Goal: Task Accomplishment & Management: Use online tool/utility

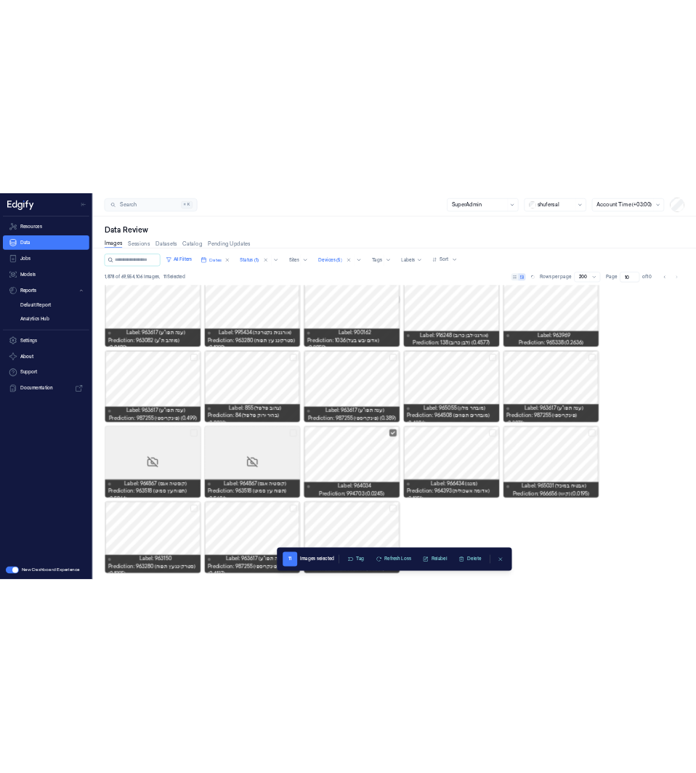
scroll to position [4552, 0]
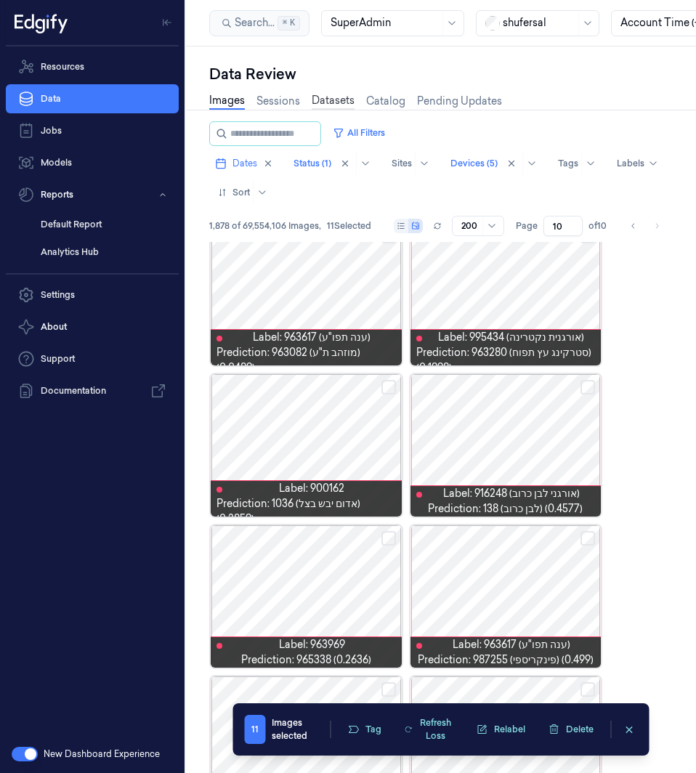
click at [353, 99] on link "Datasets" at bounding box center [333, 101] width 43 height 17
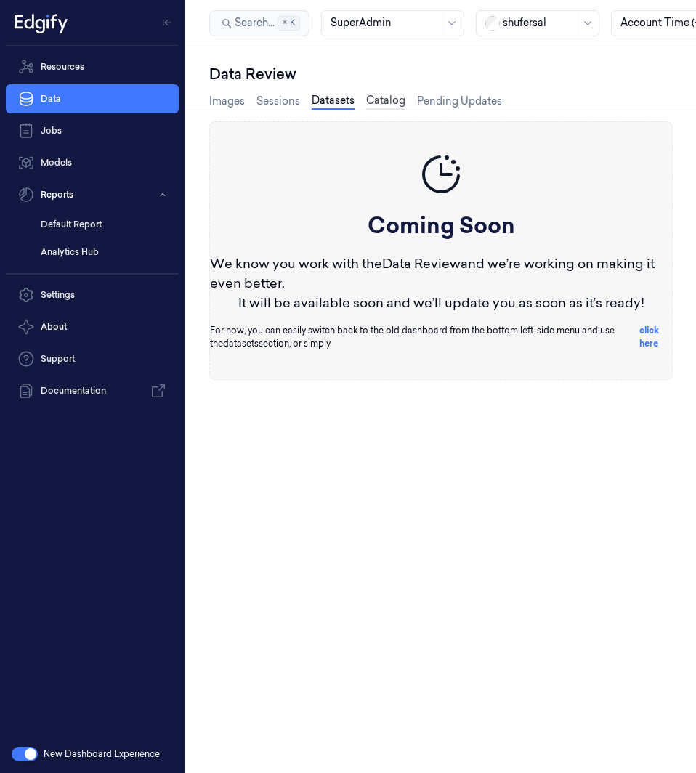
click at [381, 97] on link "Catalog" at bounding box center [385, 101] width 39 height 17
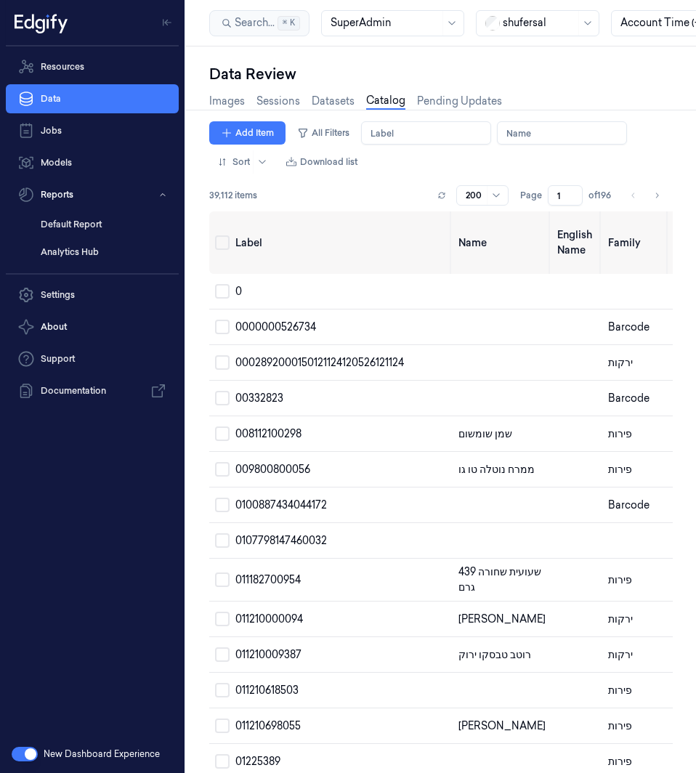
click at [432, 126] on input "Label" at bounding box center [426, 132] width 130 height 23
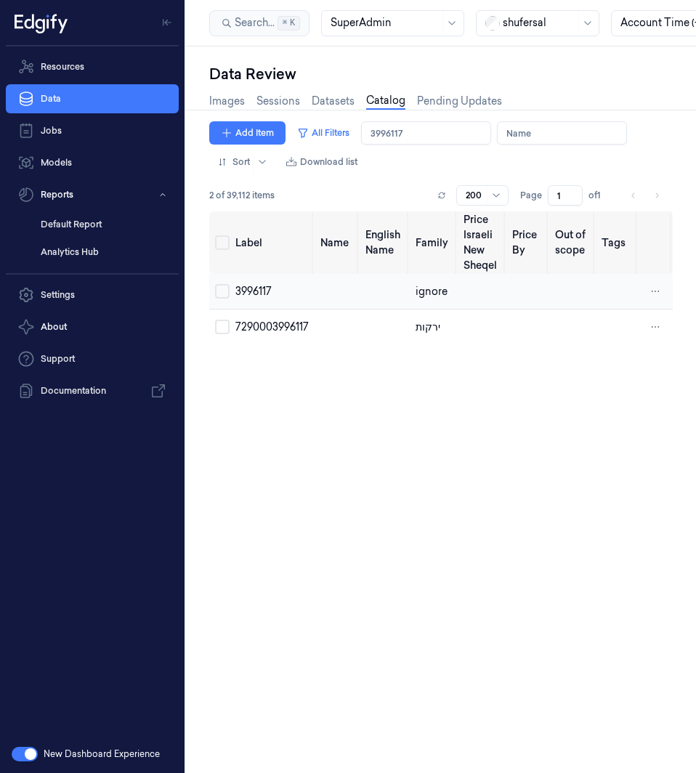
type input "3996117"
click at [259, 293] on span "3996117" at bounding box center [253, 291] width 36 height 13
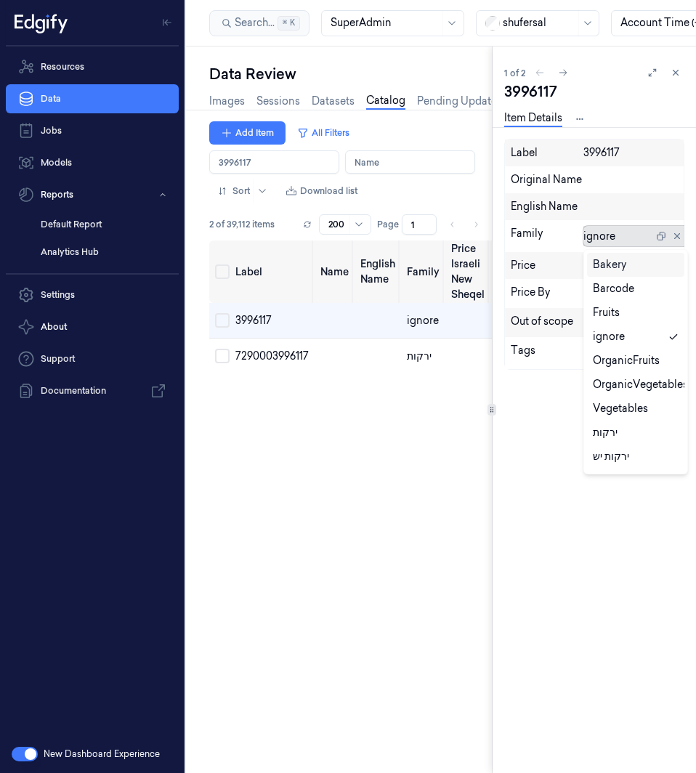
click at [598, 239] on div at bounding box center [618, 236] width 70 height 15
click at [668, 339] on icon at bounding box center [673, 337] width 10 height 10
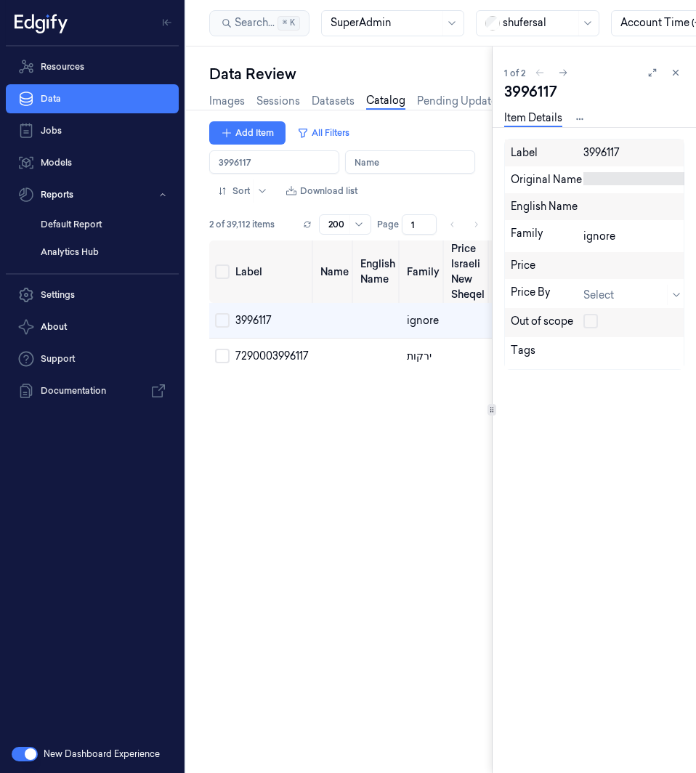
click at [624, 181] on div at bounding box center [635, 178] width 105 height 13
type textarea "כרוב לבן חסלט"
click at [610, 211] on div at bounding box center [635, 205] width 105 height 13
type textarea "כרוב לבן חסלט"
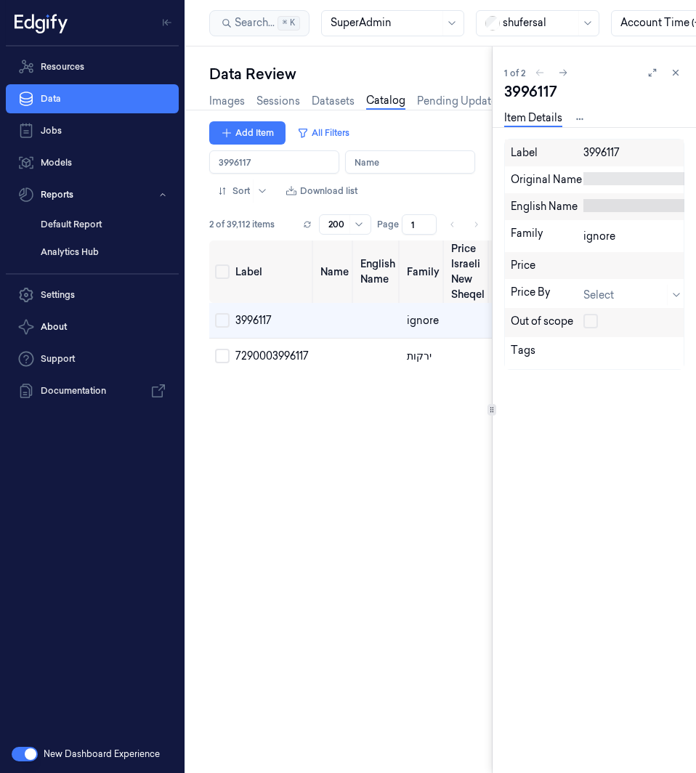
click at [625, 172] on div at bounding box center [635, 178] width 105 height 13
click at [648, 199] on icon at bounding box center [649, 202] width 9 height 9
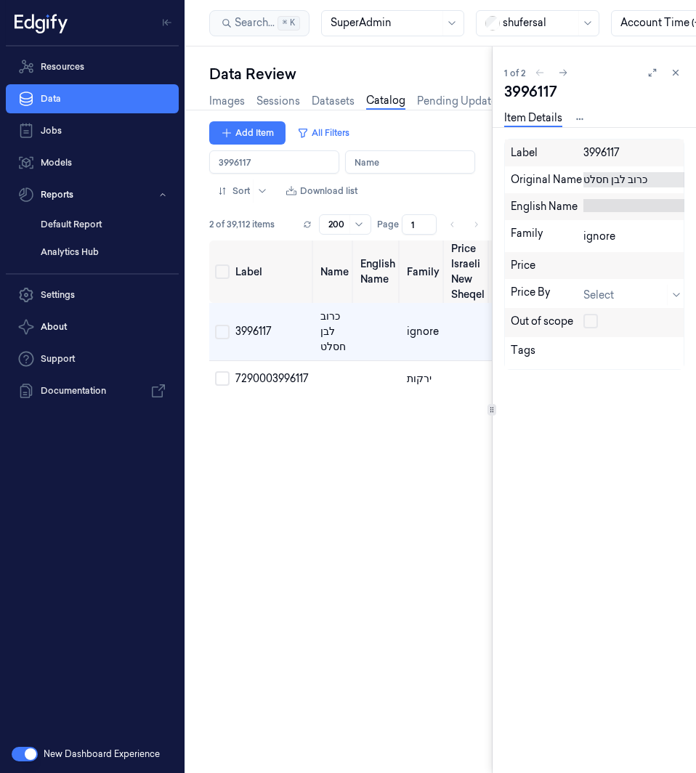
click at [272, 166] on input "Label" at bounding box center [274, 161] width 130 height 23
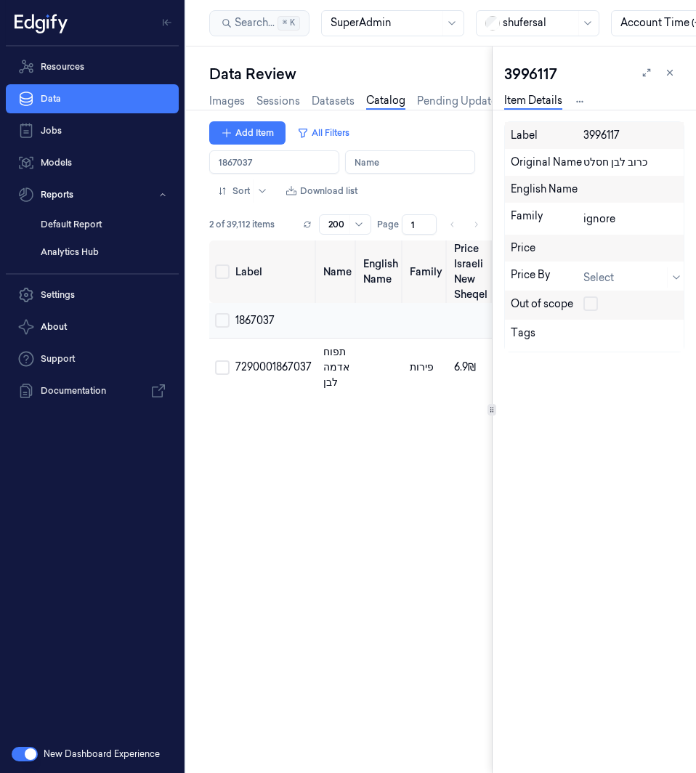
type input "1867037"
click at [261, 314] on span "1867037" at bounding box center [254, 320] width 39 height 13
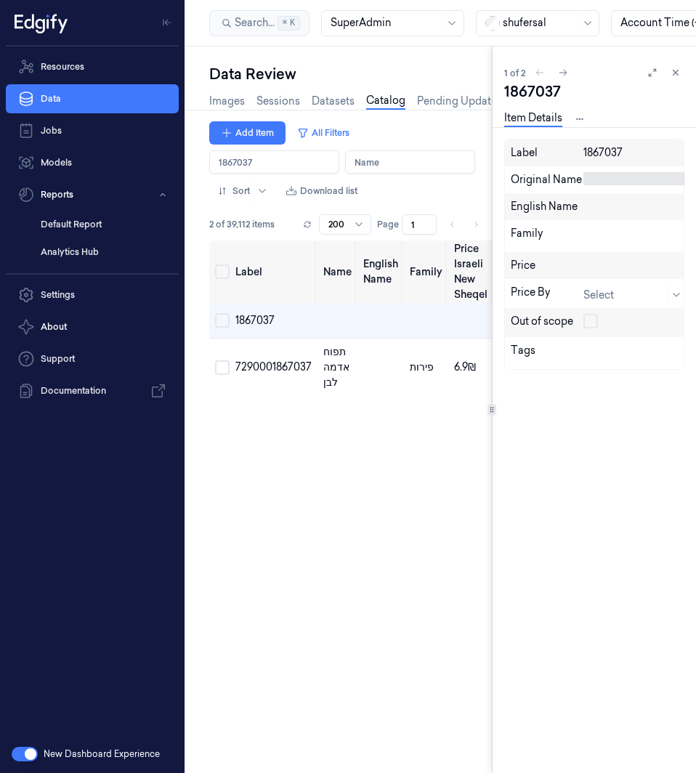
click at [613, 181] on div at bounding box center [635, 178] width 105 height 13
type textarea "תפוח אדמה לבן"
click at [646, 202] on icon at bounding box center [649, 202] width 9 height 9
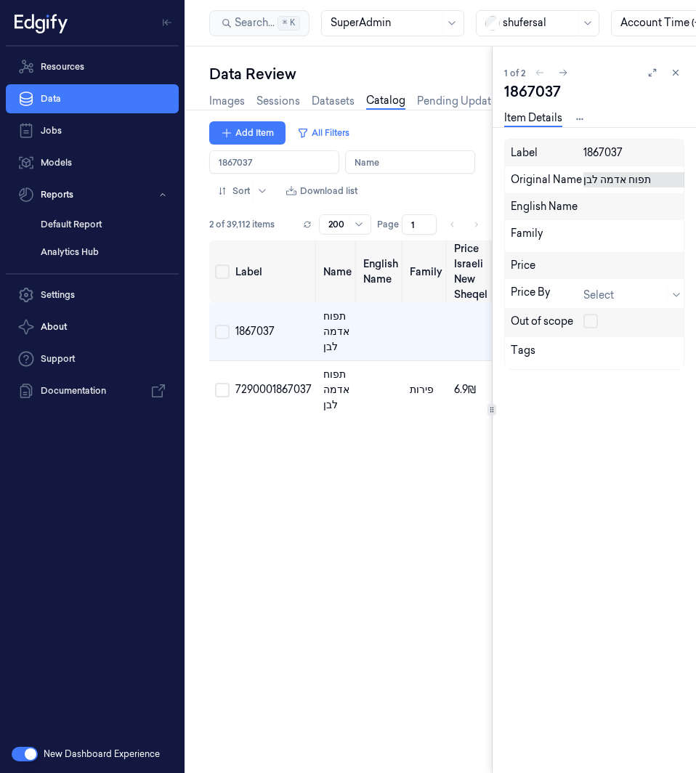
click at [311, 159] on input "Label" at bounding box center [274, 161] width 130 height 23
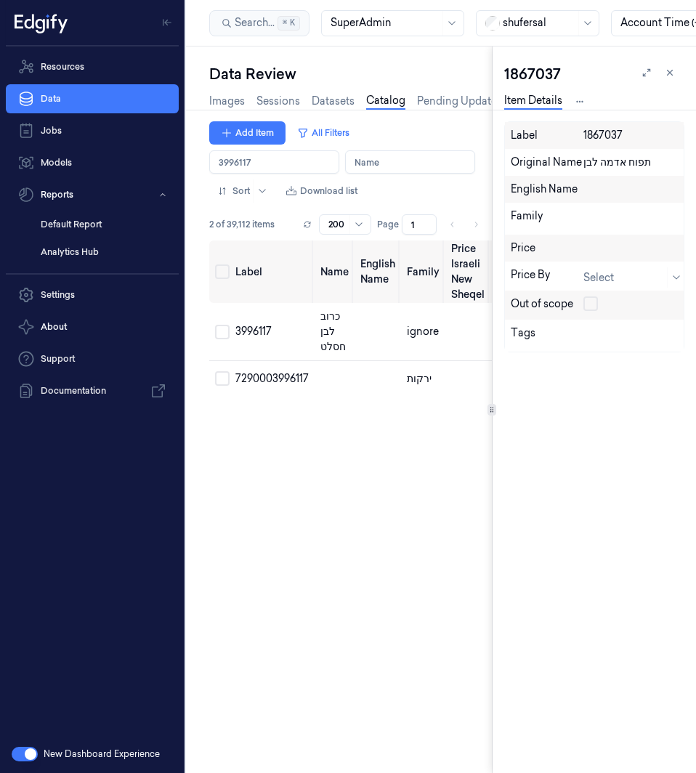
click at [265, 157] on input "Label" at bounding box center [274, 161] width 130 height 23
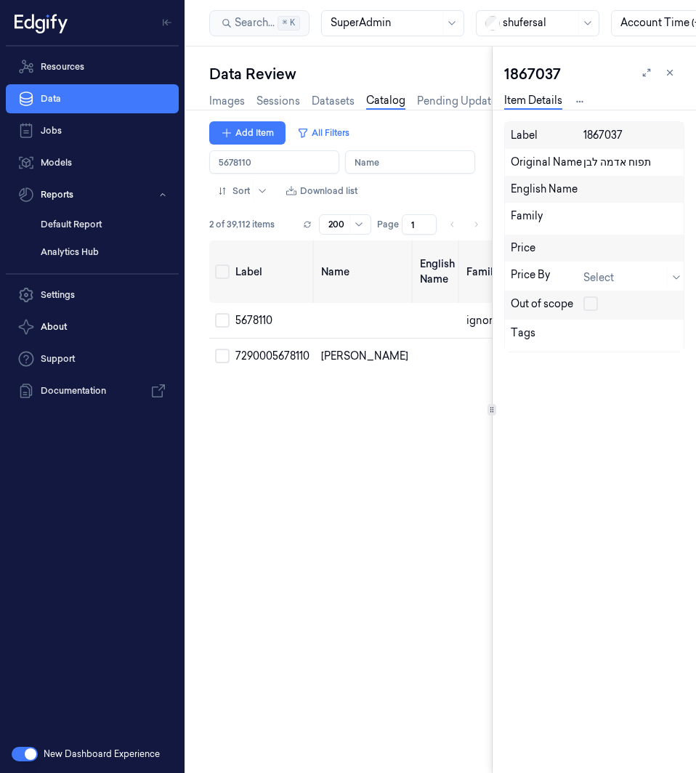
type input "5678110"
click at [267, 322] on span "5678110" at bounding box center [253, 320] width 37 height 13
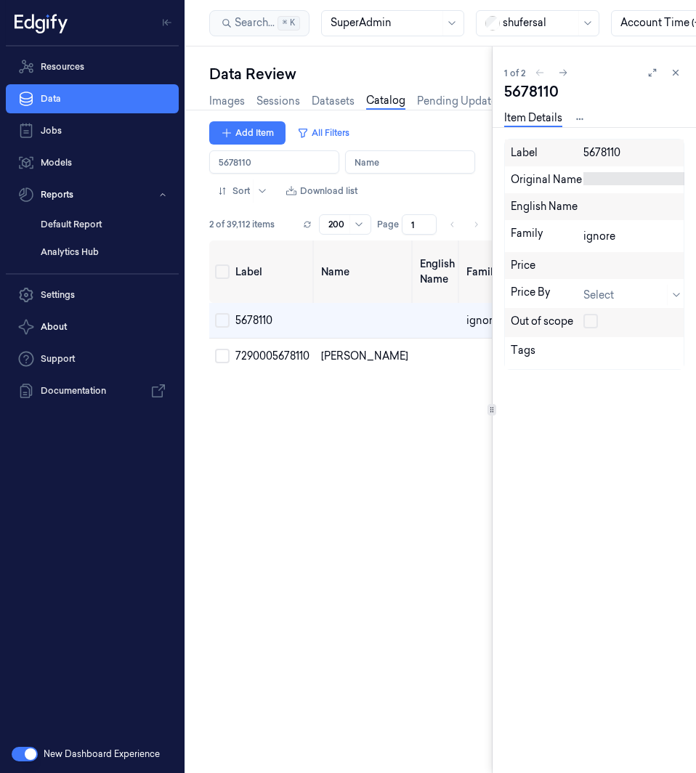
click at [622, 184] on div at bounding box center [635, 178] width 105 height 13
type textarea "ענב טלי רד"
click at [652, 204] on icon at bounding box center [649, 202] width 9 height 9
click at [285, 165] on input "Label" at bounding box center [274, 161] width 130 height 23
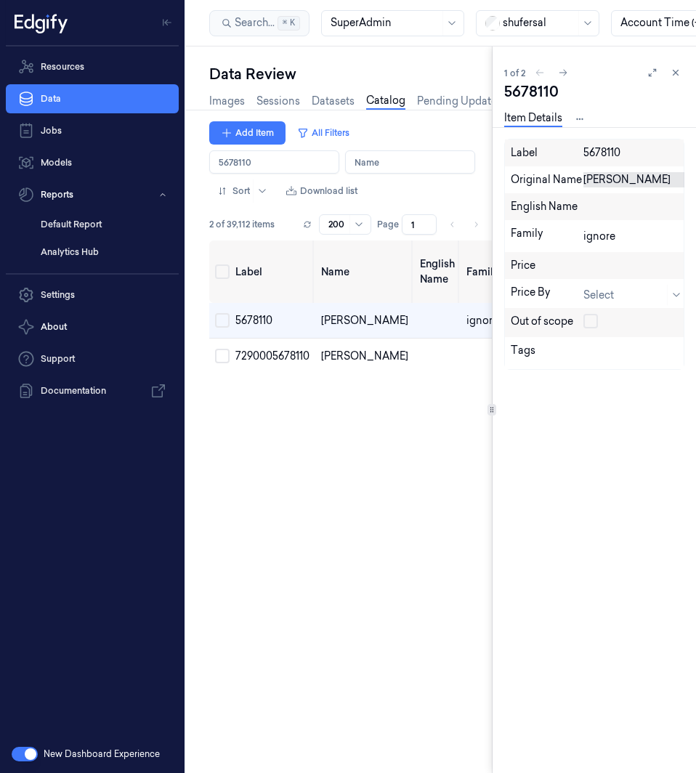
click at [285, 165] on input "Label" at bounding box center [274, 161] width 130 height 23
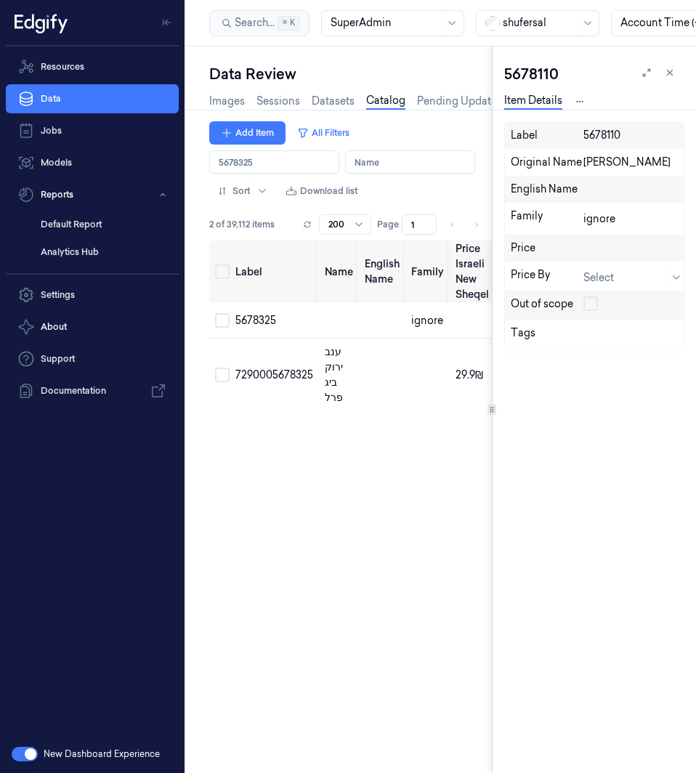
type input "5678325"
click at [285, 164] on input "Label" at bounding box center [274, 161] width 130 height 23
click at [261, 317] on span "5678325" at bounding box center [255, 320] width 41 height 13
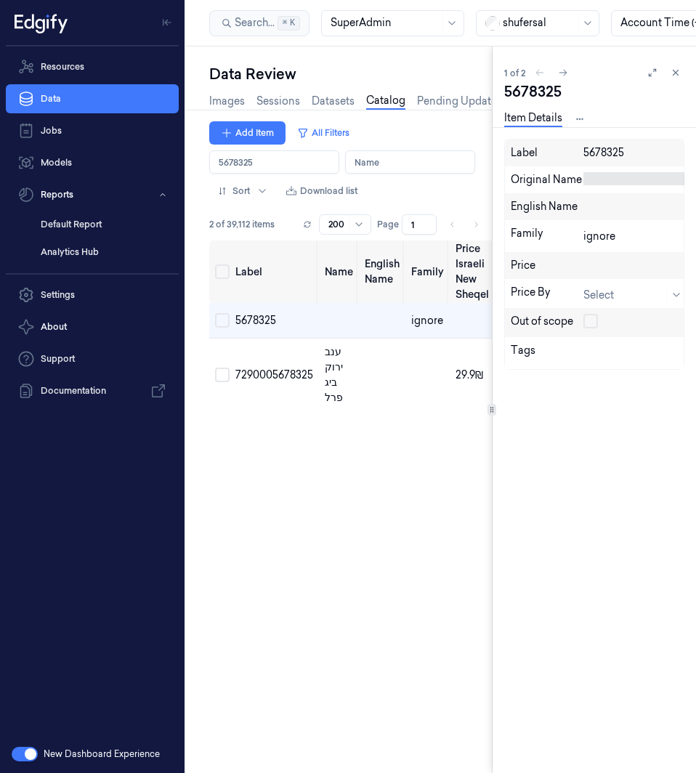
click at [629, 184] on div at bounding box center [635, 178] width 105 height 13
type textarea "ענב ירוק ביג פרל"
click at [646, 207] on button at bounding box center [649, 202] width 22 height 23
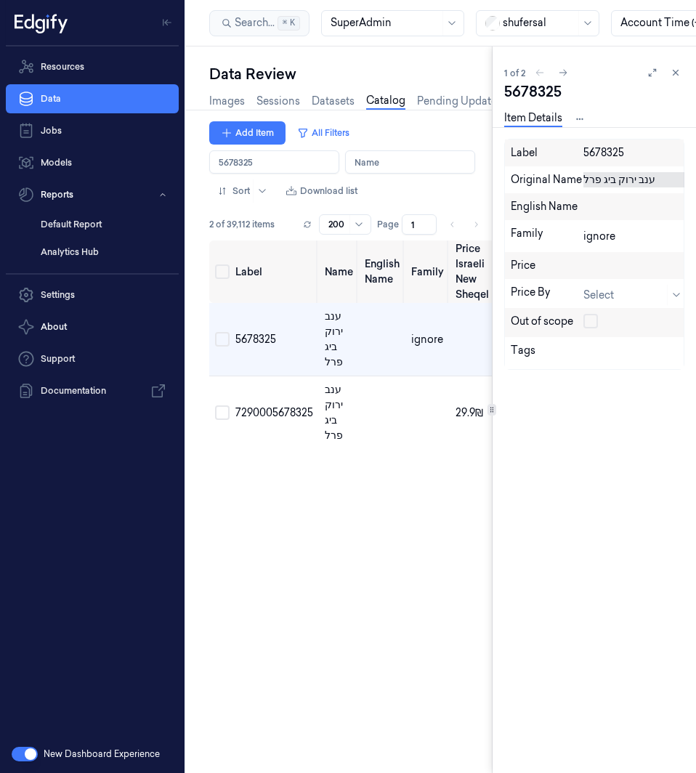
click at [308, 165] on input "Label" at bounding box center [274, 161] width 130 height 23
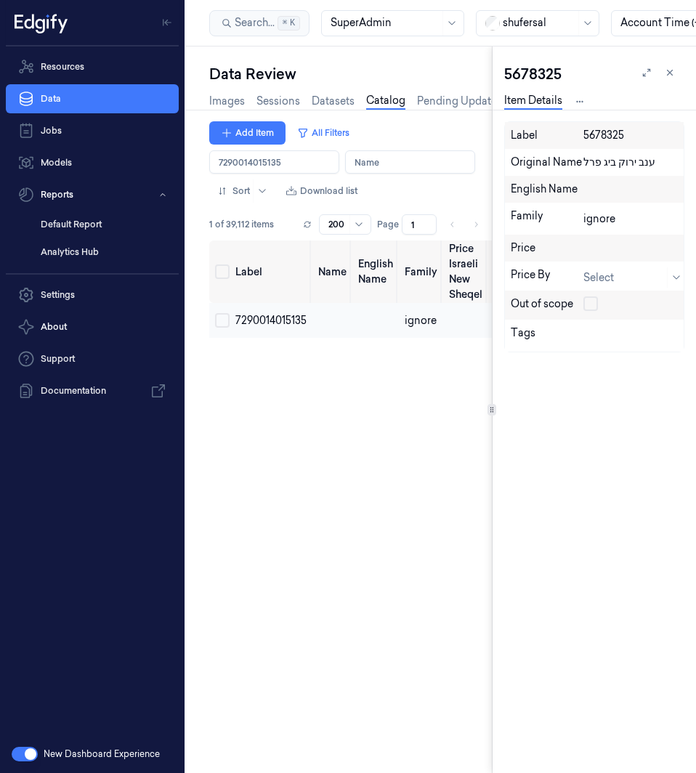
type input "7290014015135"
click at [274, 329] on td "7290014015135" at bounding box center [270, 320] width 83 height 35
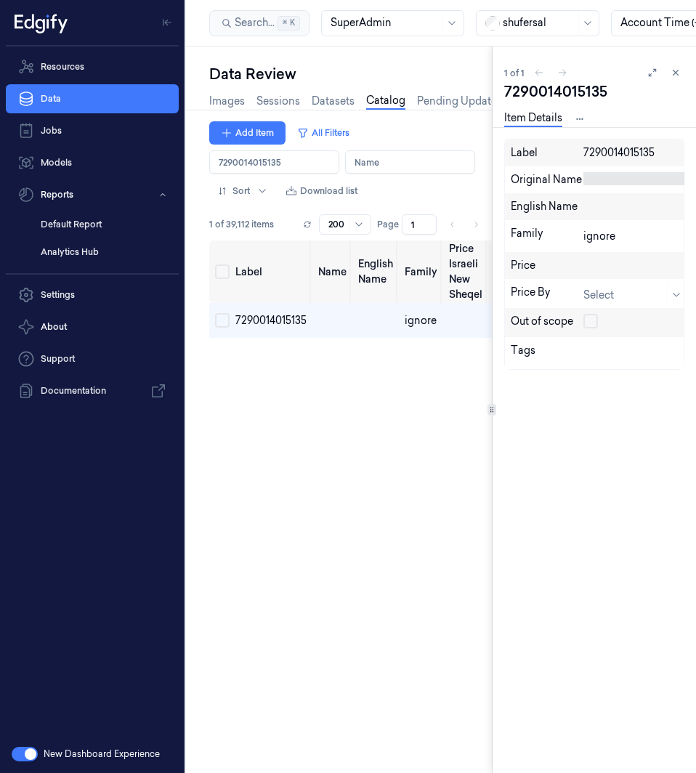
click at [638, 184] on div at bounding box center [635, 178] width 105 height 13
type textarea "בצלצלי פנינה"
click at [646, 201] on icon at bounding box center [649, 202] width 9 height 9
click at [293, 164] on input "Label" at bounding box center [274, 161] width 130 height 23
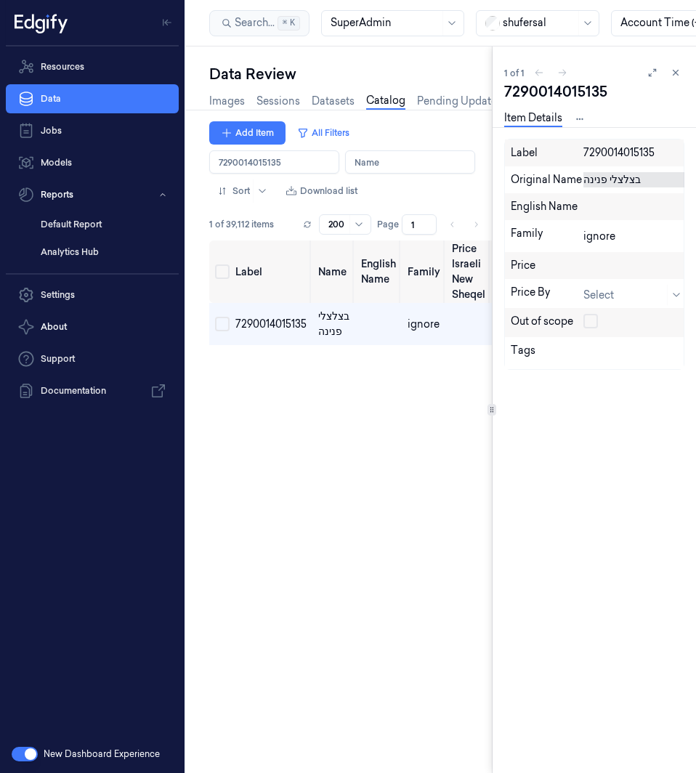
click at [293, 164] on input "Label" at bounding box center [274, 161] width 130 height 23
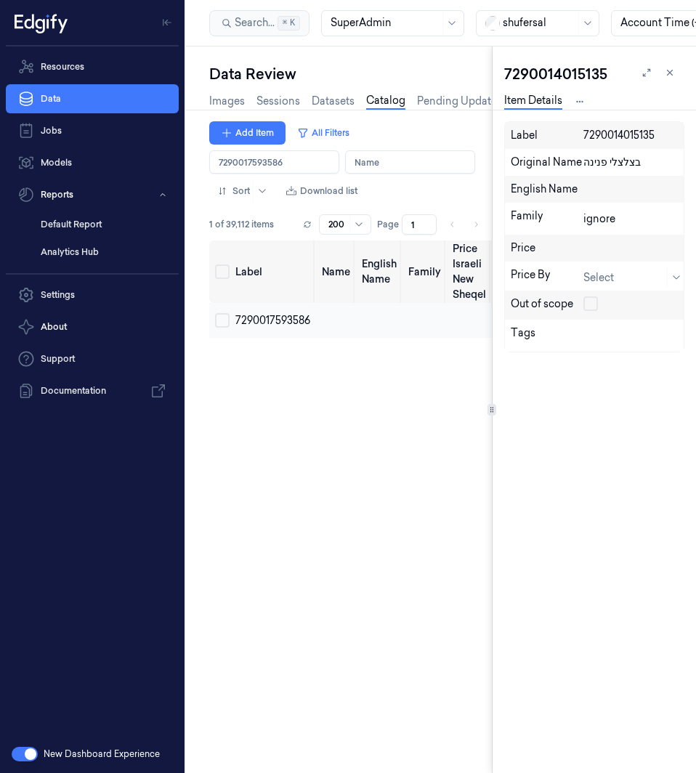
type input "7290017593586"
click at [283, 317] on span "7290017593586" at bounding box center [272, 320] width 75 height 13
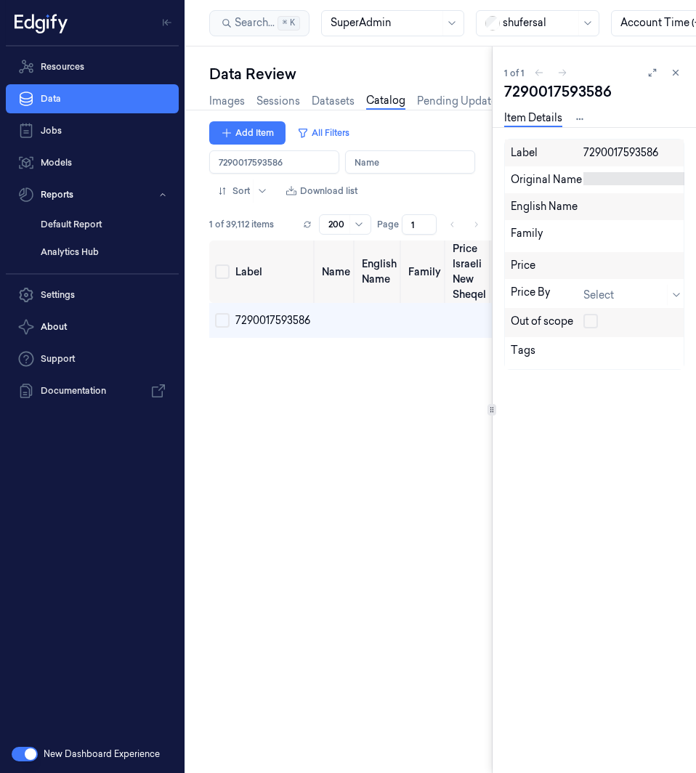
click at [613, 180] on div at bounding box center [635, 178] width 105 height 13
type textarea "ענב אדום"
click at [646, 206] on icon at bounding box center [649, 202] width 9 height 9
click at [291, 168] on input "Label" at bounding box center [274, 161] width 130 height 23
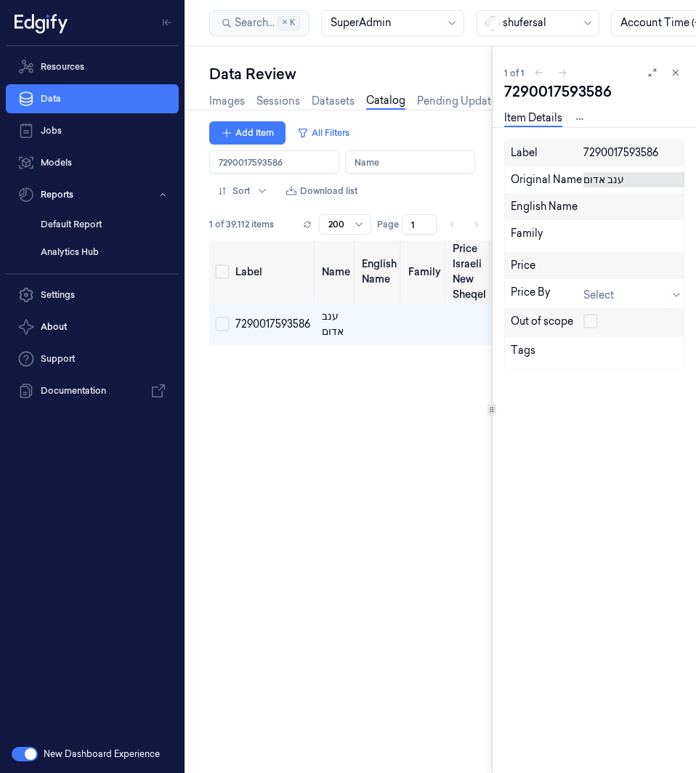
click at [291, 168] on input "Label" at bounding box center [274, 161] width 130 height 23
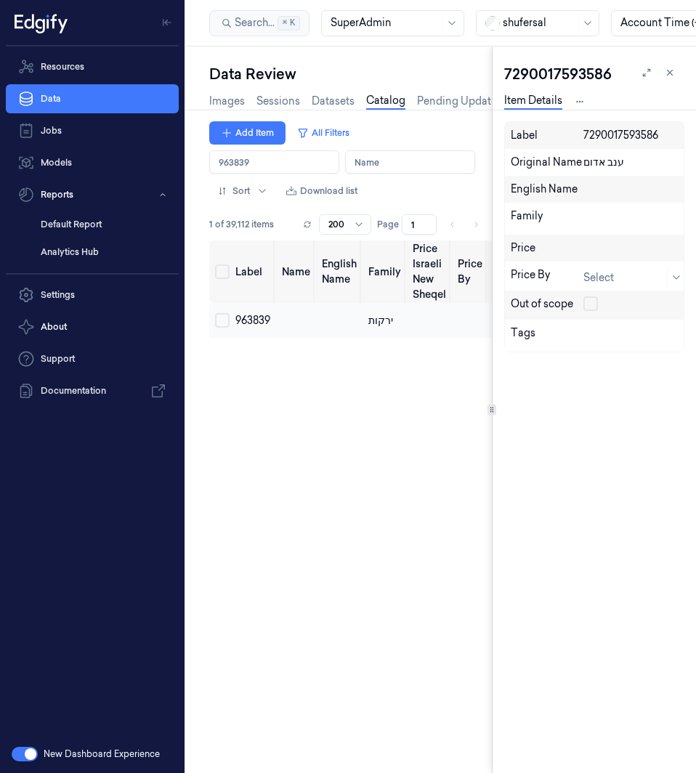
click at [266, 317] on span "963839" at bounding box center [252, 320] width 35 height 13
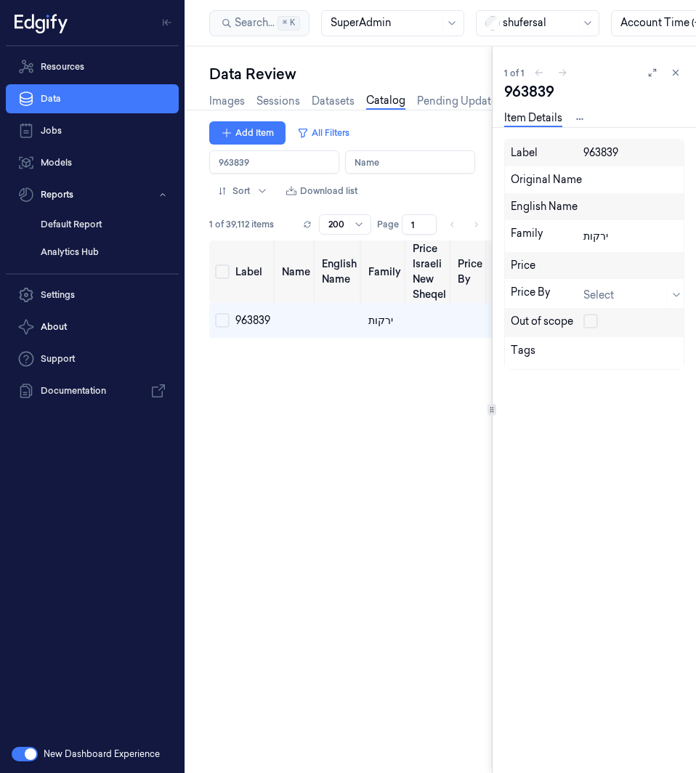
click at [325, 162] on input "Label" at bounding box center [274, 161] width 130 height 23
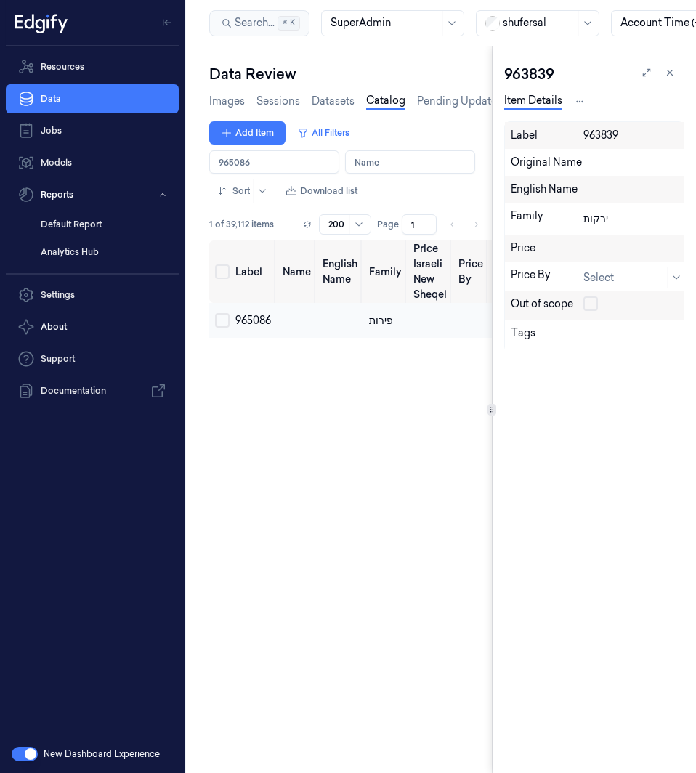
type input "965086"
click at [264, 314] on span "965086" at bounding box center [253, 320] width 36 height 13
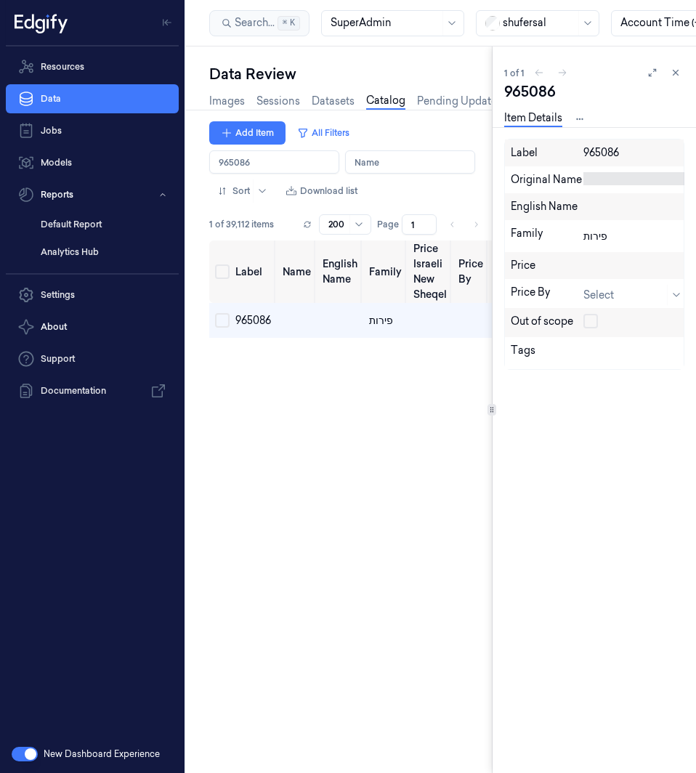
click at [624, 180] on div at bounding box center [635, 178] width 105 height 13
type textarea "מלון שרנתיה"
click at [646, 205] on icon at bounding box center [649, 202] width 9 height 9
click at [303, 163] on input "Label" at bounding box center [274, 161] width 130 height 23
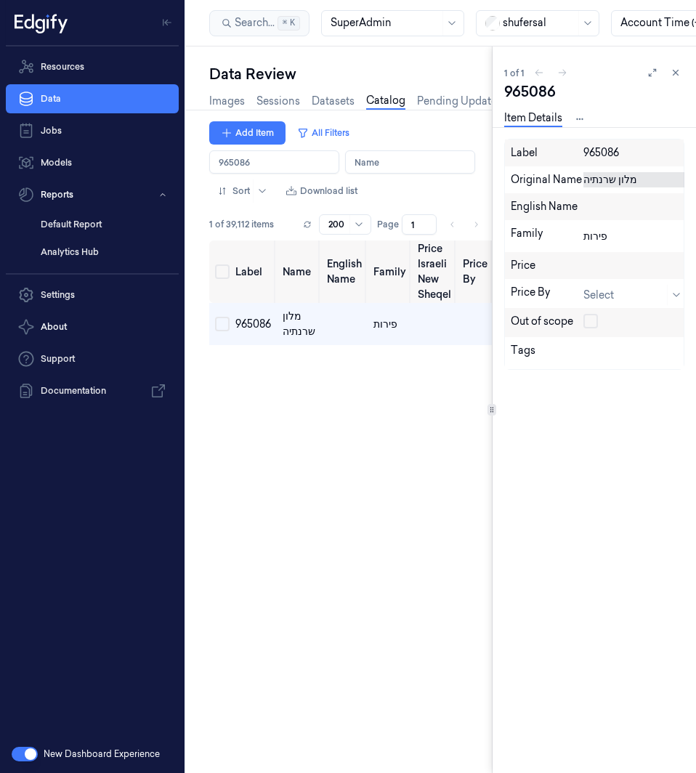
click at [303, 163] on input "Label" at bounding box center [274, 161] width 130 height 23
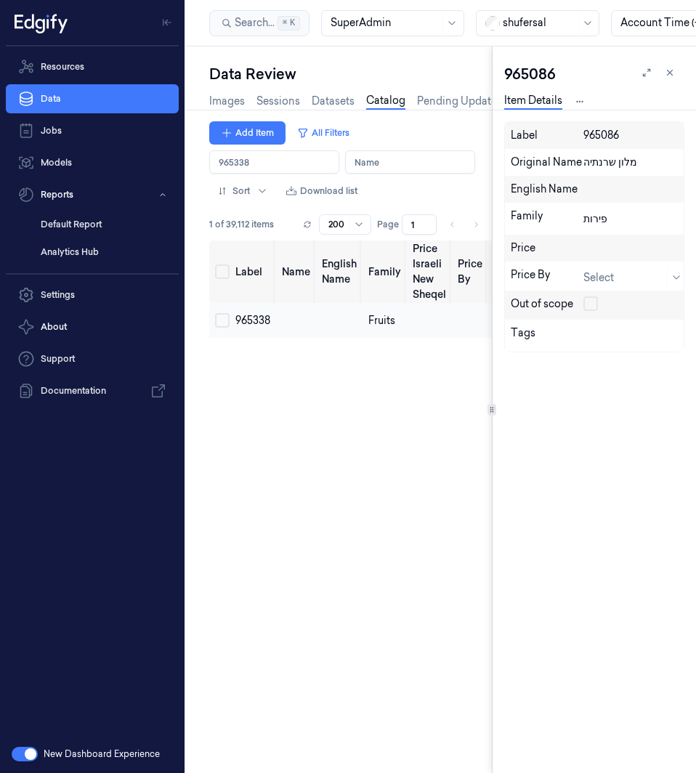
type input "965338"
click at [259, 314] on span "965338" at bounding box center [252, 320] width 35 height 13
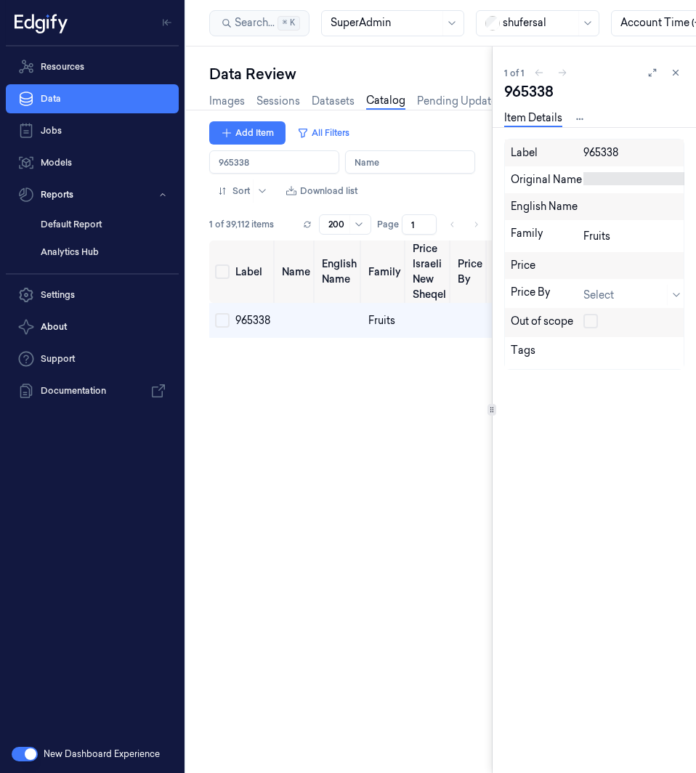
click at [612, 182] on div at bounding box center [635, 178] width 105 height 13
type textarea "שזיף אדום"
click at [651, 206] on icon at bounding box center [649, 202] width 9 height 9
click at [653, 198] on div "English Name" at bounding box center [594, 206] width 179 height 27
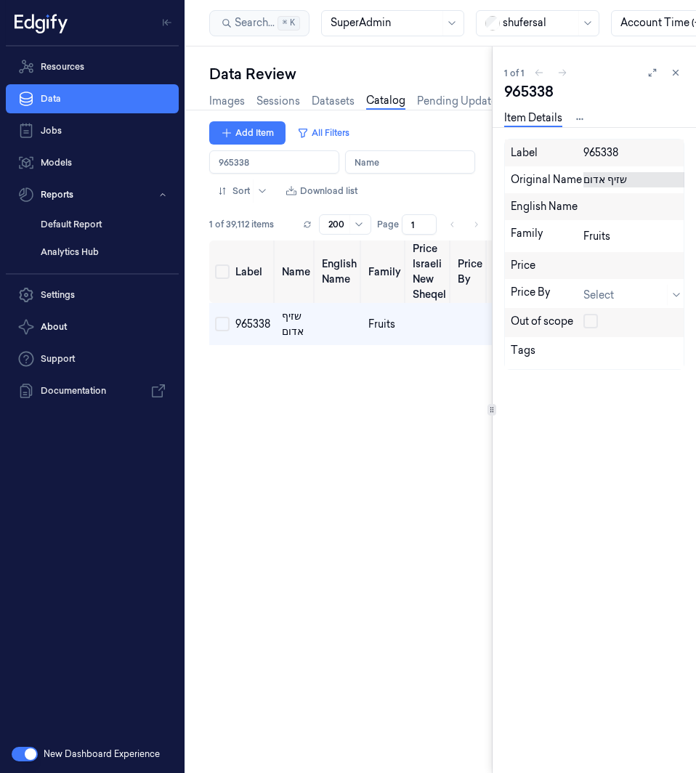
click at [301, 162] on input "Label" at bounding box center [274, 161] width 130 height 23
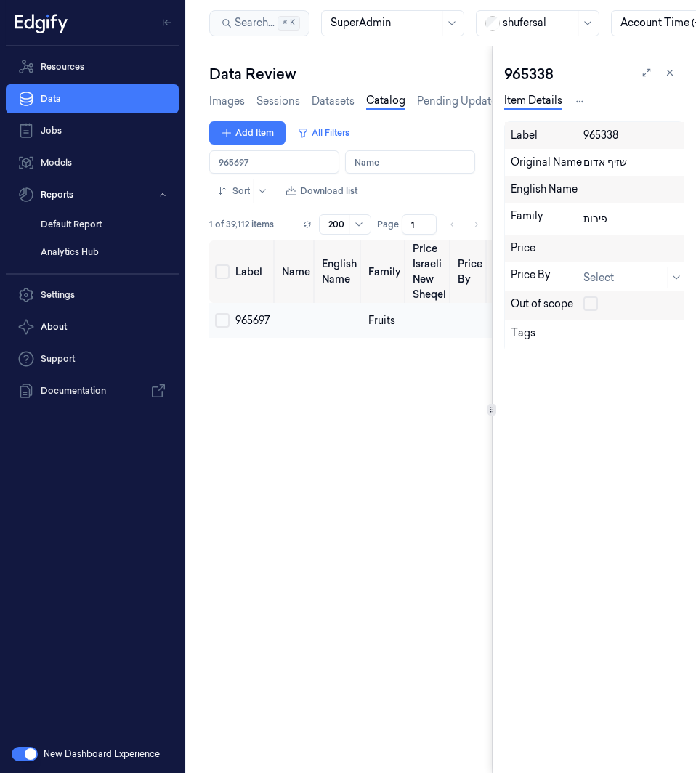
type input "965697"
click at [245, 321] on span "965697" at bounding box center [252, 320] width 35 height 13
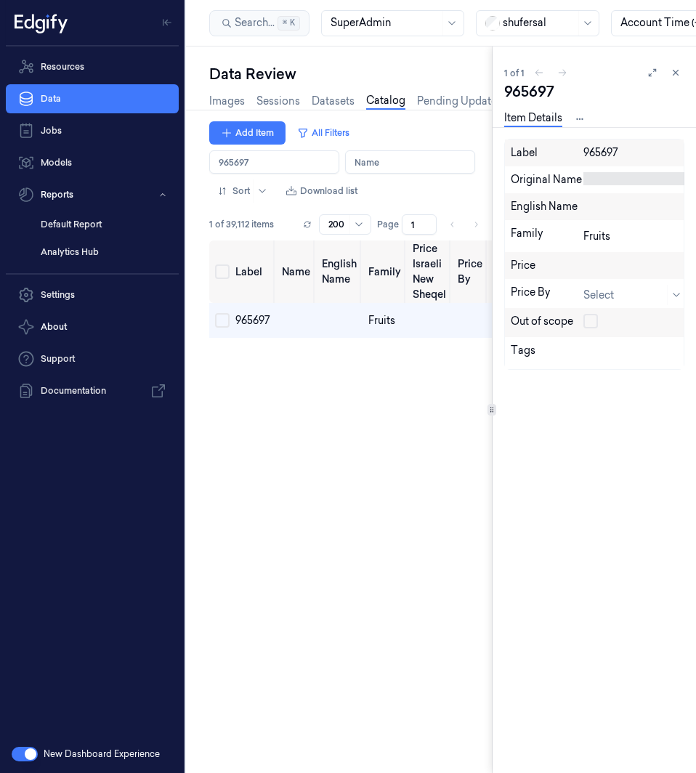
click at [608, 184] on div at bounding box center [635, 178] width 105 height 13
type textarea "שזיף ירוק"
click at [649, 206] on icon at bounding box center [649, 202] width 9 height 9
click at [420, 158] on input "Name" at bounding box center [410, 161] width 130 height 23
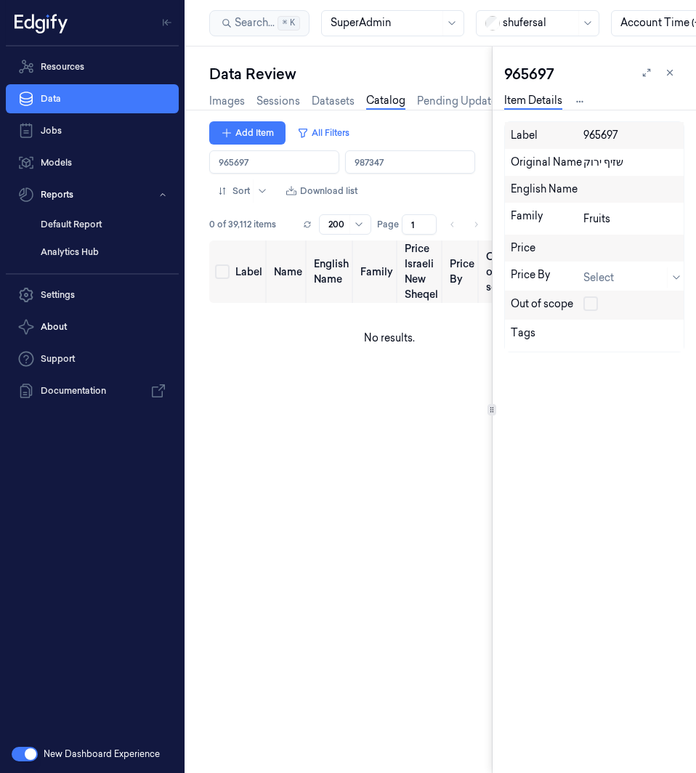
click at [390, 161] on input "Name" at bounding box center [410, 161] width 130 height 23
type input "9"
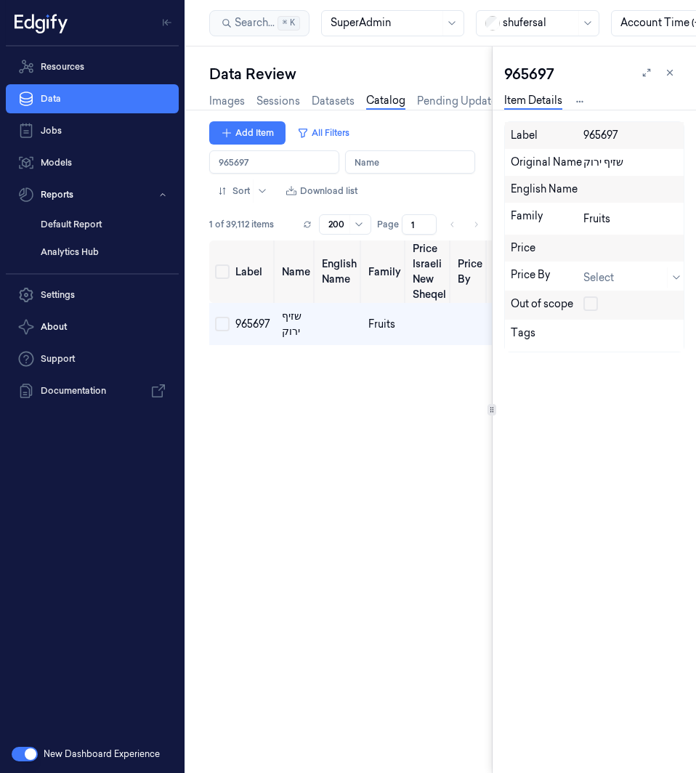
click at [257, 158] on input "Label" at bounding box center [274, 161] width 130 height 23
type input "994703"
click at [256, 325] on span "994703" at bounding box center [253, 320] width 36 height 13
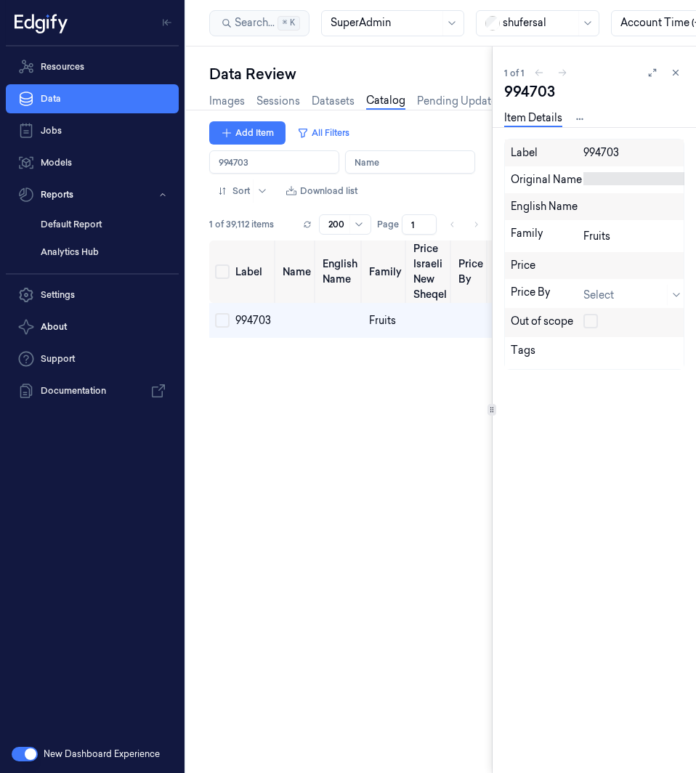
click at [608, 176] on div at bounding box center [635, 178] width 105 height 13
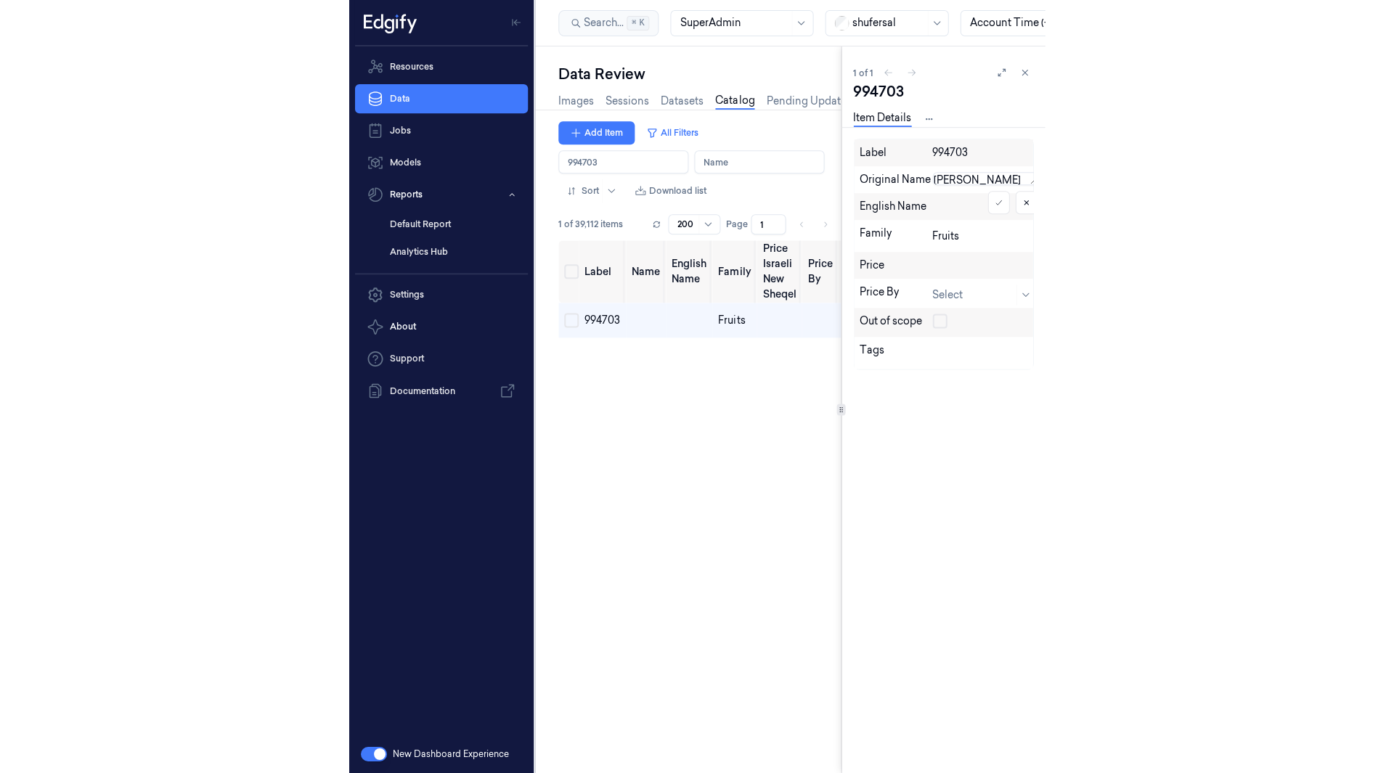
scroll to position [1, 0]
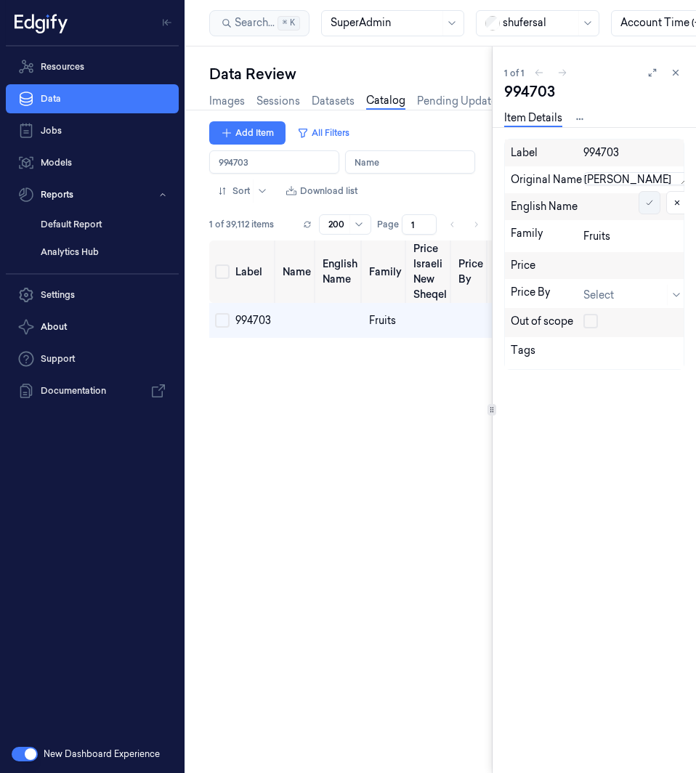
type textarea "תמר ברהי"
click at [654, 205] on button at bounding box center [649, 202] width 22 height 23
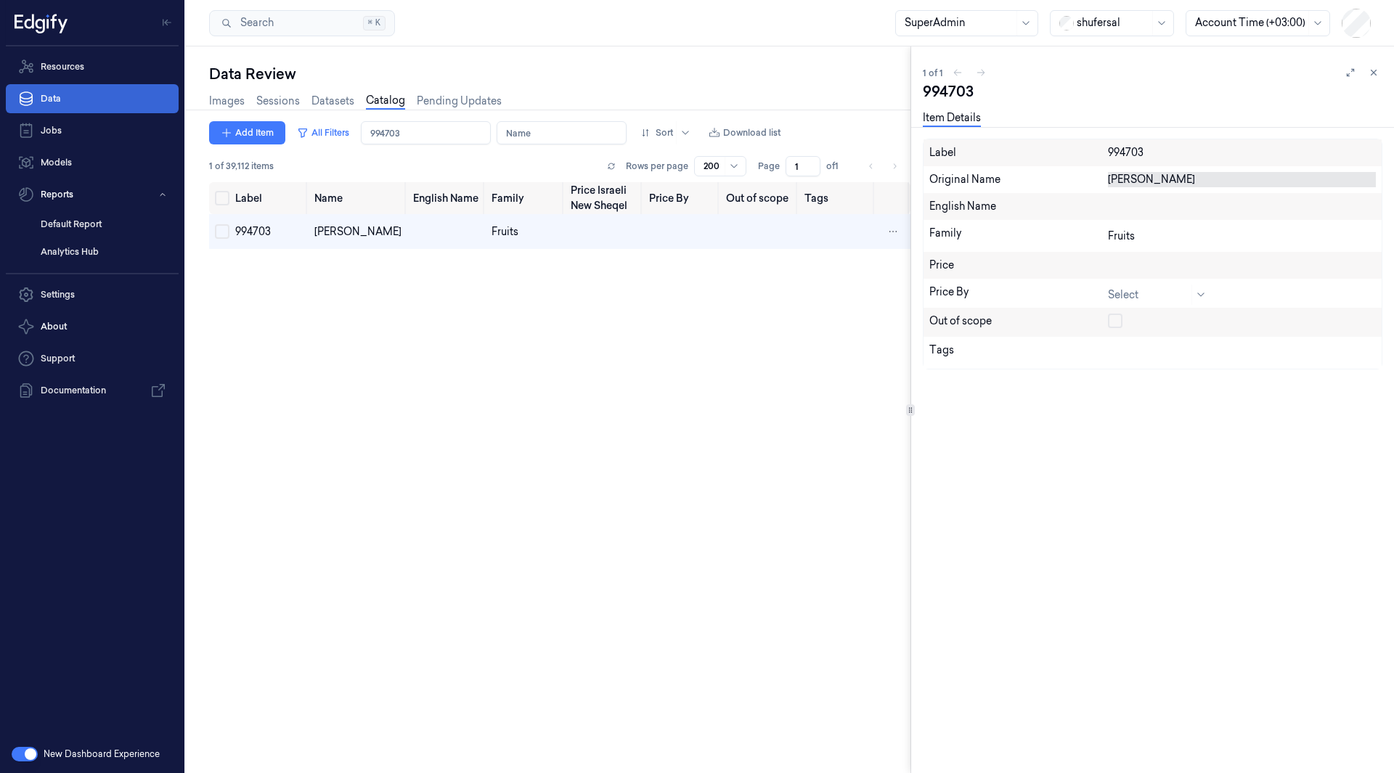
click at [82, 102] on link "Data" at bounding box center [92, 98] width 173 height 29
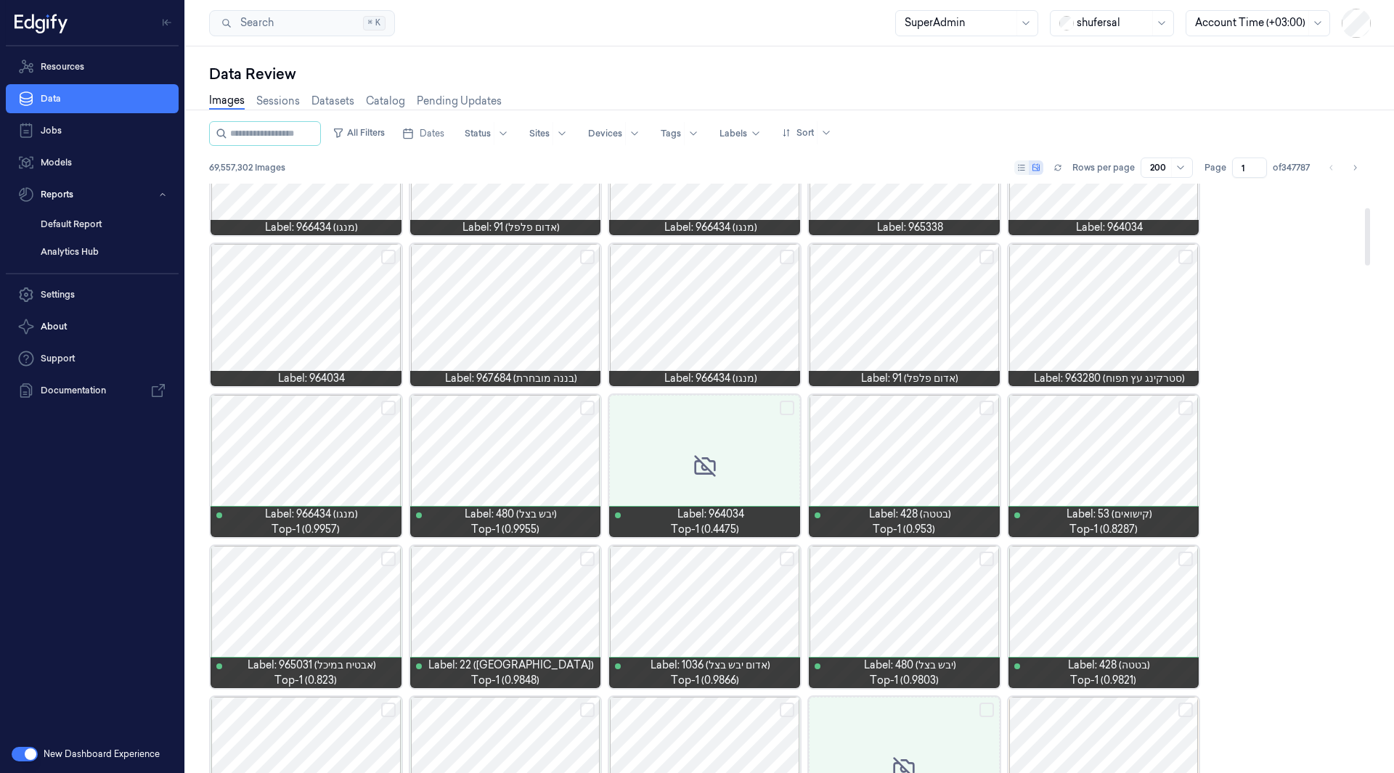
scroll to position [244, 0]
click at [1091, 280] on div at bounding box center [1104, 314] width 191 height 142
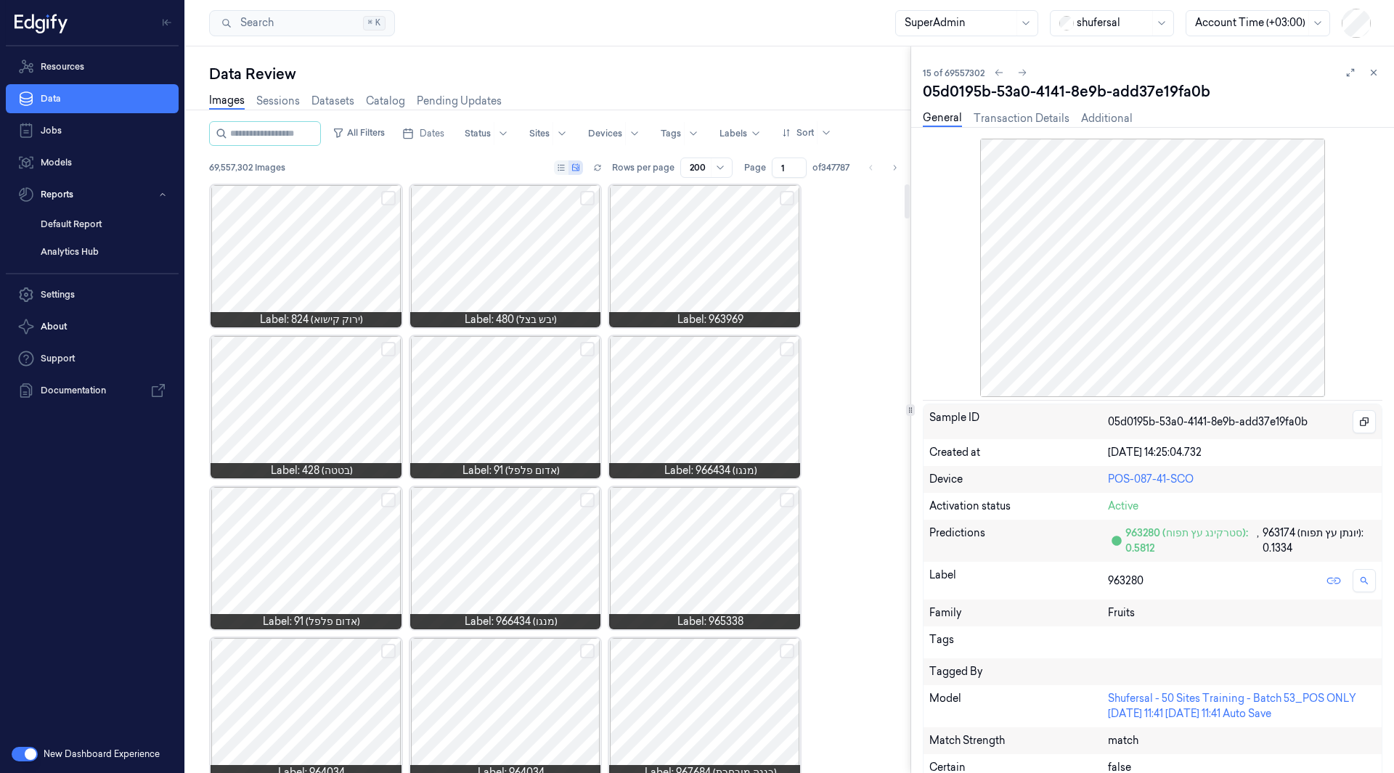
click at [730, 311] on div at bounding box center [704, 256] width 191 height 142
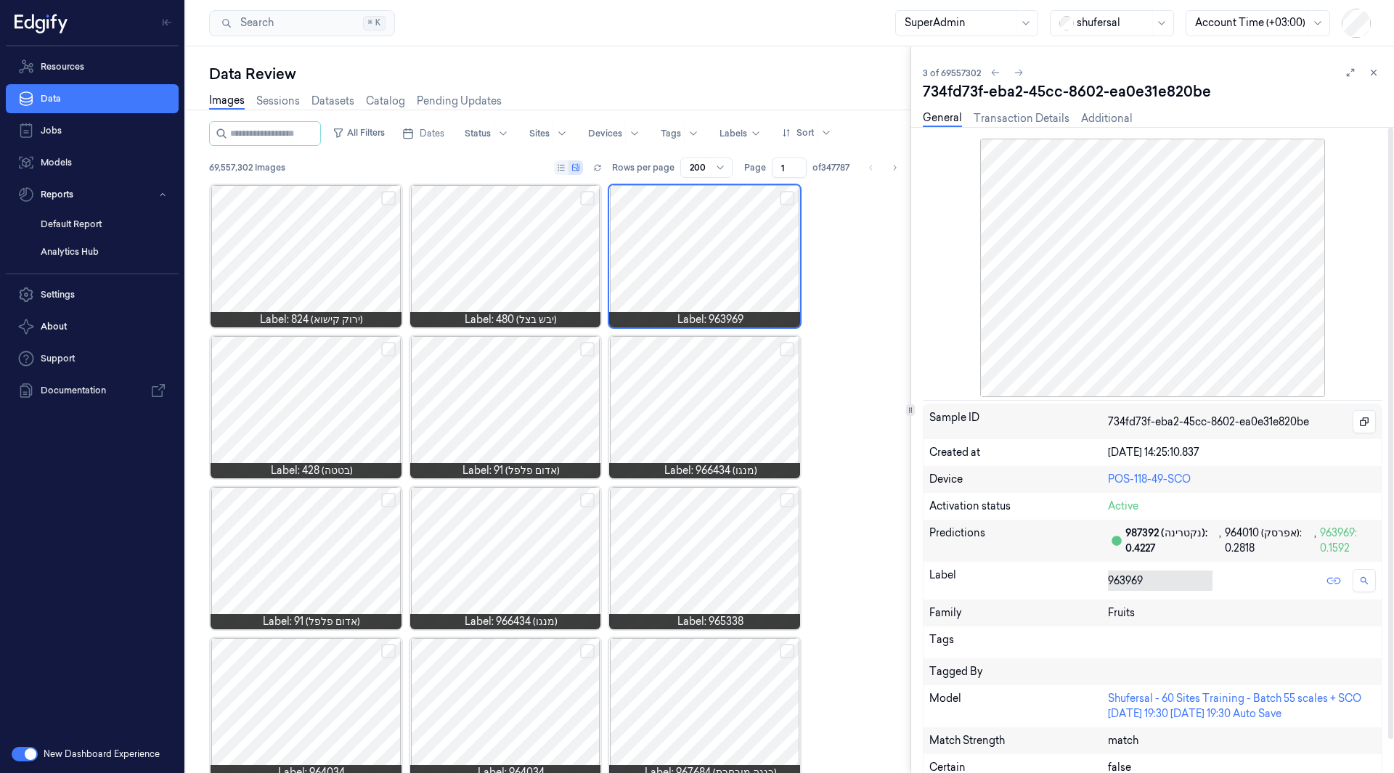
drag, startPoint x: 1139, startPoint y: 579, endPoint x: 1120, endPoint y: 578, distance: 18.2
click at [1139, 579] on div at bounding box center [1157, 581] width 99 height 15
click at [1139, 579] on div "963969" at bounding box center [1157, 581] width 99 height 20
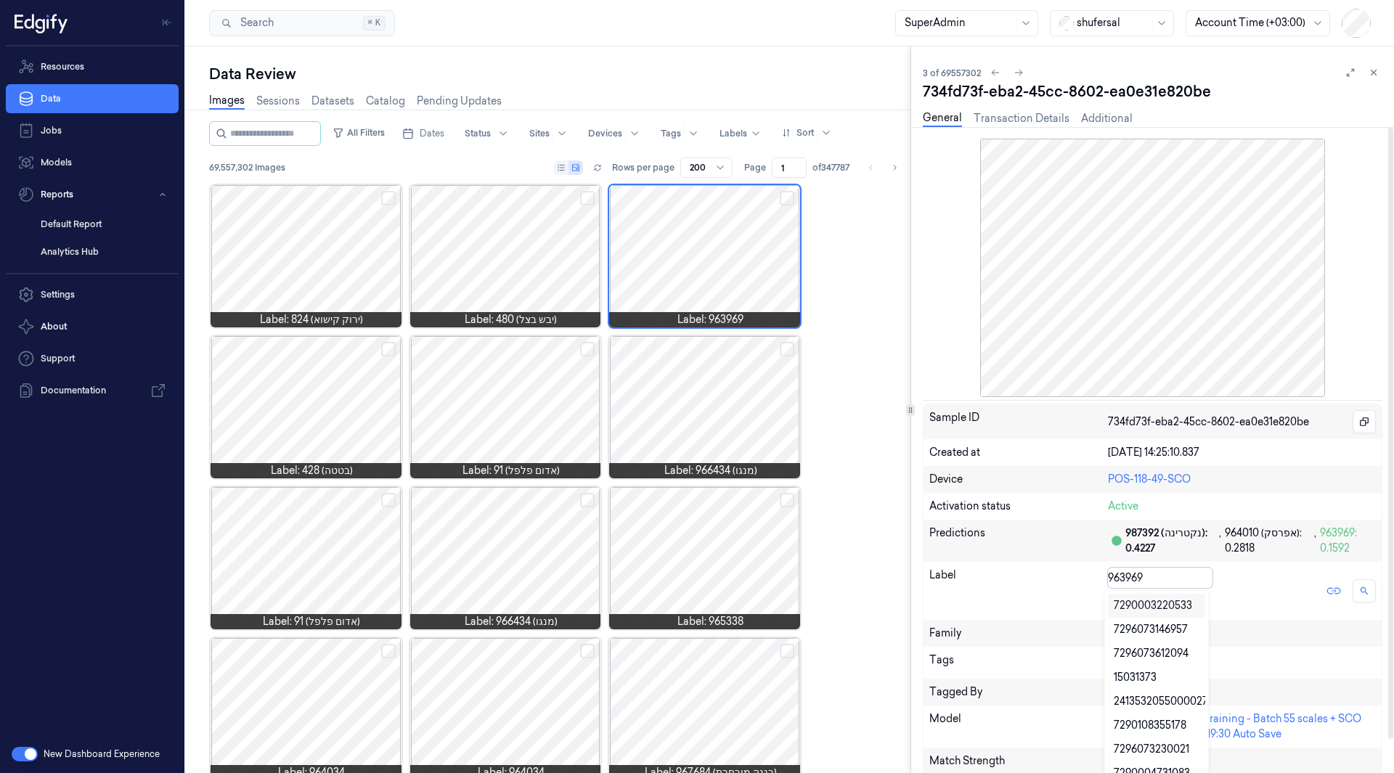
click at [1120, 578] on div at bounding box center [1157, 578] width 99 height 15
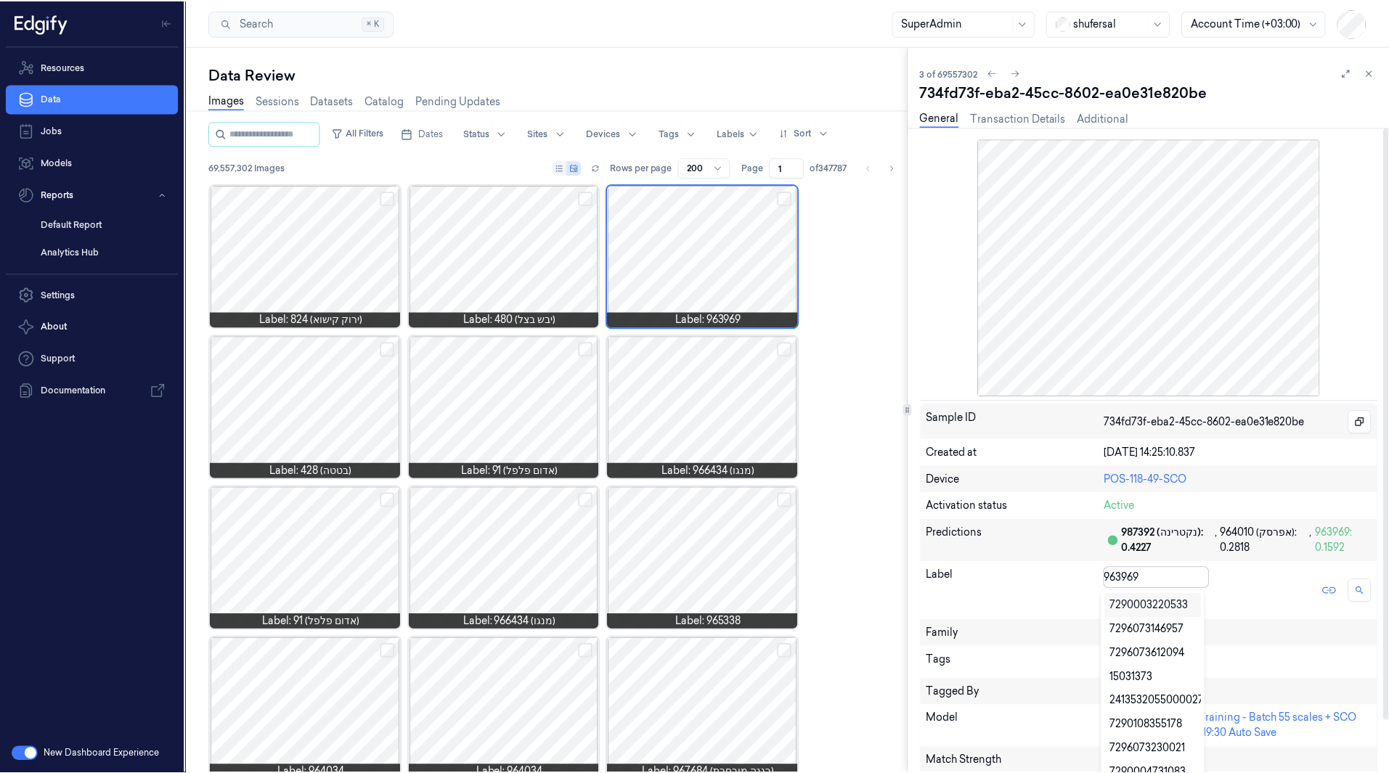
scroll to position [6, 0]
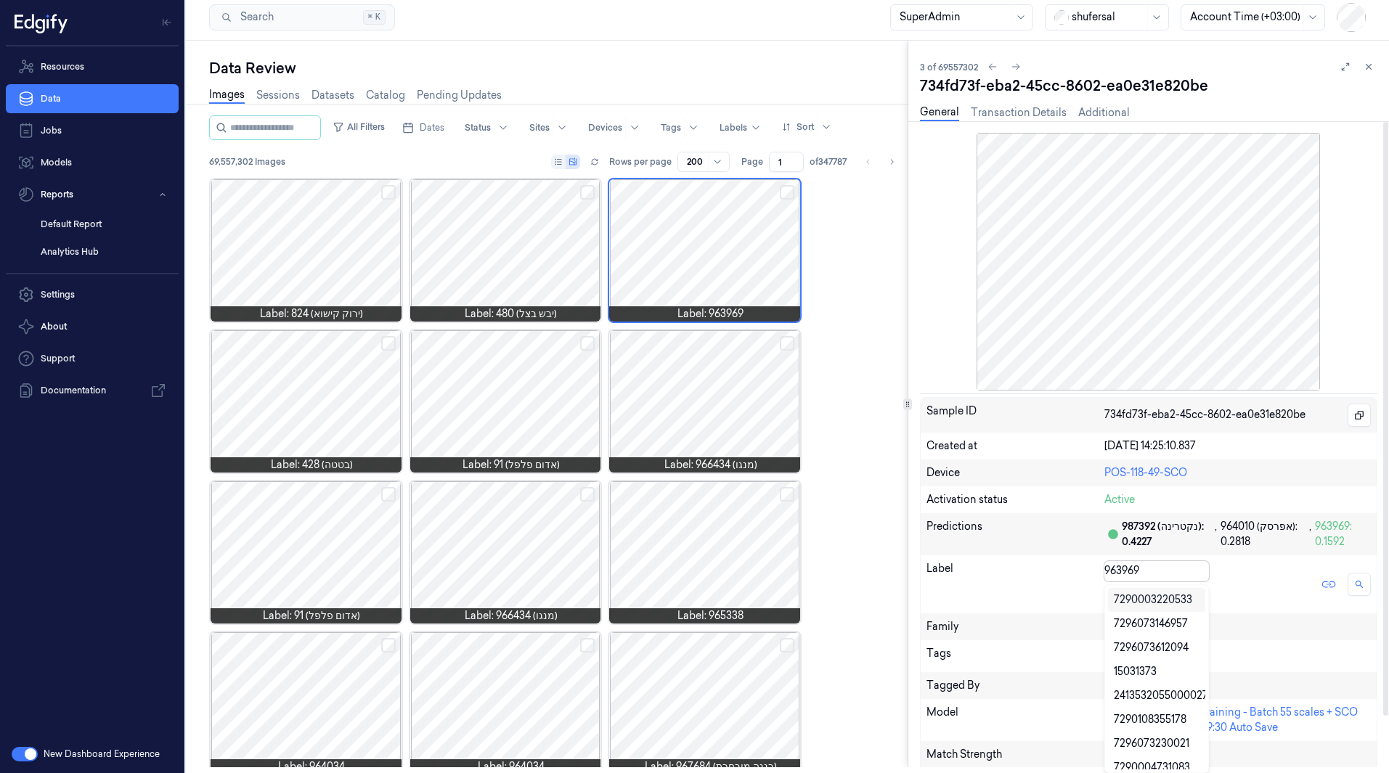
drag, startPoint x: 1120, startPoint y: 578, endPoint x: 1090, endPoint y: 575, distance: 30.6
click at [1090, 575] on div "Label 9999 results available. Use Up and Down to choose options, press Enter to…" at bounding box center [1149, 585] width 456 height 58
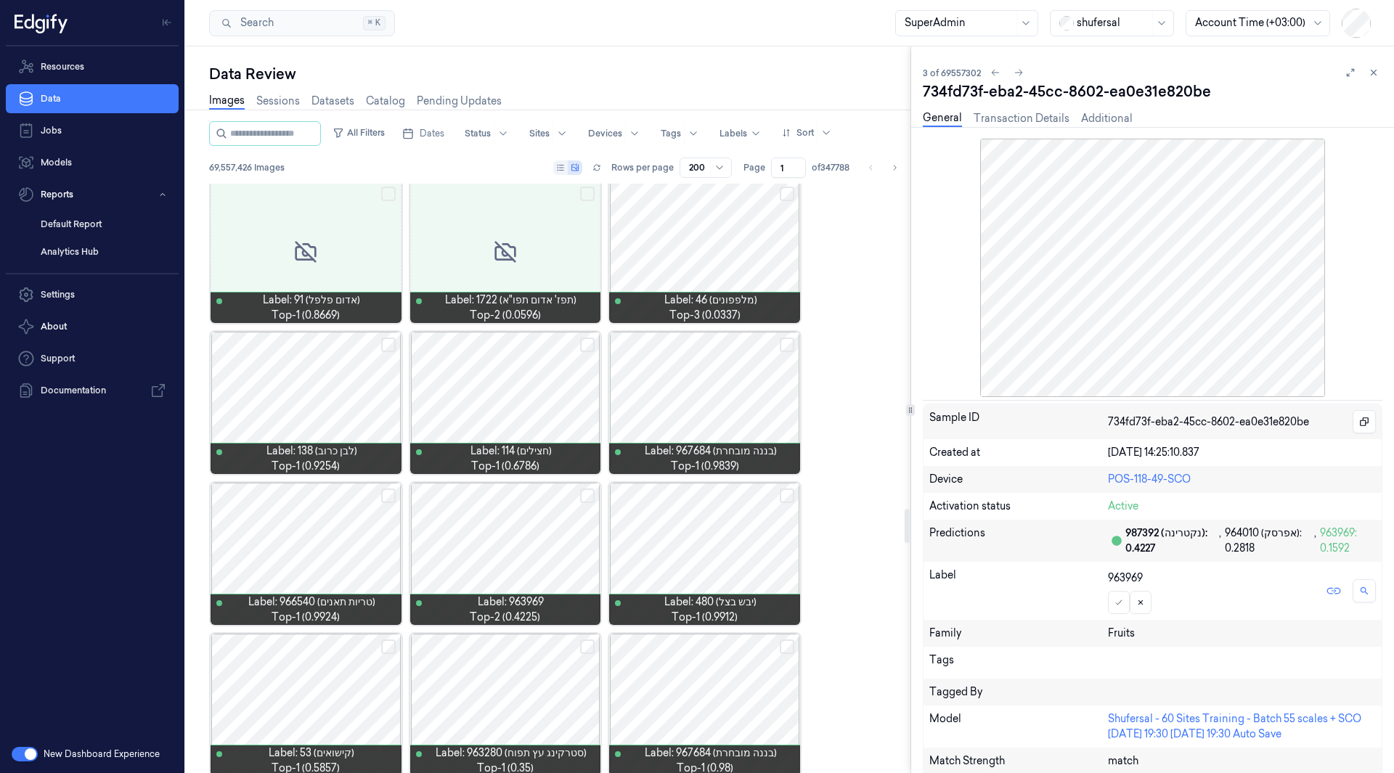
scroll to position [5592, 0]
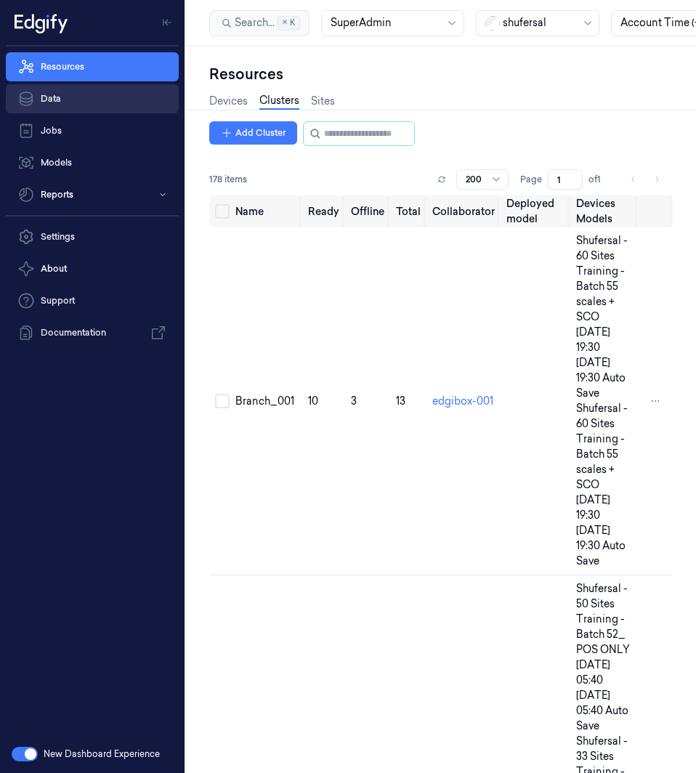
click at [91, 101] on link "Data" at bounding box center [92, 98] width 173 height 29
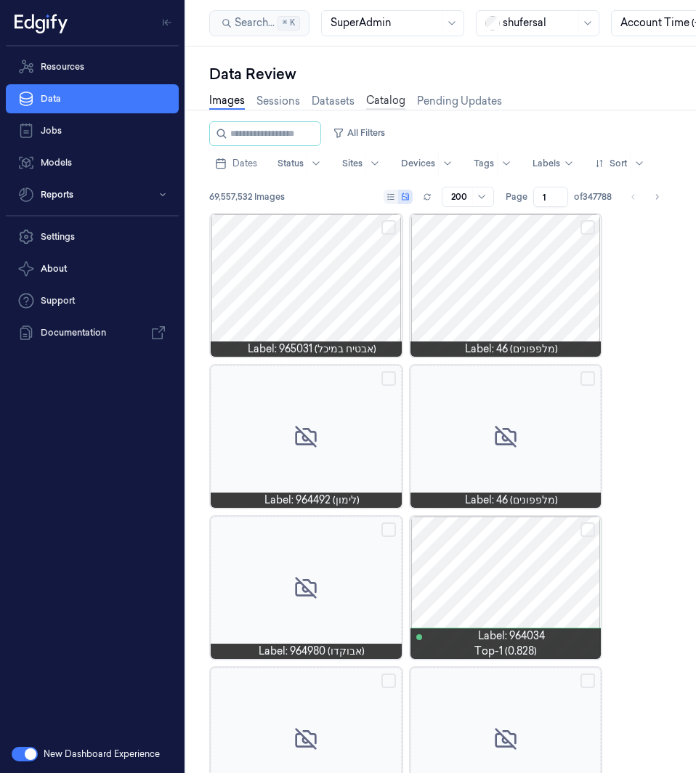
click at [387, 105] on link "Catalog" at bounding box center [385, 101] width 39 height 17
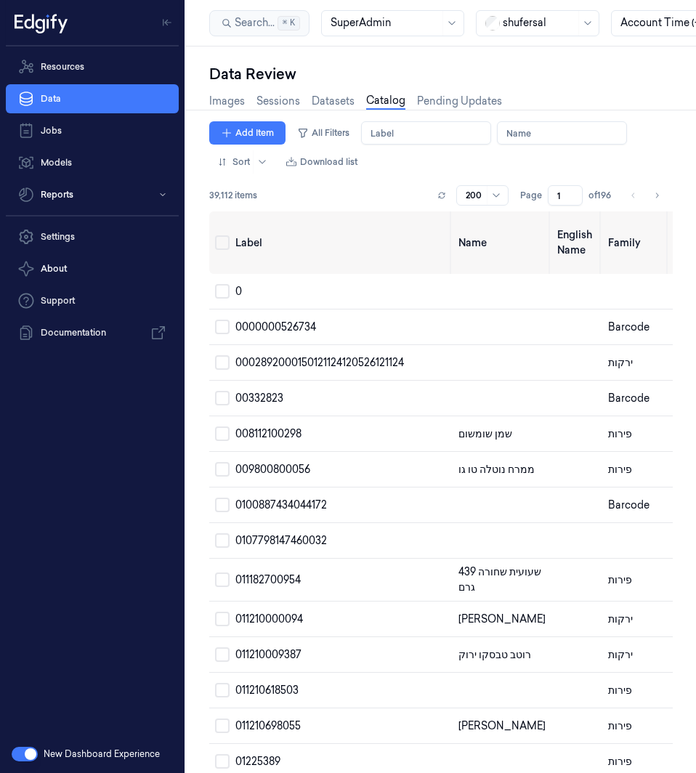
click at [387, 136] on input "Label" at bounding box center [426, 132] width 130 height 23
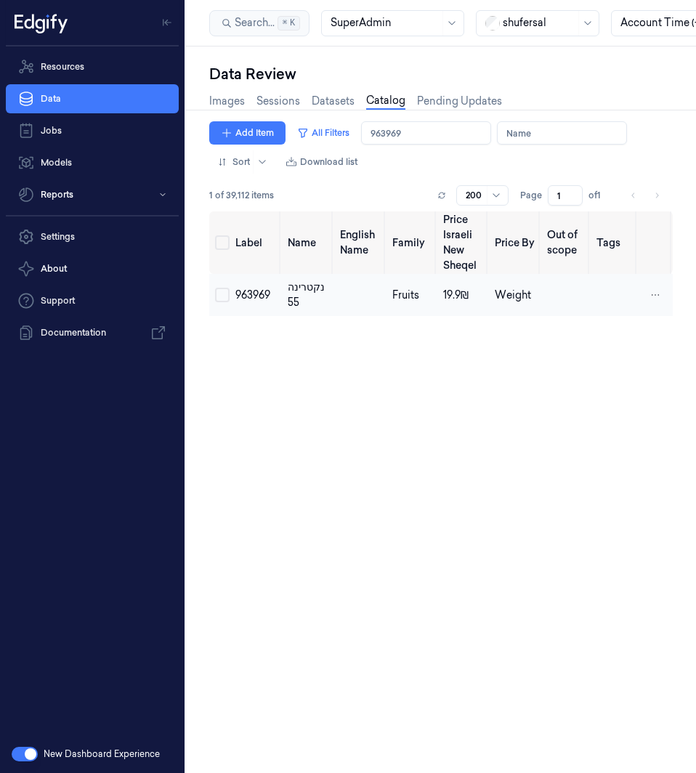
type input "963969"
click at [298, 293] on span "נקטרינה 55" at bounding box center [306, 294] width 37 height 28
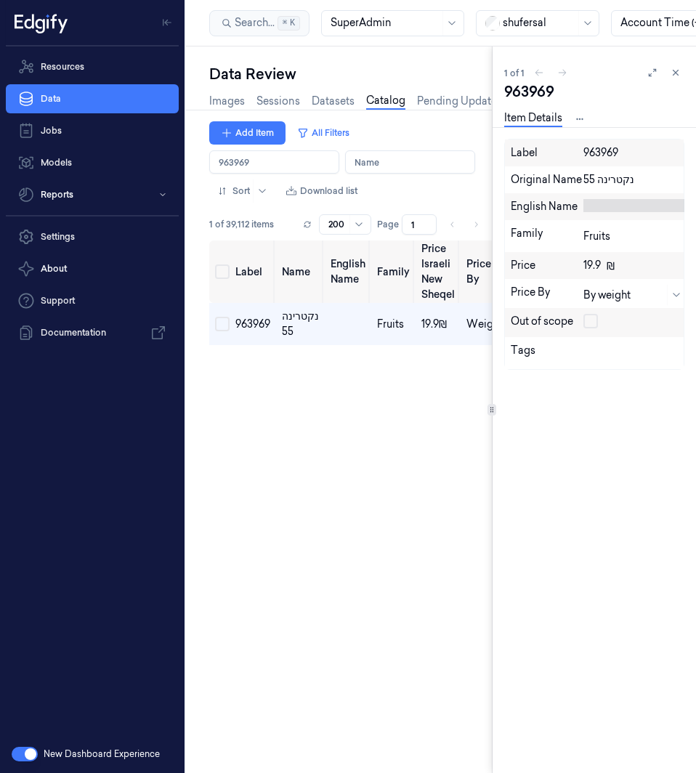
click at [598, 211] on div at bounding box center [635, 205] width 105 height 13
click at [601, 177] on div "נקטרינה 55" at bounding box center [635, 179] width 105 height 15
click at [601, 177] on textarea "נקטרינה 55" at bounding box center [635, 179] width 105 height 15
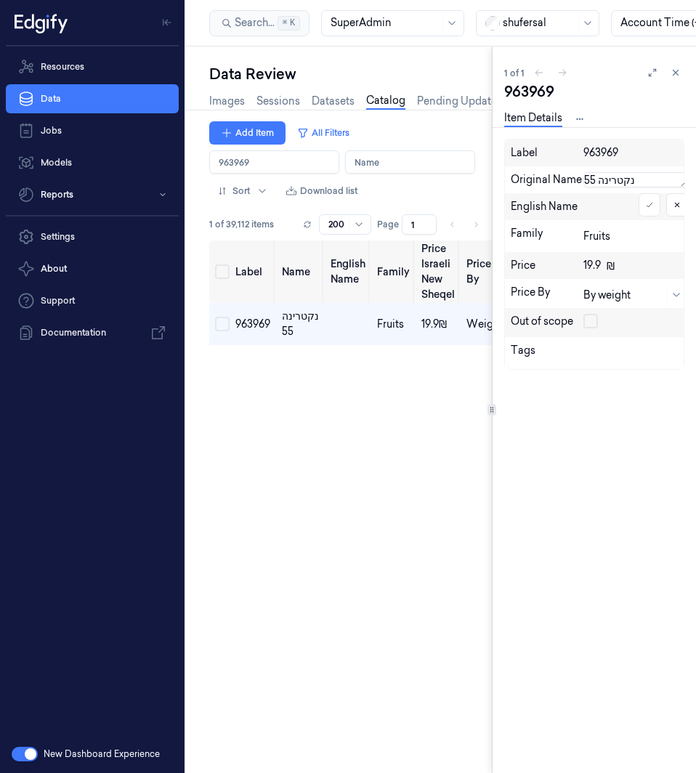
click at [601, 177] on textarea "נקטרינה 55" at bounding box center [635, 179] width 105 height 15
click at [598, 206] on div at bounding box center [635, 205] width 105 height 13
click at [598, 206] on textarea at bounding box center [635, 205] width 105 height 13
type textarea "נקטרינה 55"
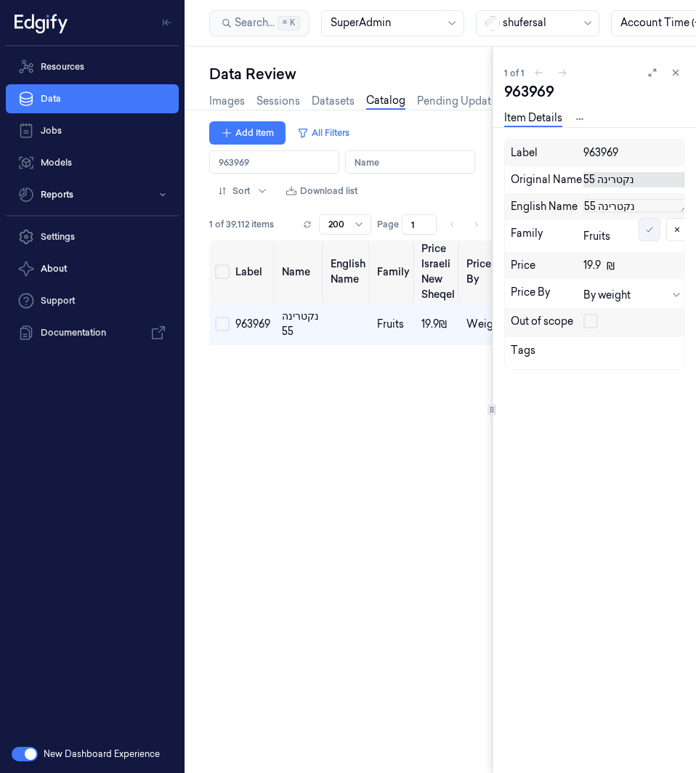
click at [643, 231] on button at bounding box center [649, 229] width 22 height 23
click at [290, 162] on input "Label" at bounding box center [274, 161] width 130 height 23
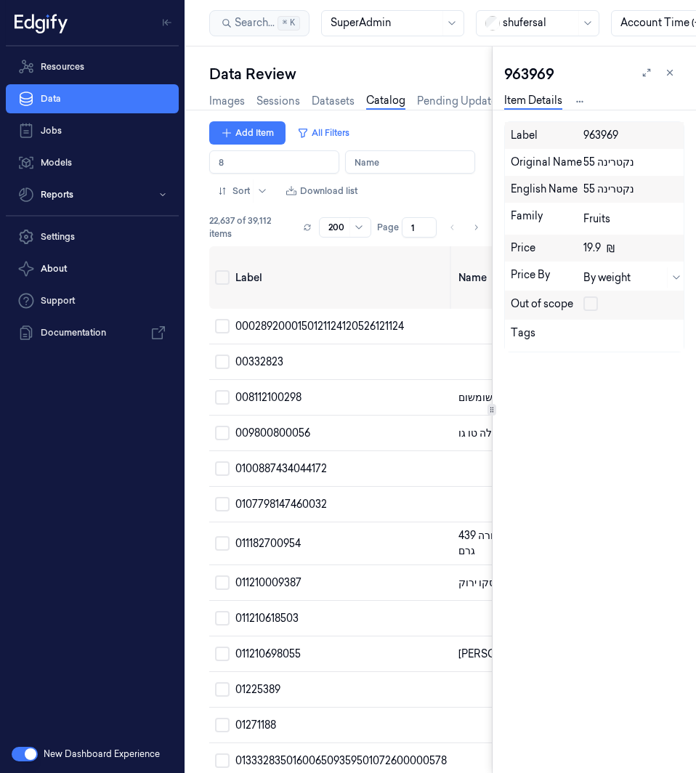
type input "8"
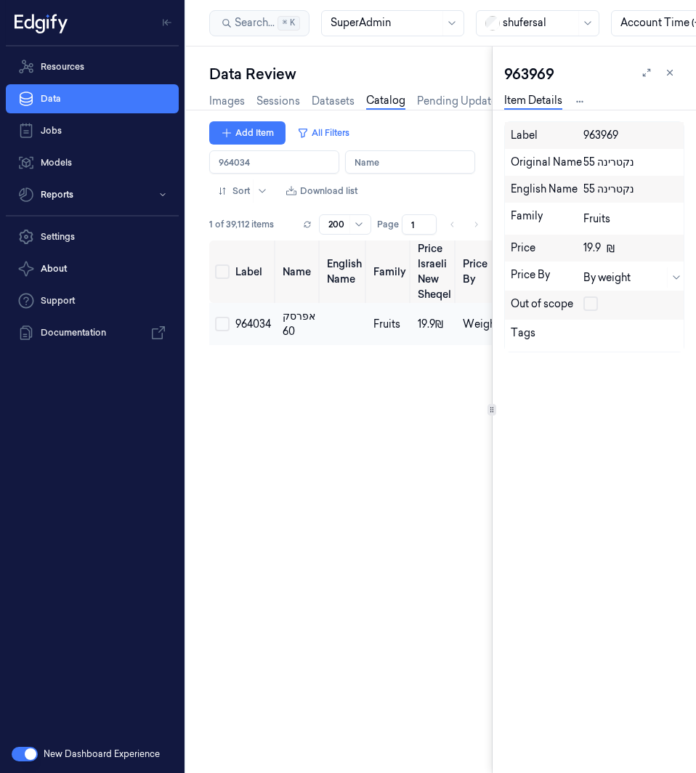
type input "964034"
click at [251, 325] on span "964034" at bounding box center [253, 323] width 36 height 13
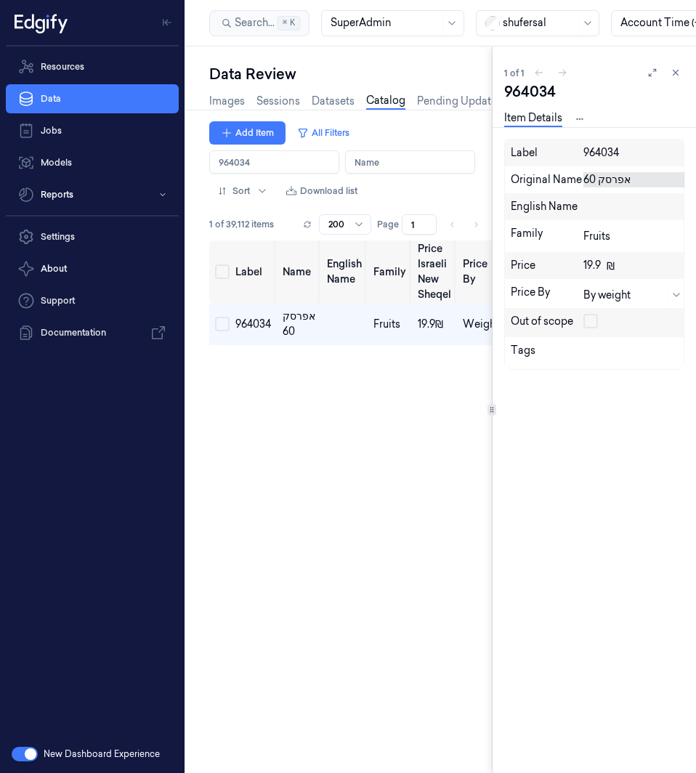
click at [605, 179] on div "אפרסק 60" at bounding box center [635, 179] width 105 height 15
click at [605, 179] on textarea "אפרסק 60" at bounding box center [635, 179] width 105 height 15
click at [606, 208] on div at bounding box center [635, 205] width 105 height 13
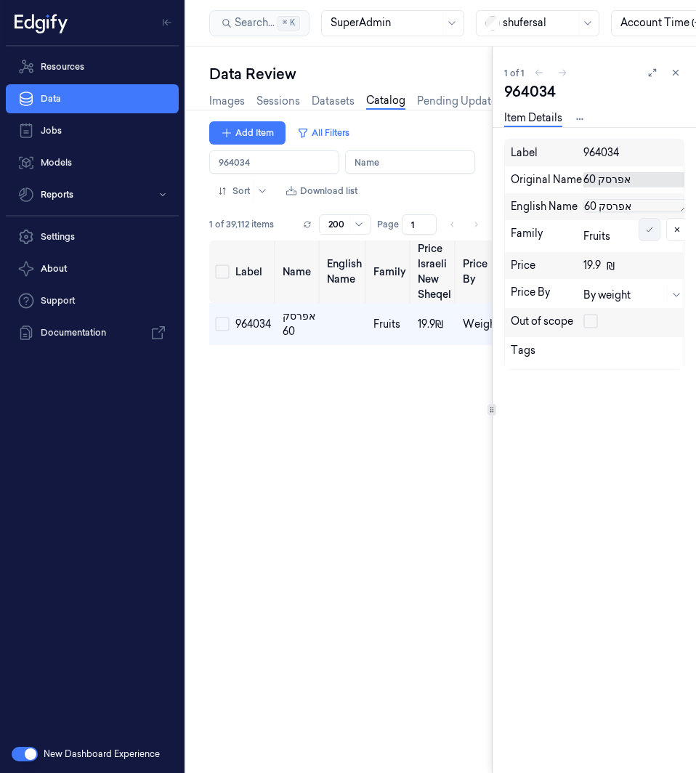
type textarea "אפרסק 60"
click at [652, 227] on icon at bounding box center [649, 229] width 9 height 9
click at [365, 154] on input "Name" at bounding box center [410, 161] width 130 height 23
click at [281, 158] on input "Label" at bounding box center [274, 161] width 130 height 23
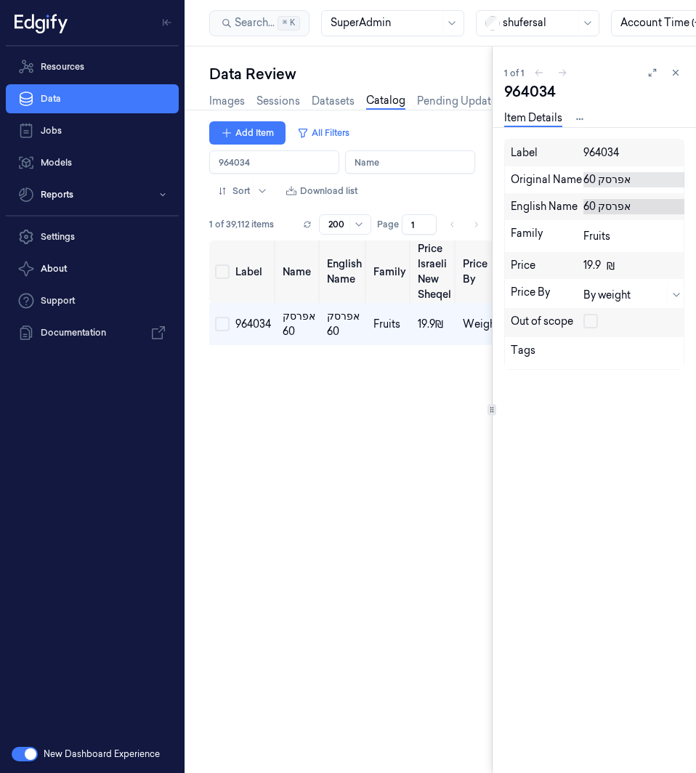
click at [281, 158] on input "Label" at bounding box center [274, 161] width 130 height 23
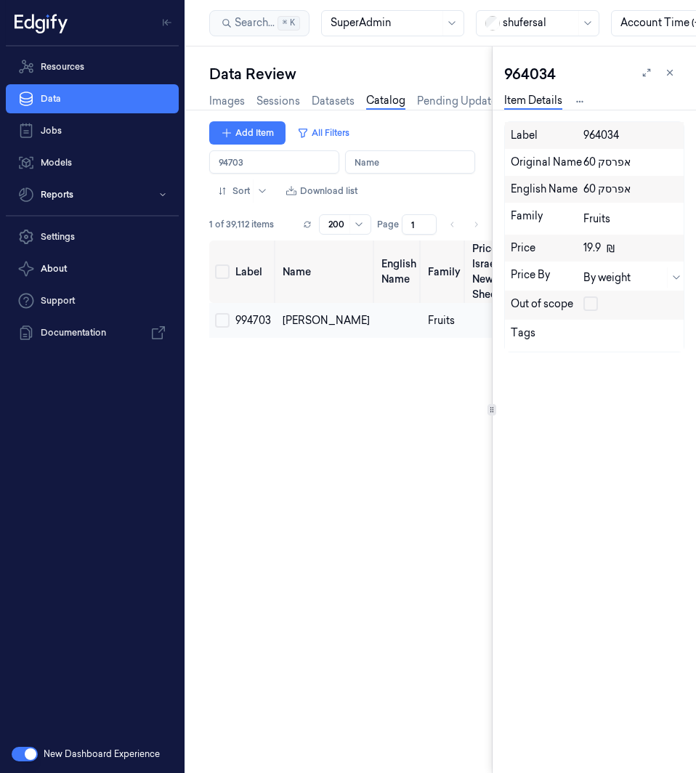
type input "94703"
click at [251, 312] on td "994703" at bounding box center [252, 320] width 47 height 35
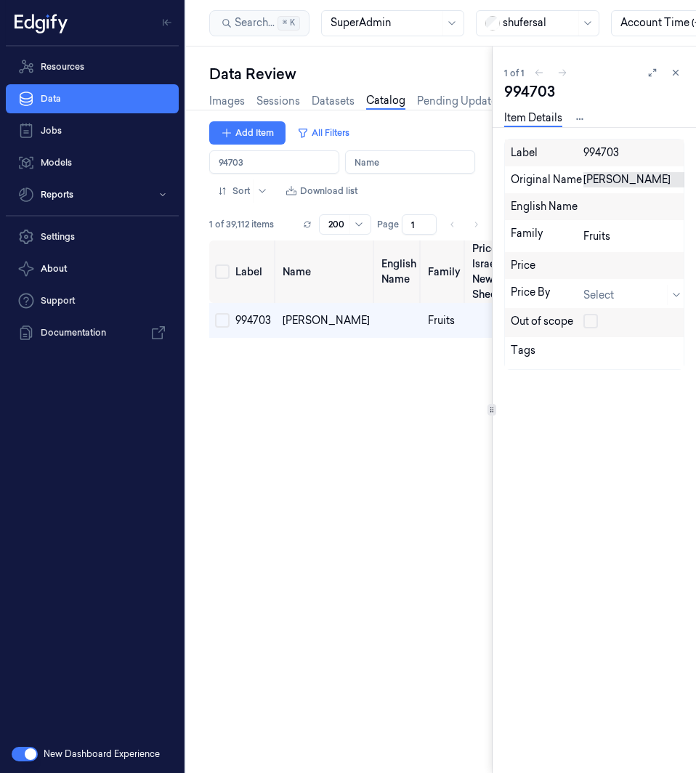
click at [609, 175] on div "תמר ברהי" at bounding box center [635, 179] width 105 height 15
click at [609, 175] on textarea "תמר ברהי" at bounding box center [635, 179] width 105 height 15
click at [614, 197] on div "English Name" at bounding box center [594, 206] width 179 height 27
click at [616, 200] on div at bounding box center [635, 205] width 105 height 13
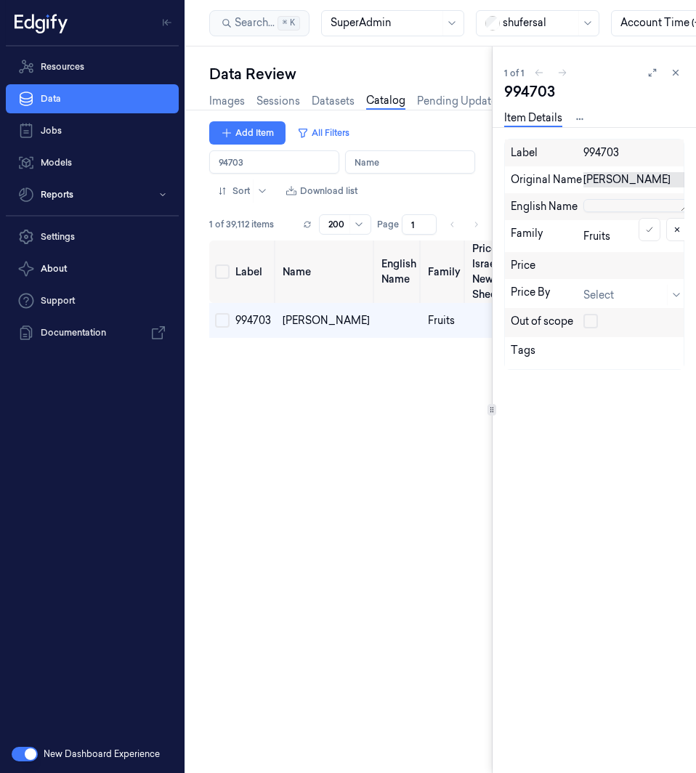
scroll to position [1, 0]
type textarea "תמר ברהי"
click at [650, 230] on icon at bounding box center [649, 229] width 9 height 9
click at [276, 160] on input "Label" at bounding box center [274, 161] width 130 height 23
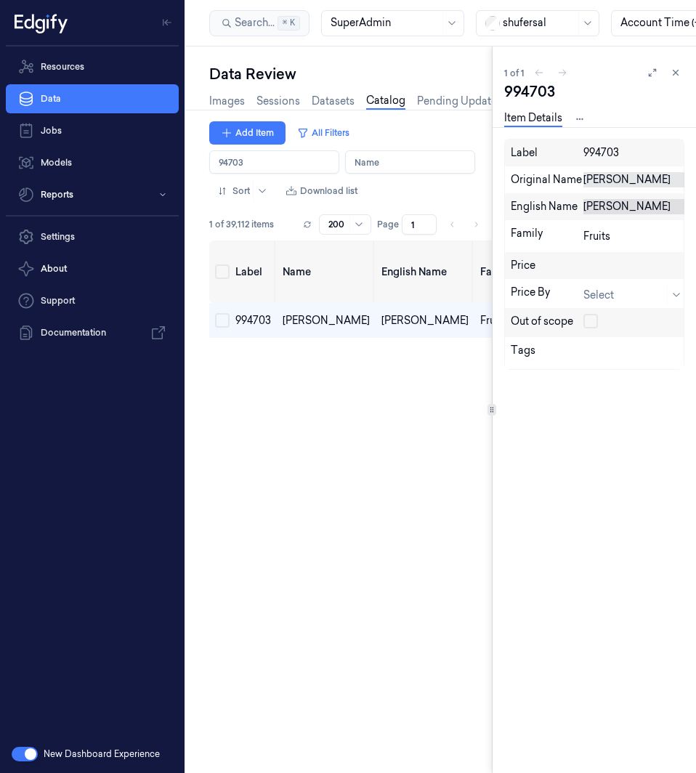
click at [276, 160] on input "Label" at bounding box center [274, 161] width 130 height 23
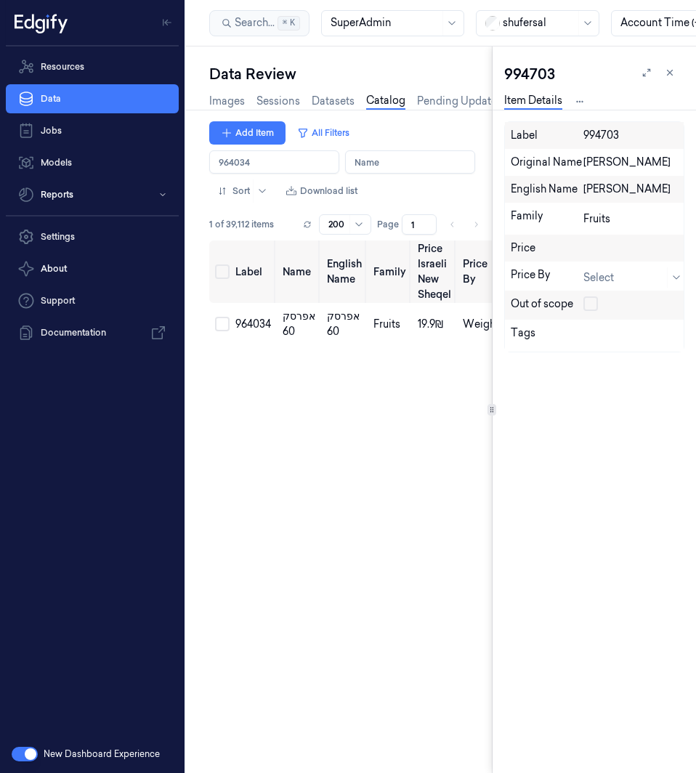
click at [296, 160] on input "Label" at bounding box center [274, 161] width 130 height 23
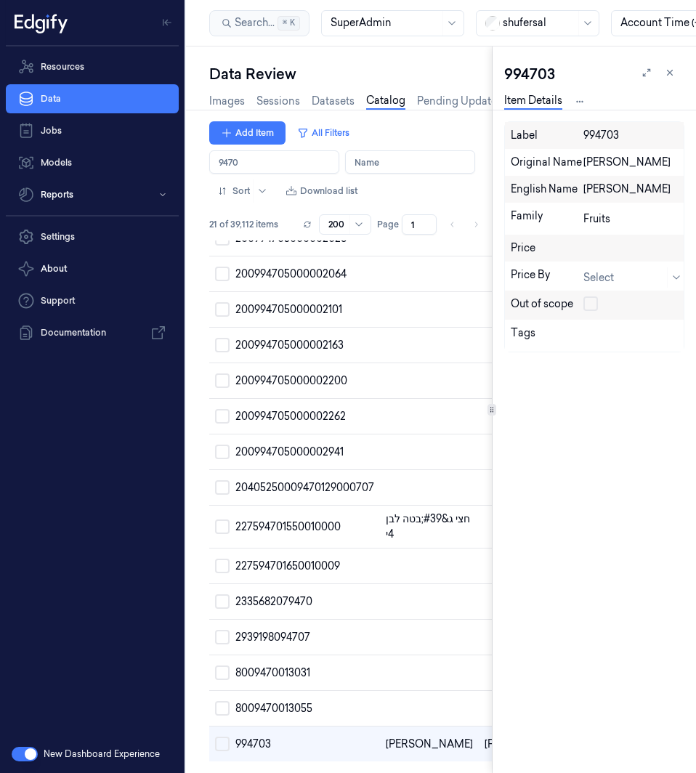
scroll to position [324, 0]
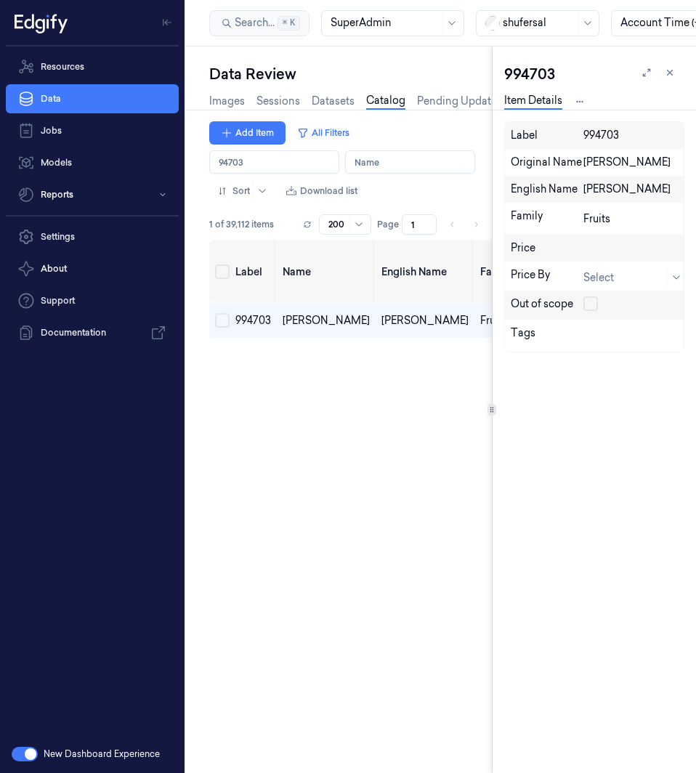
click at [285, 165] on input "Label" at bounding box center [274, 161] width 130 height 23
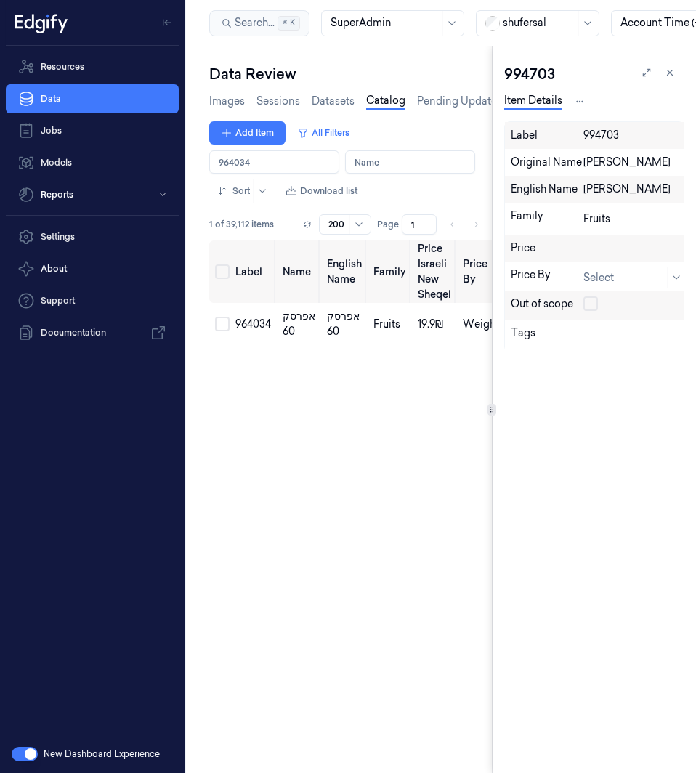
click at [263, 161] on input "Label" at bounding box center [274, 161] width 130 height 23
type input "964911"
click at [257, 333] on span "964911" at bounding box center [250, 331] width 30 height 13
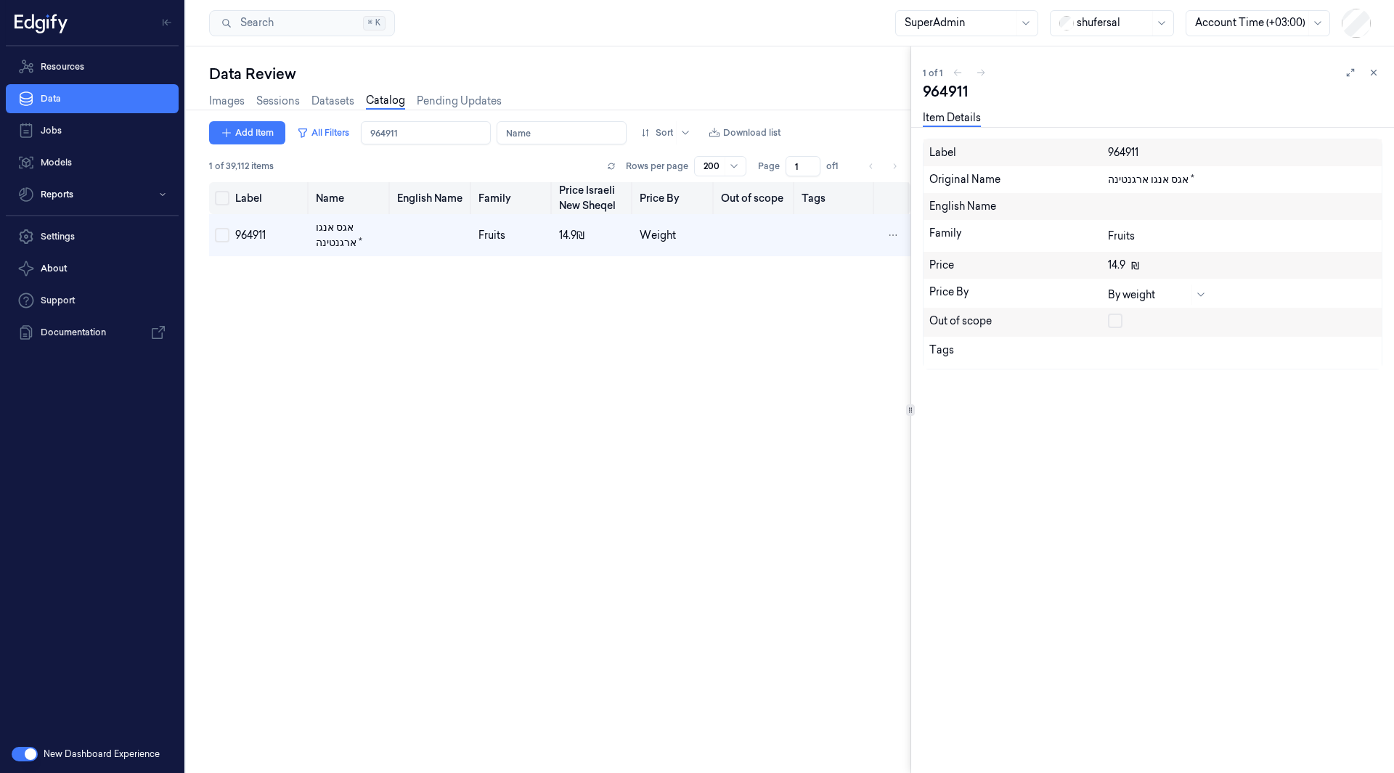
click at [435, 202] on th "English Name" at bounding box center [431, 198] width 81 height 32
click at [326, 193] on th "Name" at bounding box center [350, 198] width 81 height 32
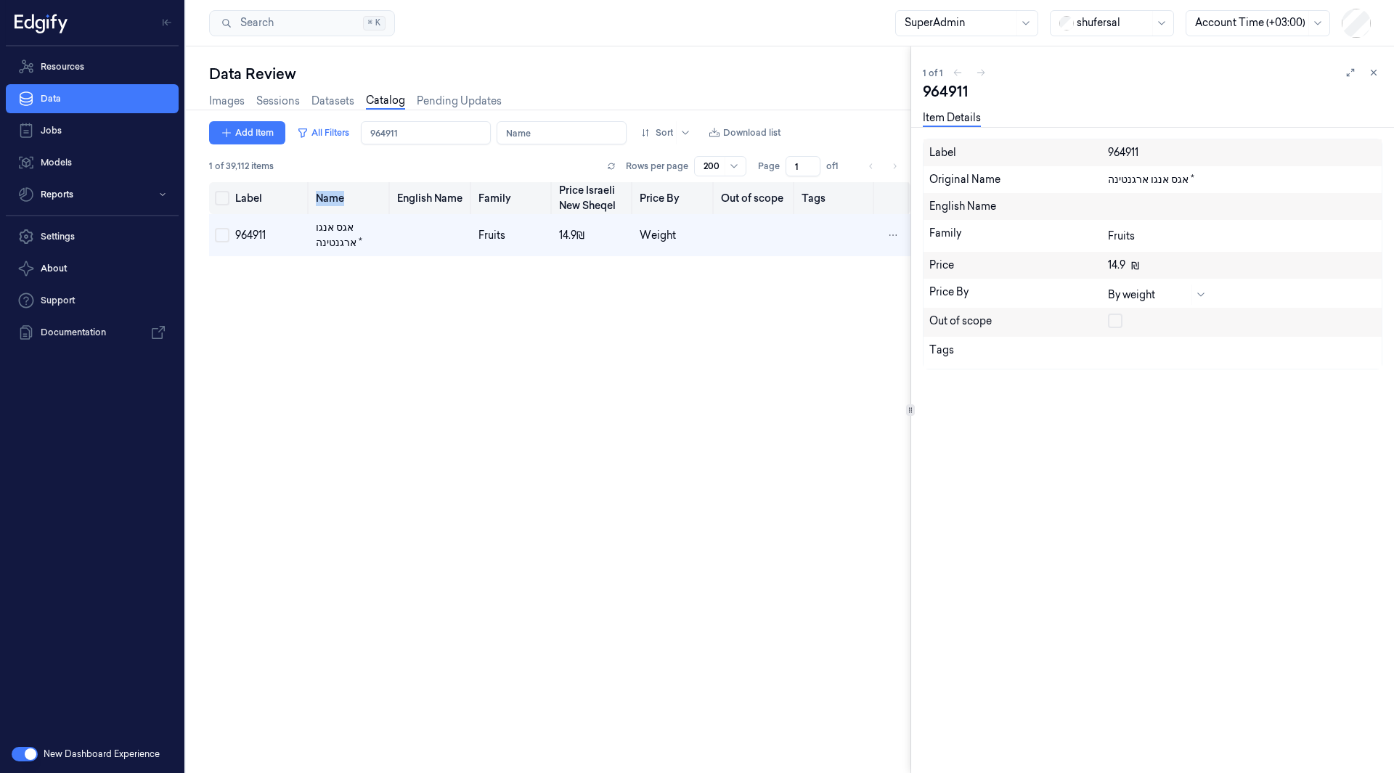
click at [326, 193] on th "Name" at bounding box center [350, 198] width 81 height 32
click at [1165, 179] on div "אגס אנגו ארגנטינה *" at bounding box center [1242, 179] width 268 height 15
click at [1165, 179] on textarea "אגס אנגו ארגנטינה *" at bounding box center [1242, 179] width 268 height 15
click at [1146, 208] on div at bounding box center [1242, 205] width 268 height 13
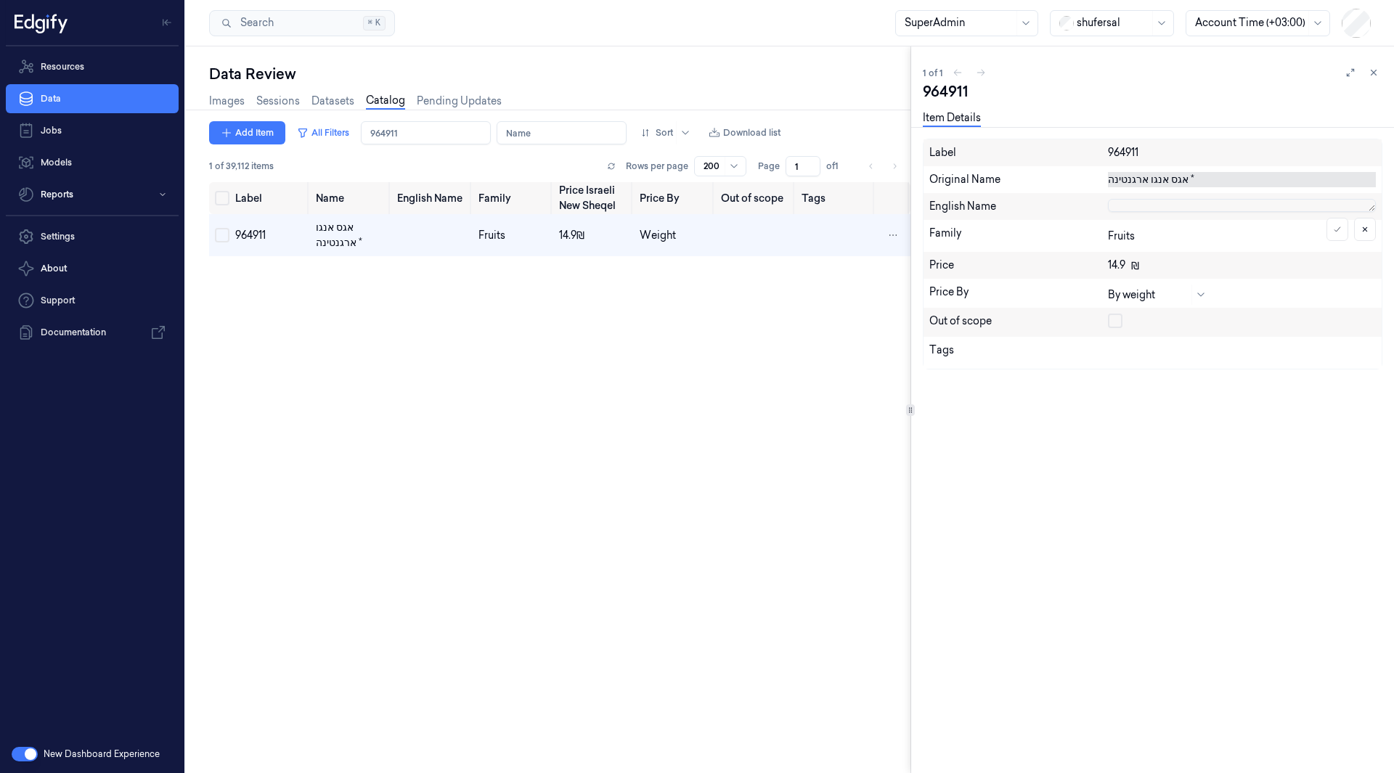
scroll to position [1, 0]
type textarea "אגס אנגו ארגנטינה"
click at [1035, 572] on div "Label 964911 Original Name אגס אנגו ארגנטינה * English Name Family Fruits Price…" at bounding box center [1153, 456] width 460 height 635
click at [1150, 211] on div at bounding box center [1242, 205] width 268 height 13
click at [1340, 230] on icon at bounding box center [1337, 229] width 9 height 9
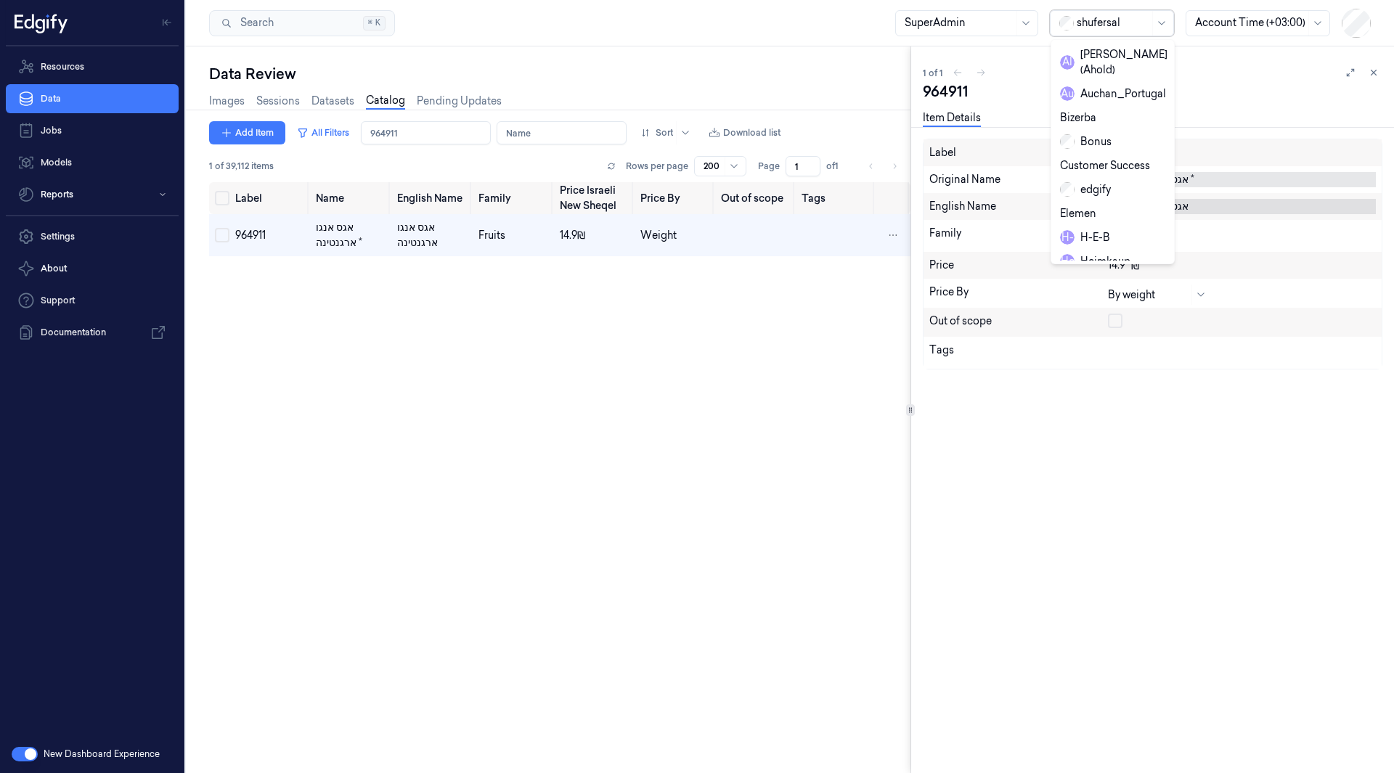
click at [1089, 32] on div "shufersal" at bounding box center [1113, 23] width 73 height 25
click at [1104, 131] on div "Sainsburys" at bounding box center [1096, 138] width 73 height 15
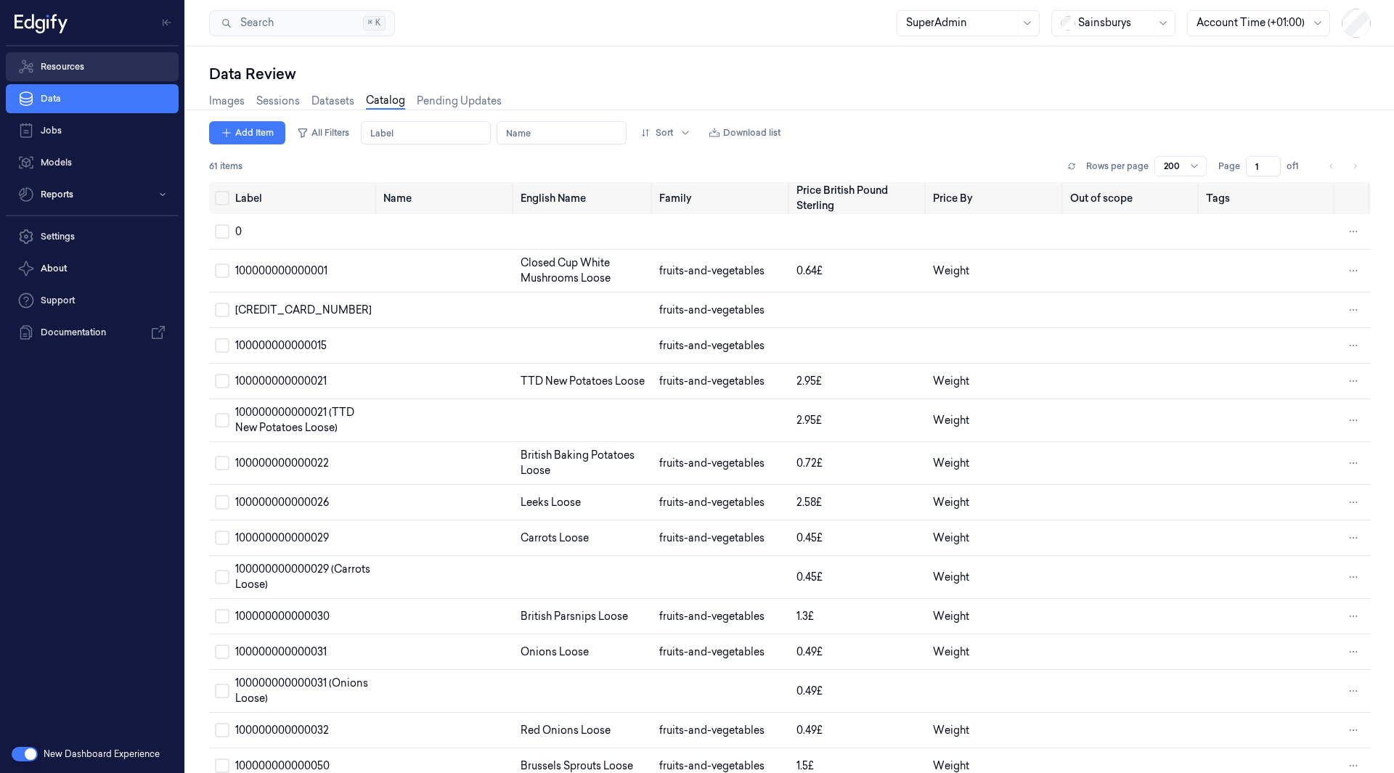
click at [115, 72] on link "Resources" at bounding box center [92, 66] width 173 height 29
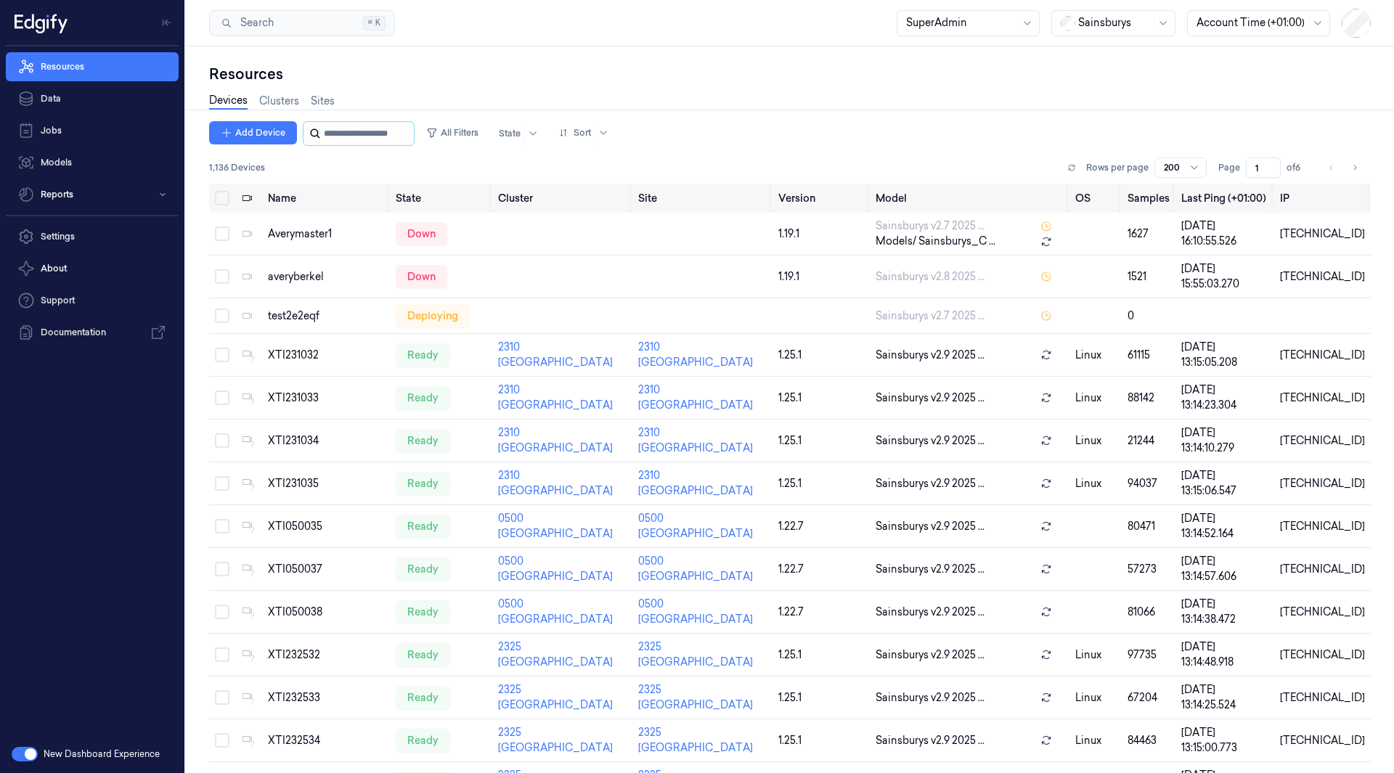
click at [352, 129] on input "string" at bounding box center [367, 133] width 87 height 23
paste input "*********"
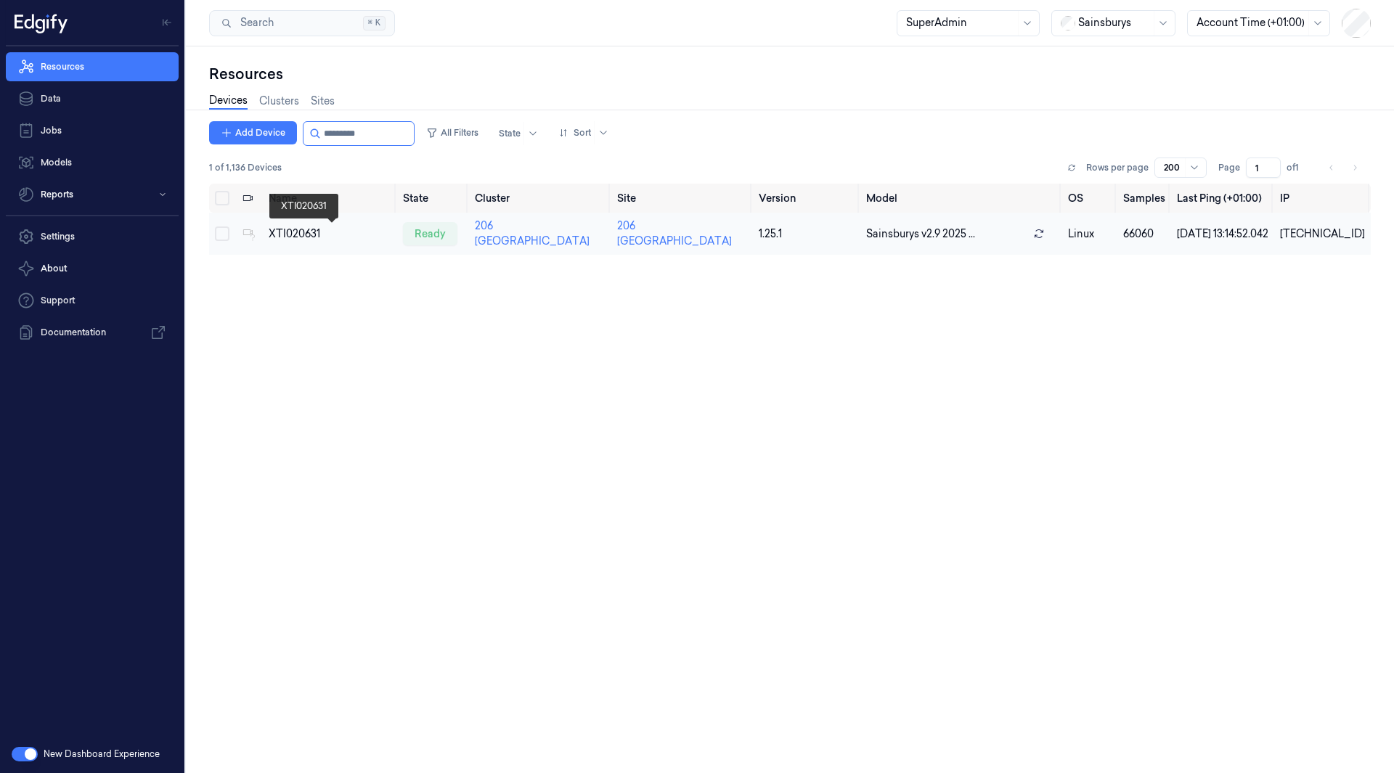
type input "*********"
click at [285, 232] on div "XTI020631" at bounding box center [330, 234] width 123 height 15
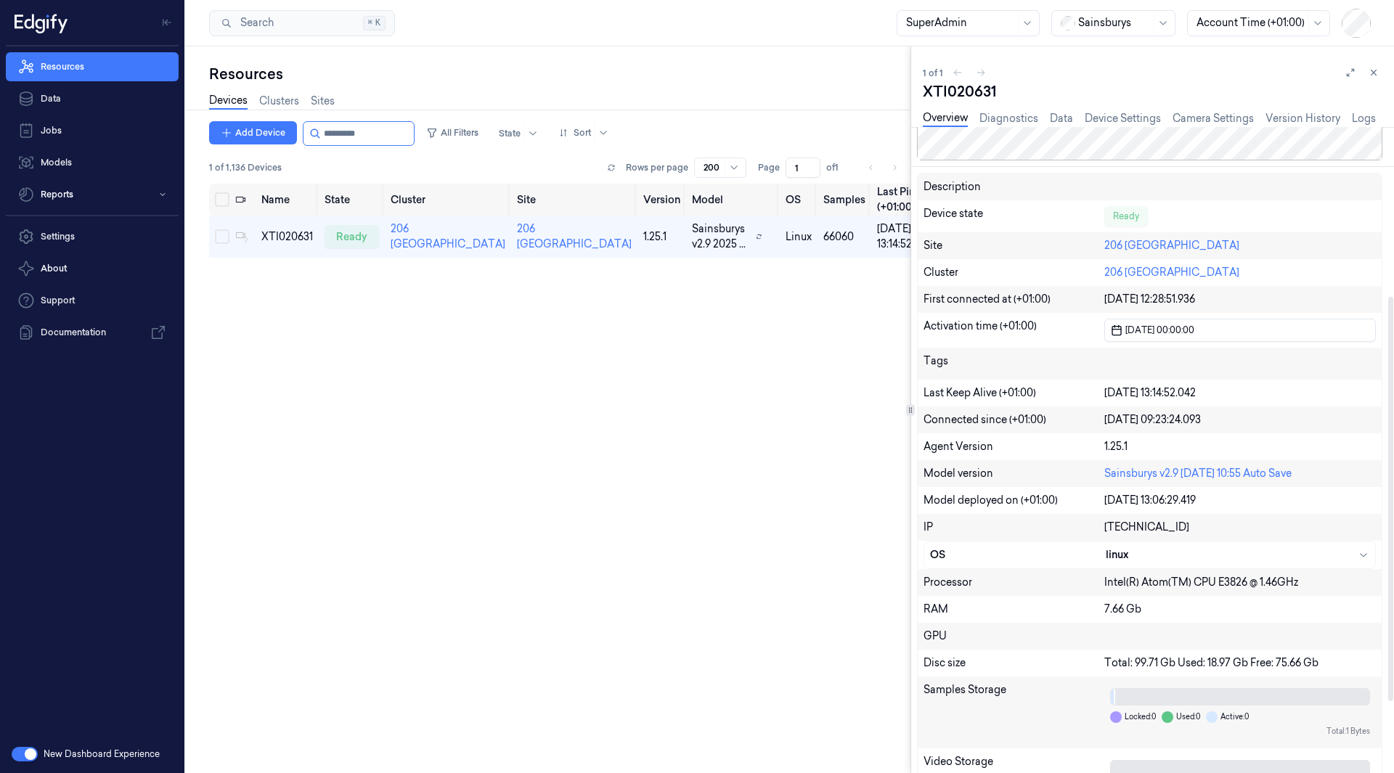
scroll to position [385, 0]
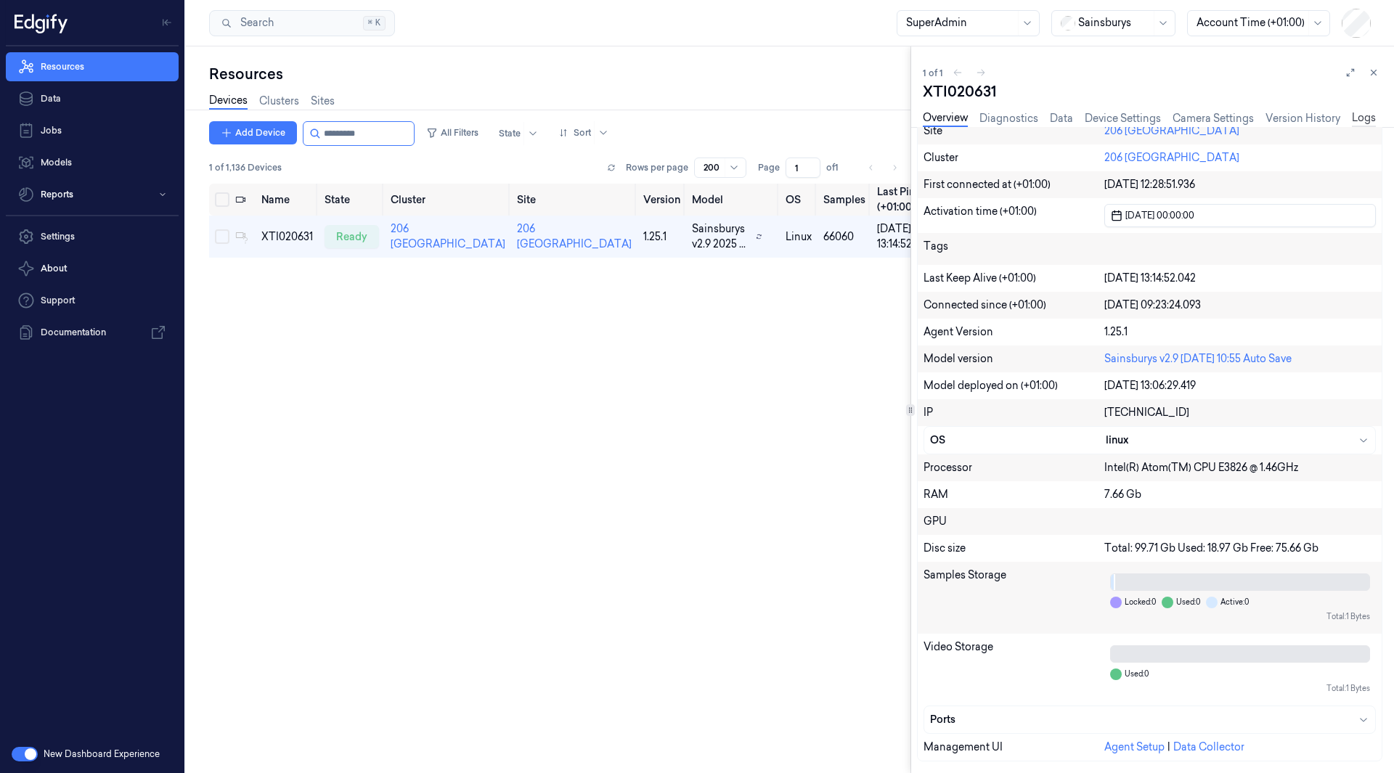
click at [1368, 116] on link "Logs" at bounding box center [1364, 118] width 24 height 17
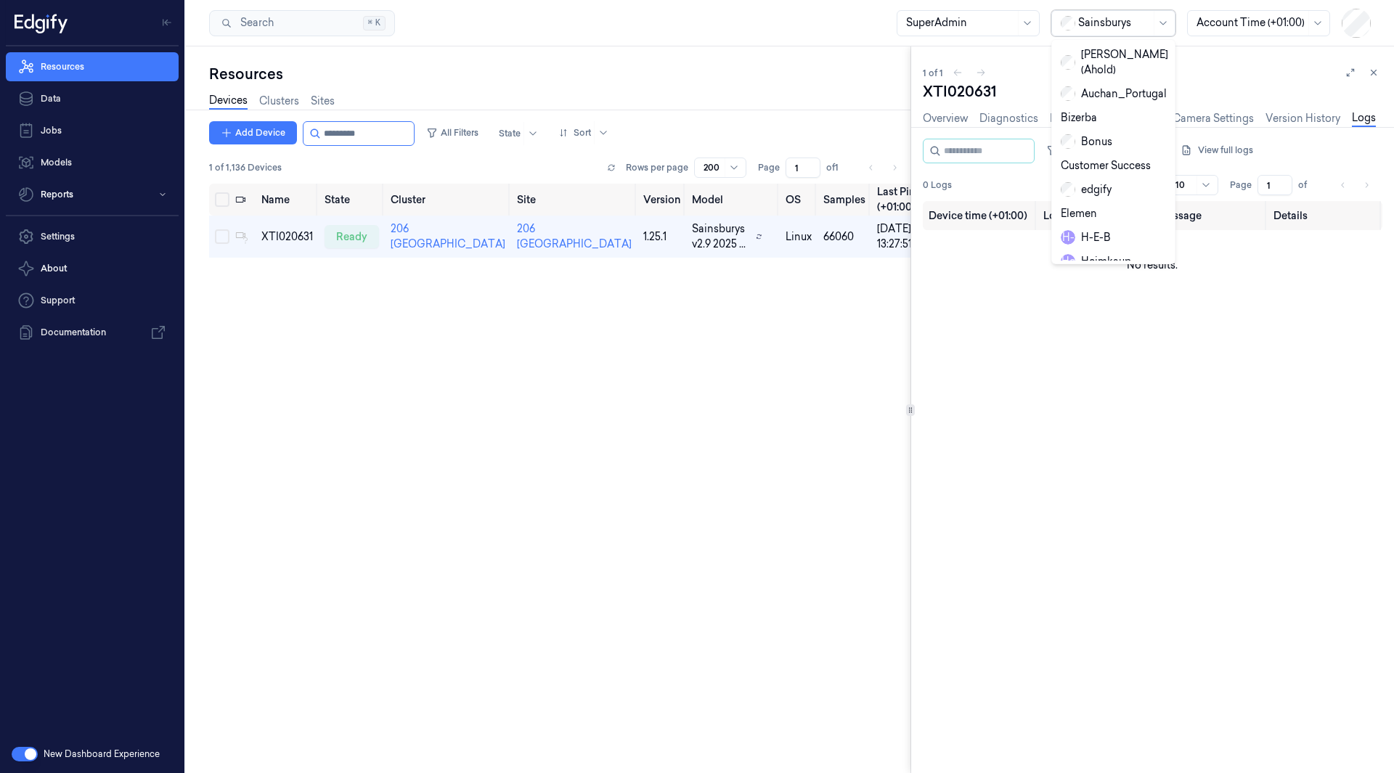
click at [1107, 19] on div at bounding box center [1114, 22] width 73 height 15
click at [1097, 251] on div "wholefoodsmarket" at bounding box center [1117, 258] width 112 height 15
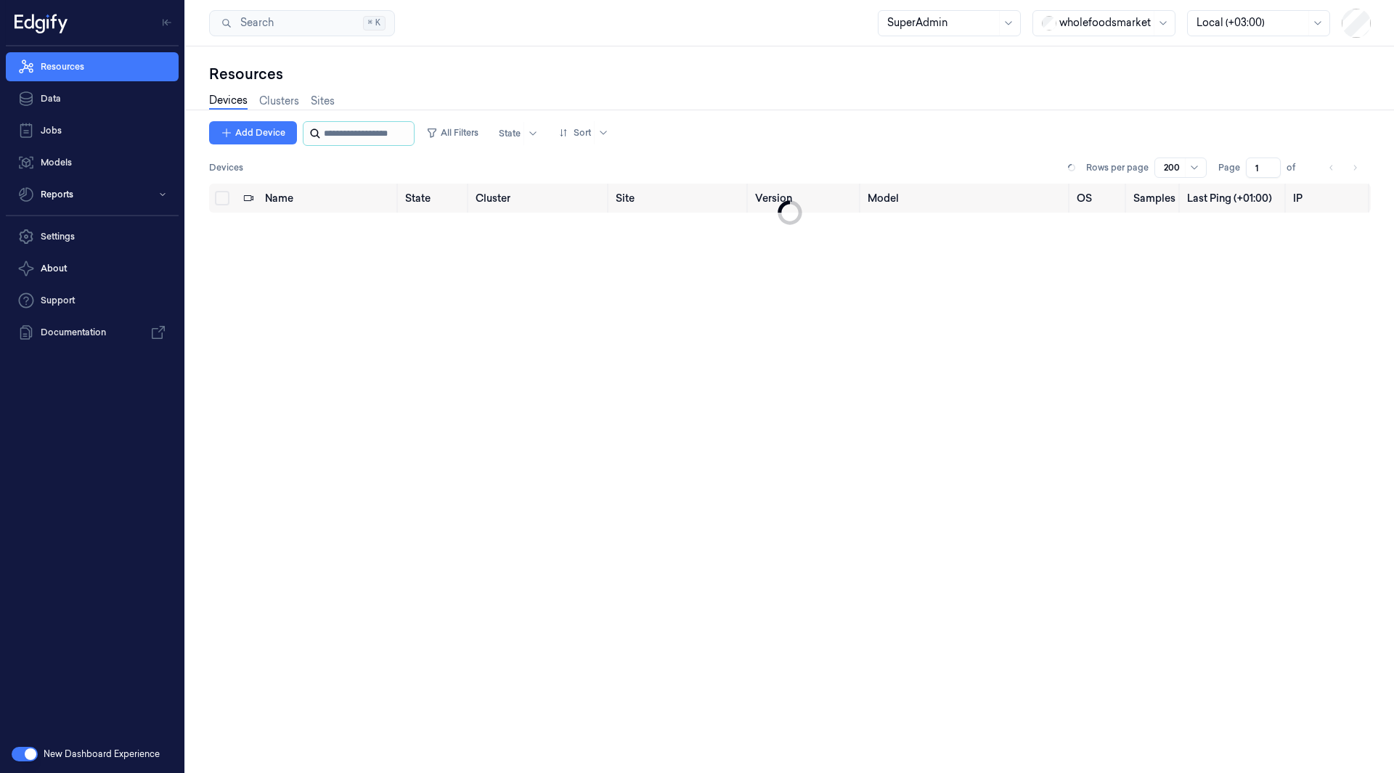
drag, startPoint x: 1097, startPoint y: 241, endPoint x: 339, endPoint y: 130, distance: 766.2
click at [823, 199] on div "Name State Cluster Site Version Model OS Samples Last Ping (+01:00) IP" at bounding box center [790, 473] width 1162 height 578
click at [339, 130] on input "string" at bounding box center [367, 133] width 87 height 23
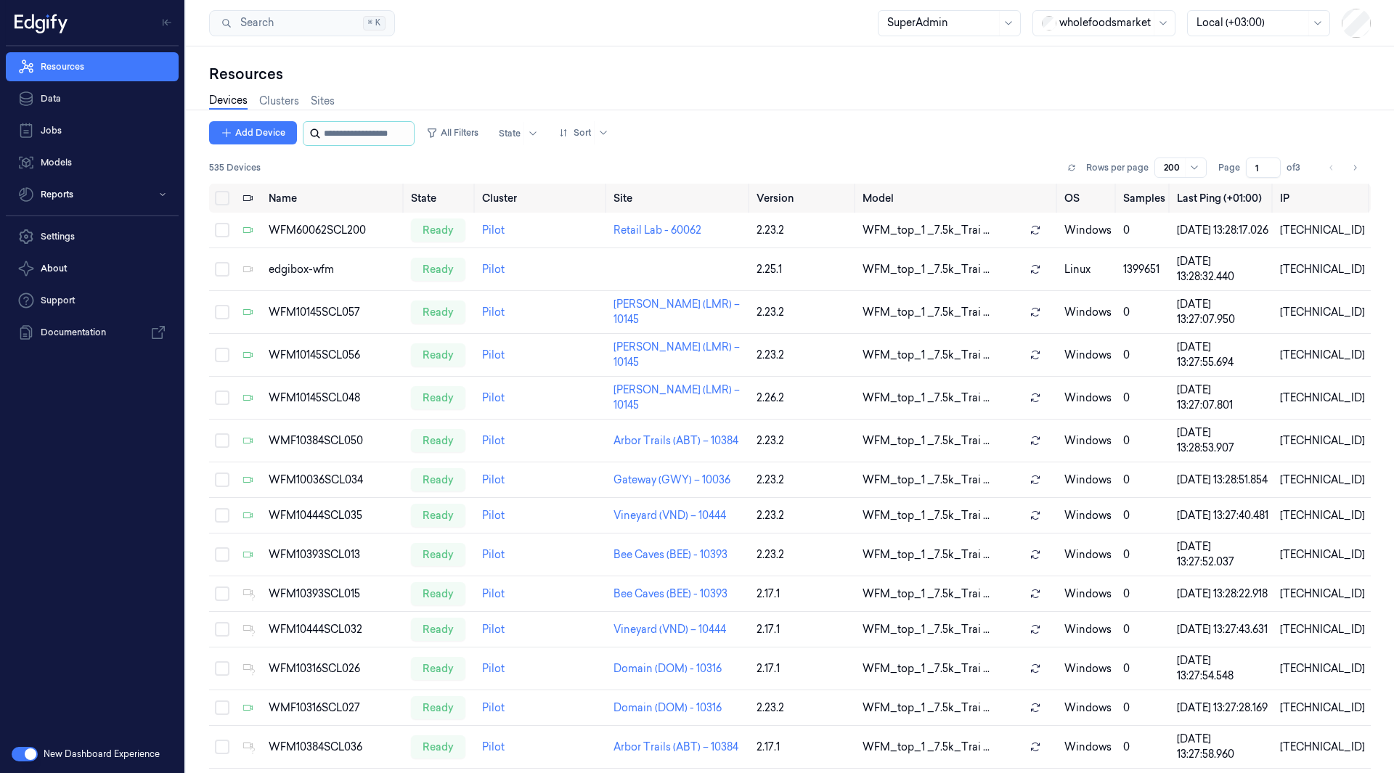
paste input "**********"
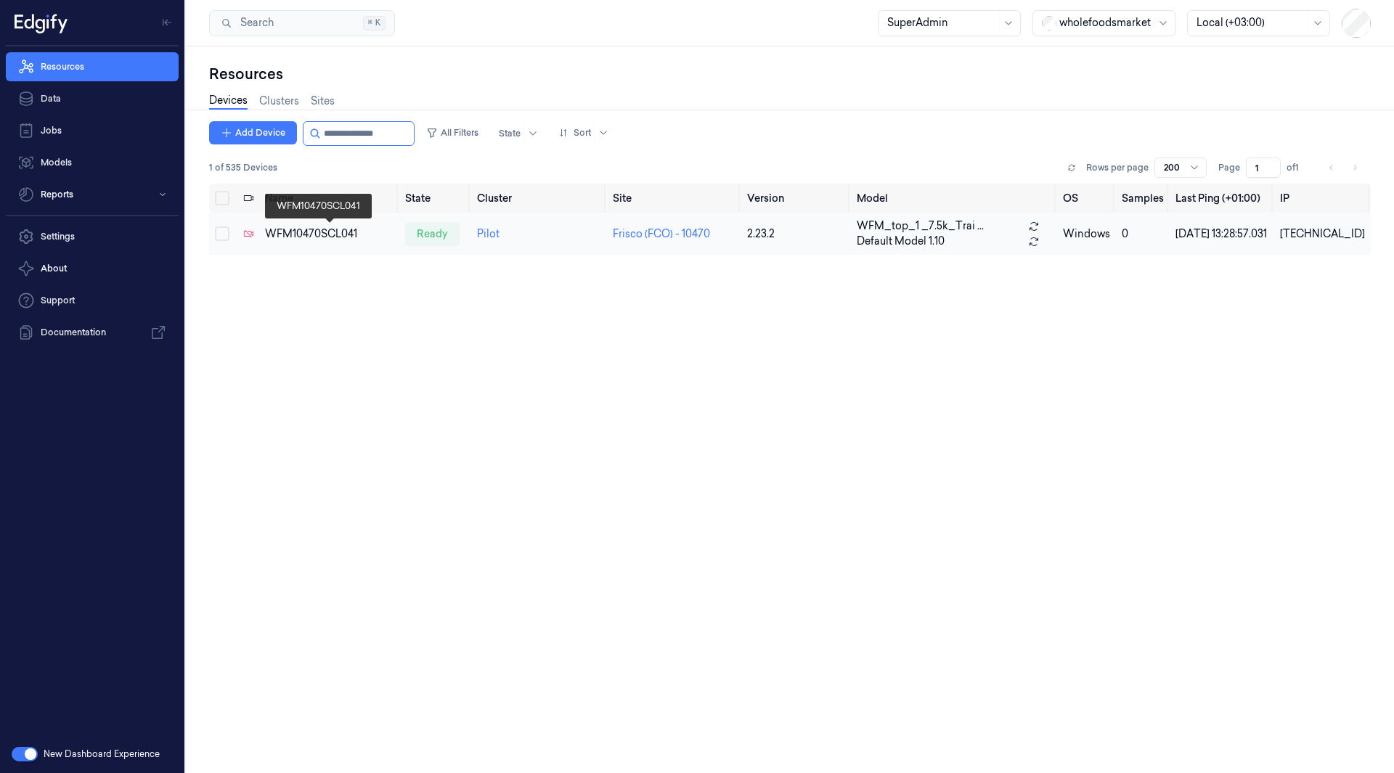
type input "**********"
click at [329, 227] on div "WFM10470SCL041" at bounding box center [329, 234] width 129 height 15
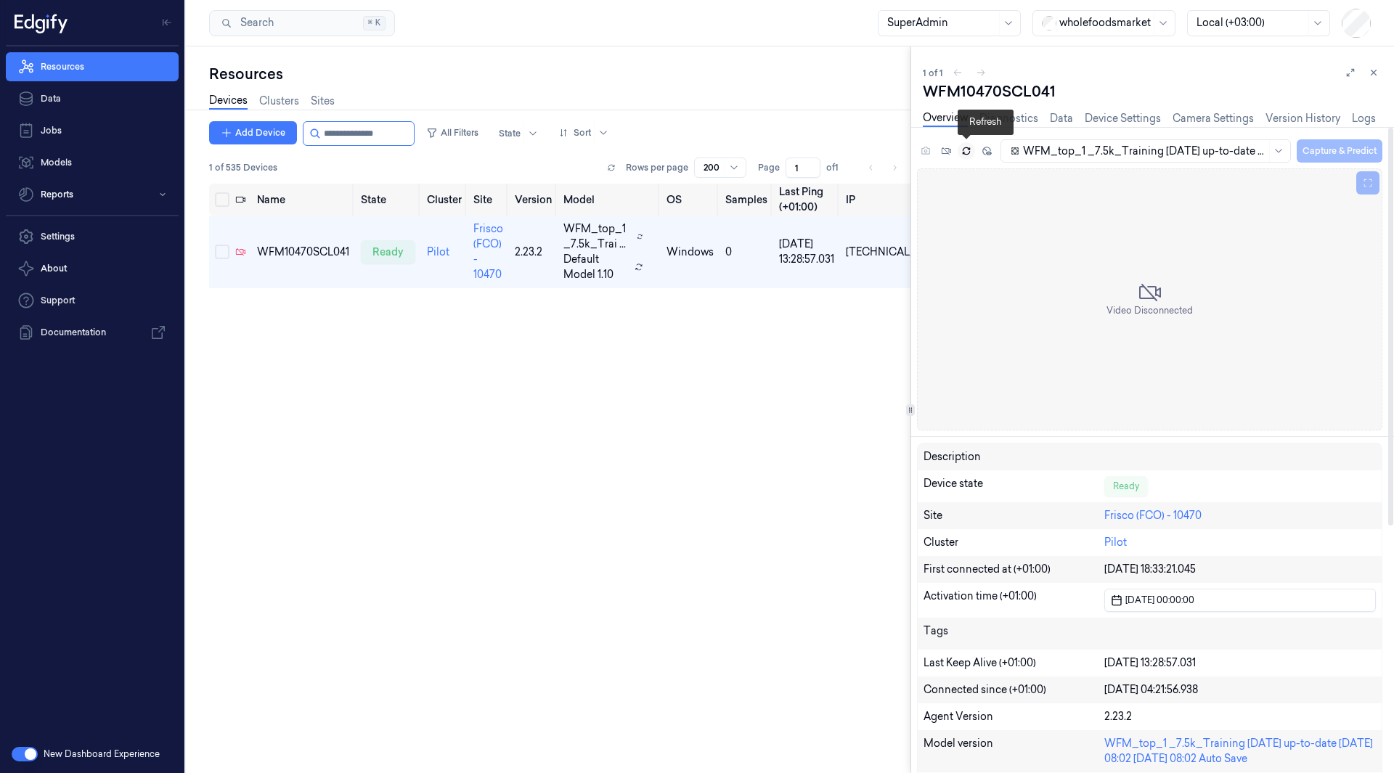
click at [972, 150] on button at bounding box center [966, 150] width 17 height 17
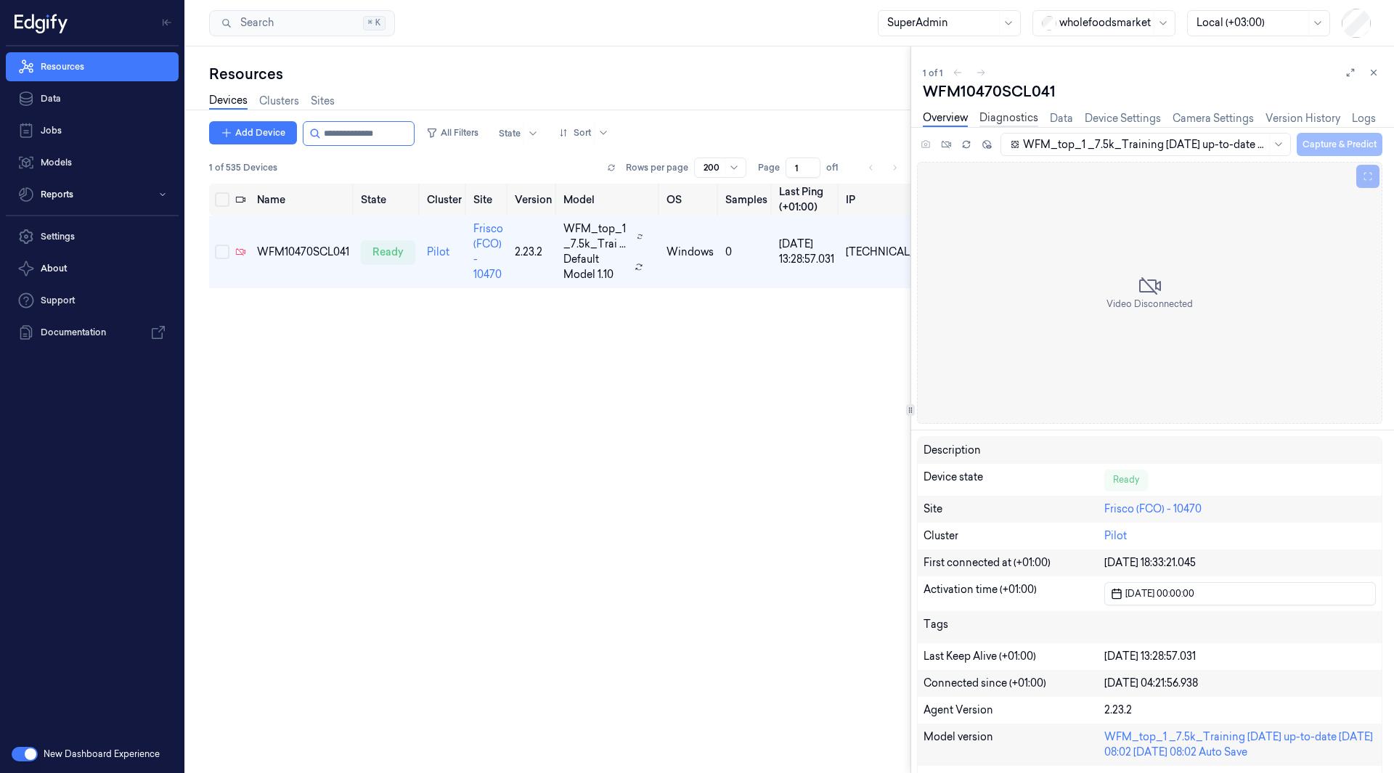
click at [1016, 113] on link "Diagnostics" at bounding box center [1009, 118] width 59 height 17
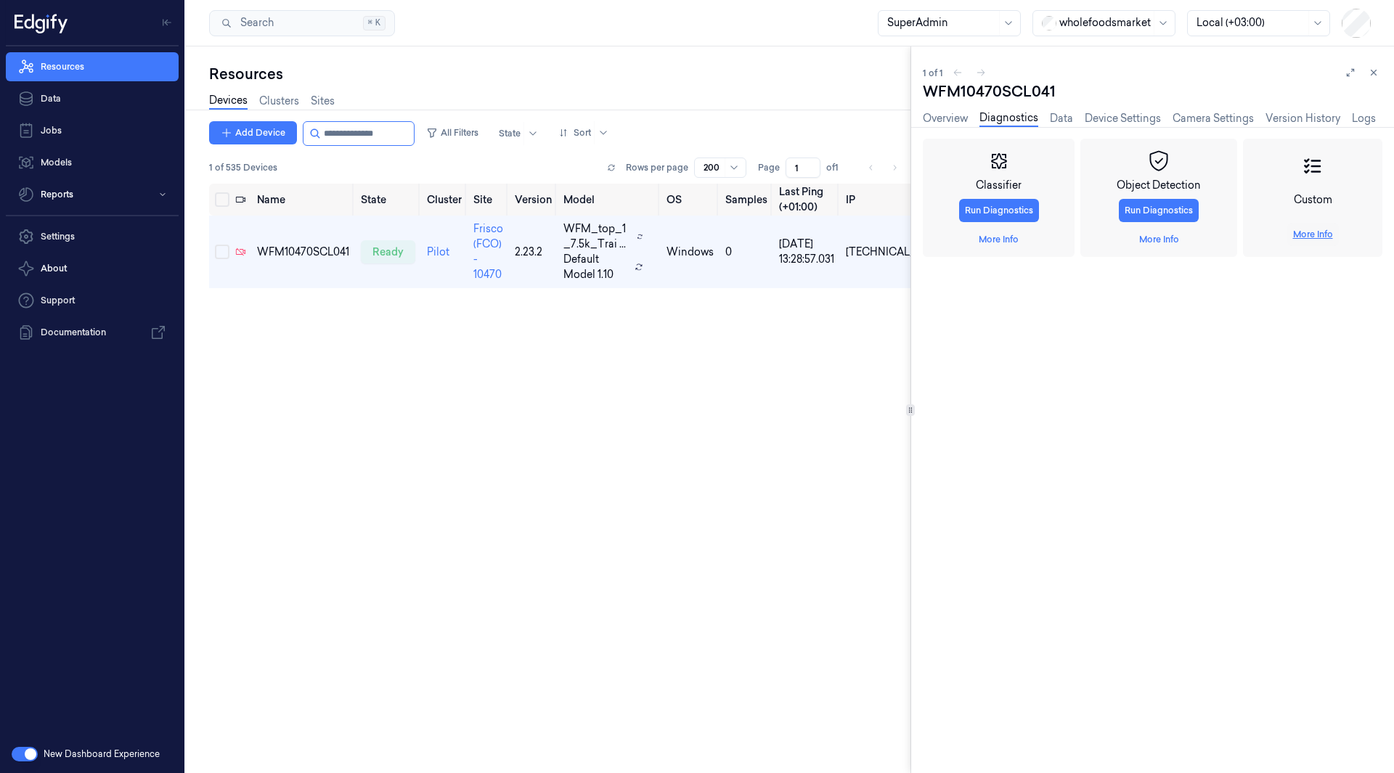
click at [1313, 229] on link "More Info" at bounding box center [1313, 234] width 40 height 13
click at [942, 568] on span "Restart" at bounding box center [943, 562] width 29 height 13
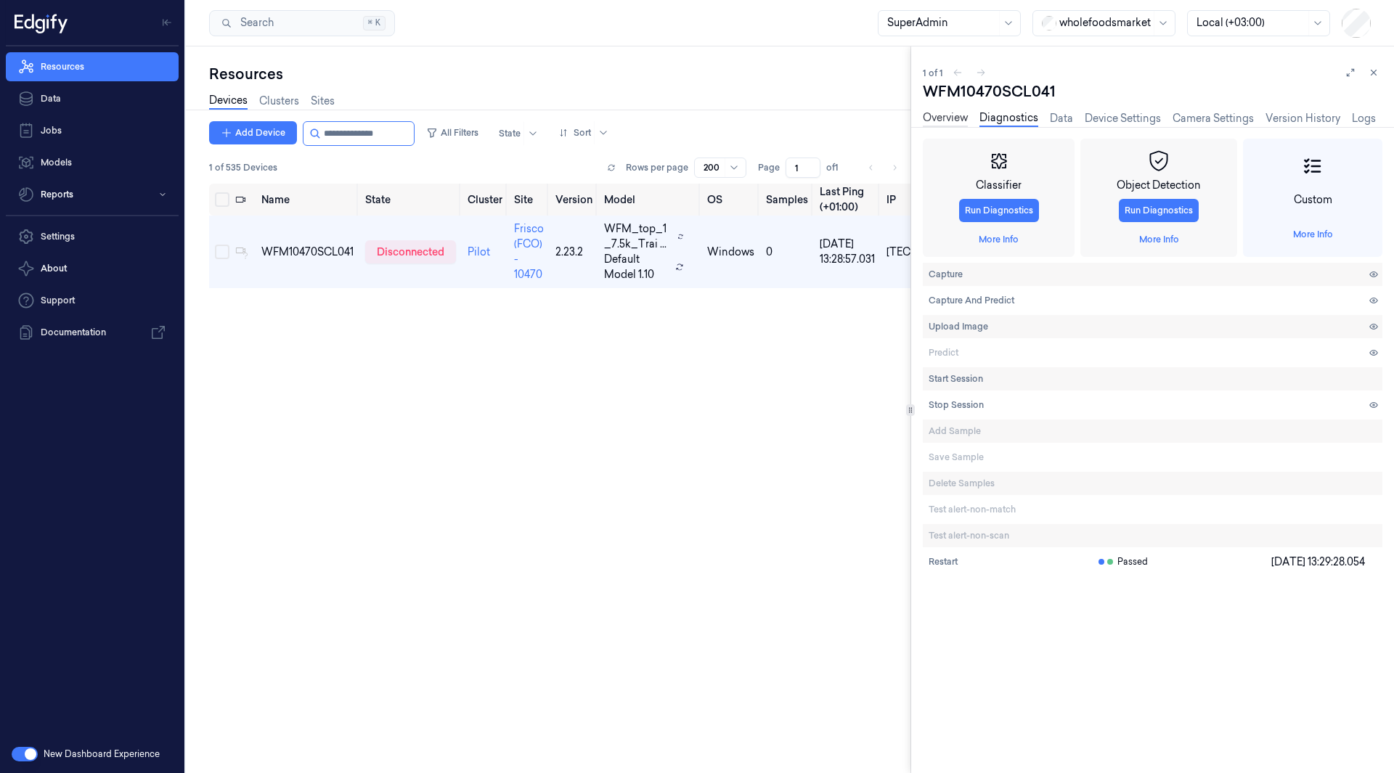
click at [962, 118] on link "Overview" at bounding box center [945, 118] width 45 height 17
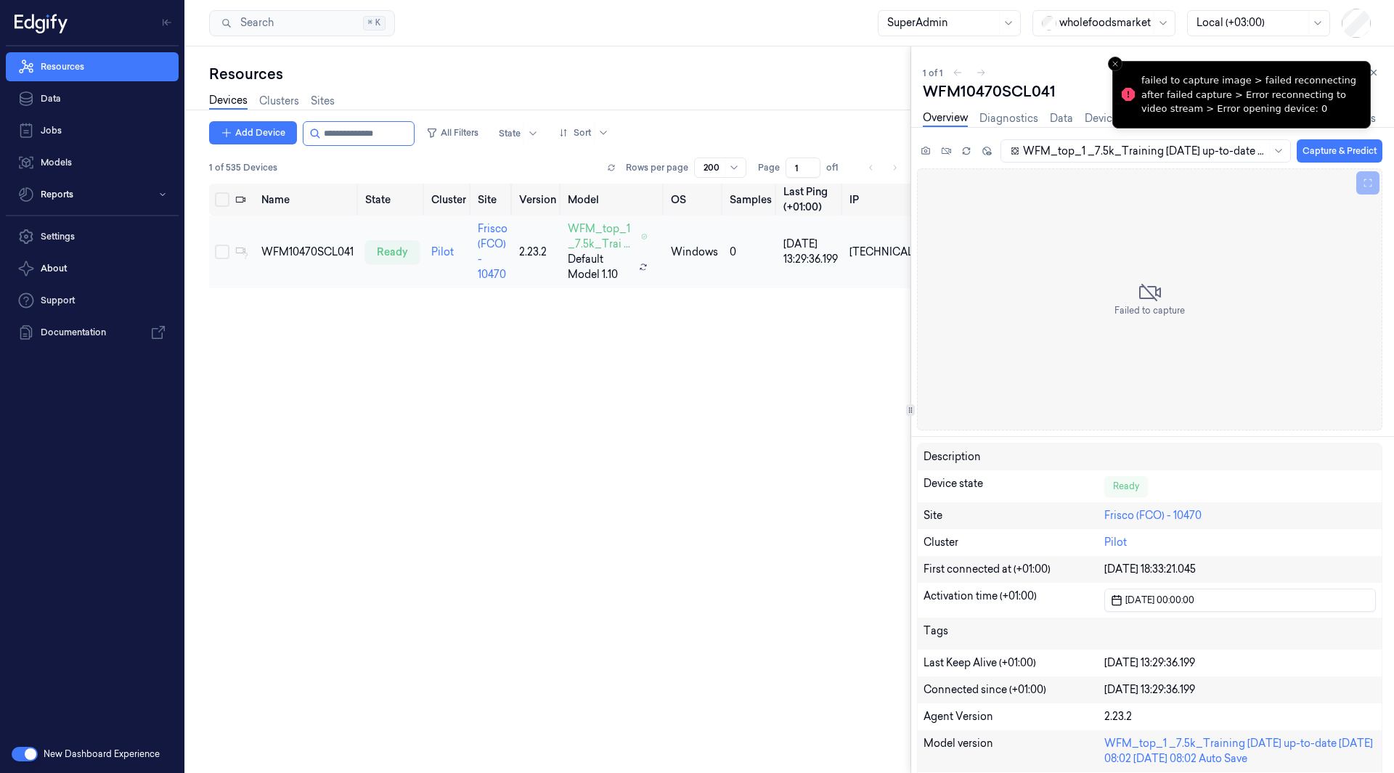
click at [316, 241] on td "WFM10470SCL041" at bounding box center [308, 252] width 104 height 73
click at [316, 252] on div "WFM10470SCL041" at bounding box center [307, 252] width 92 height 15
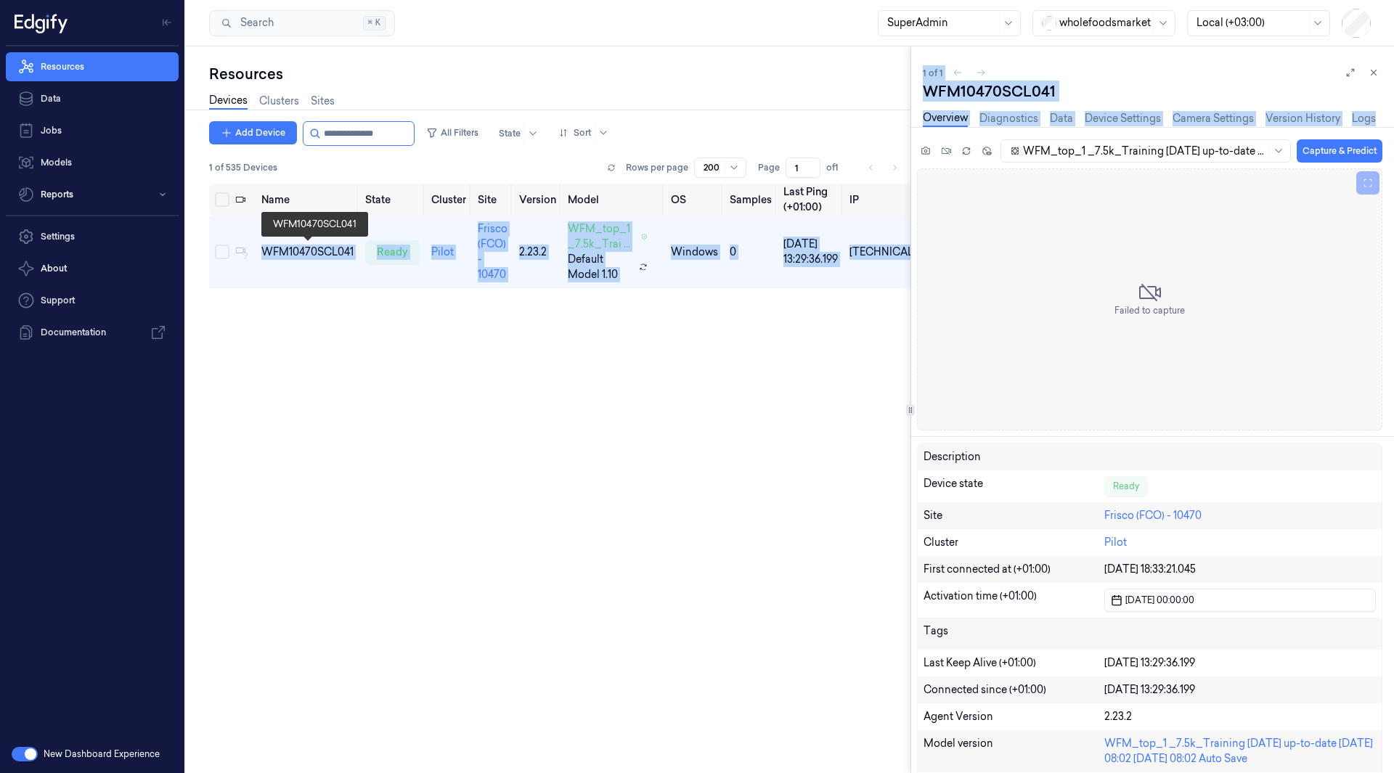
scroll to position [0, 1]
drag, startPoint x: 316, startPoint y: 252, endPoint x: 969, endPoint y: 152, distance: 660.3
click at [969, 152] on div "Resources Devices Clusters Sites Add Device All Filters State Sort 1 of 535 Dev…" at bounding box center [790, 409] width 1208 height 727
click at [969, 152] on icon at bounding box center [966, 151] width 10 height 10
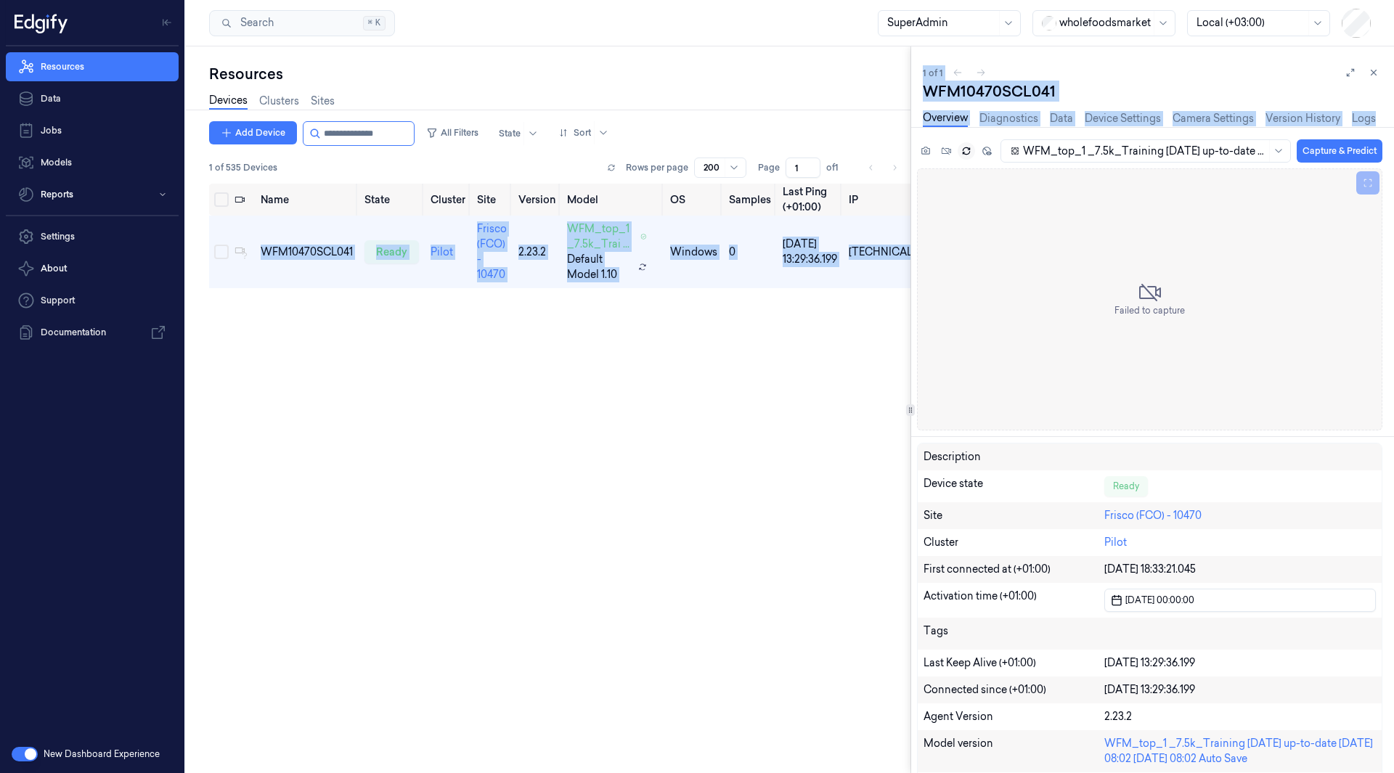
click at [602, 349] on div "Name State Cluster Site Version Model OS Samples Last Ping (+01:00) IP WFM10470…" at bounding box center [559, 473] width 701 height 578
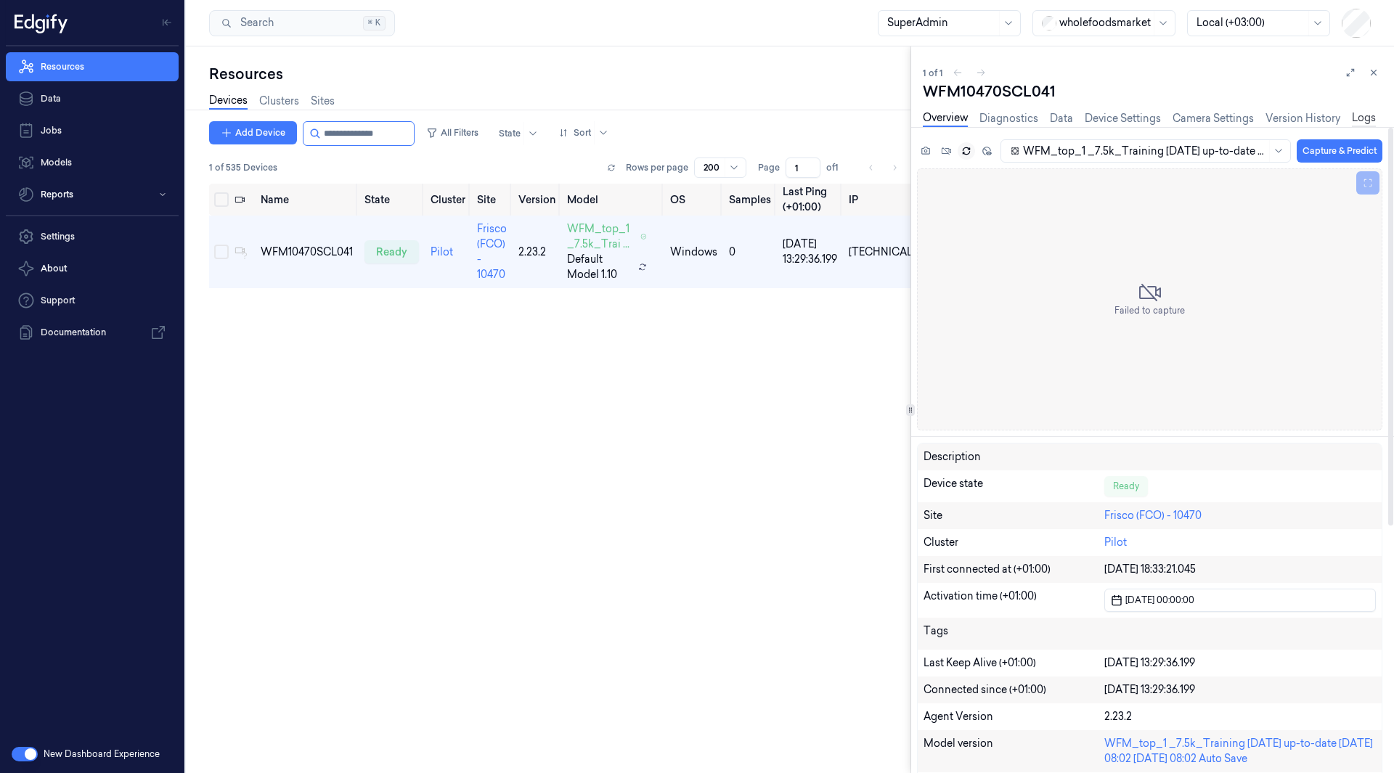
click at [1368, 112] on link "Logs" at bounding box center [1364, 118] width 24 height 17
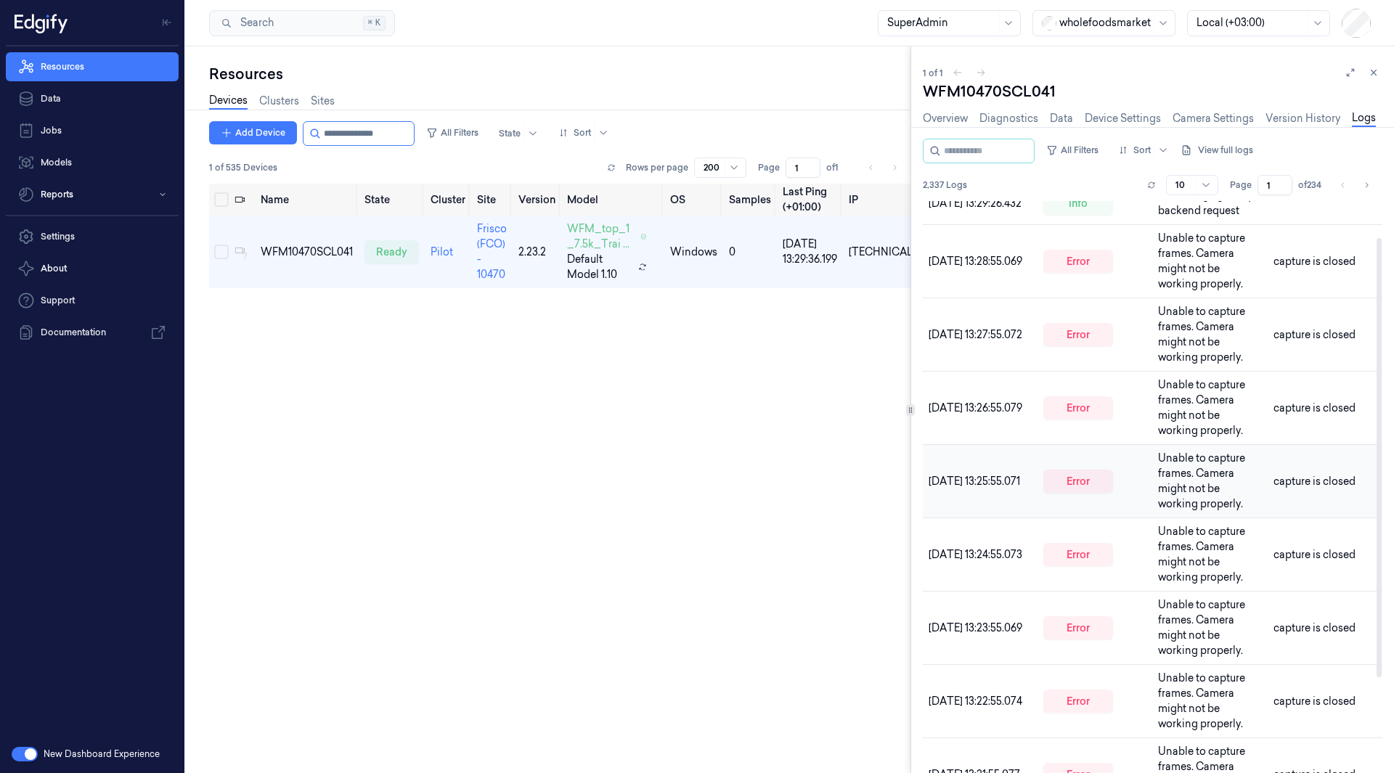
scroll to position [51, 0]
click at [1185, 263] on span "Unable to capture frames. Camera might not be working properly." at bounding box center [1201, 258] width 87 height 59
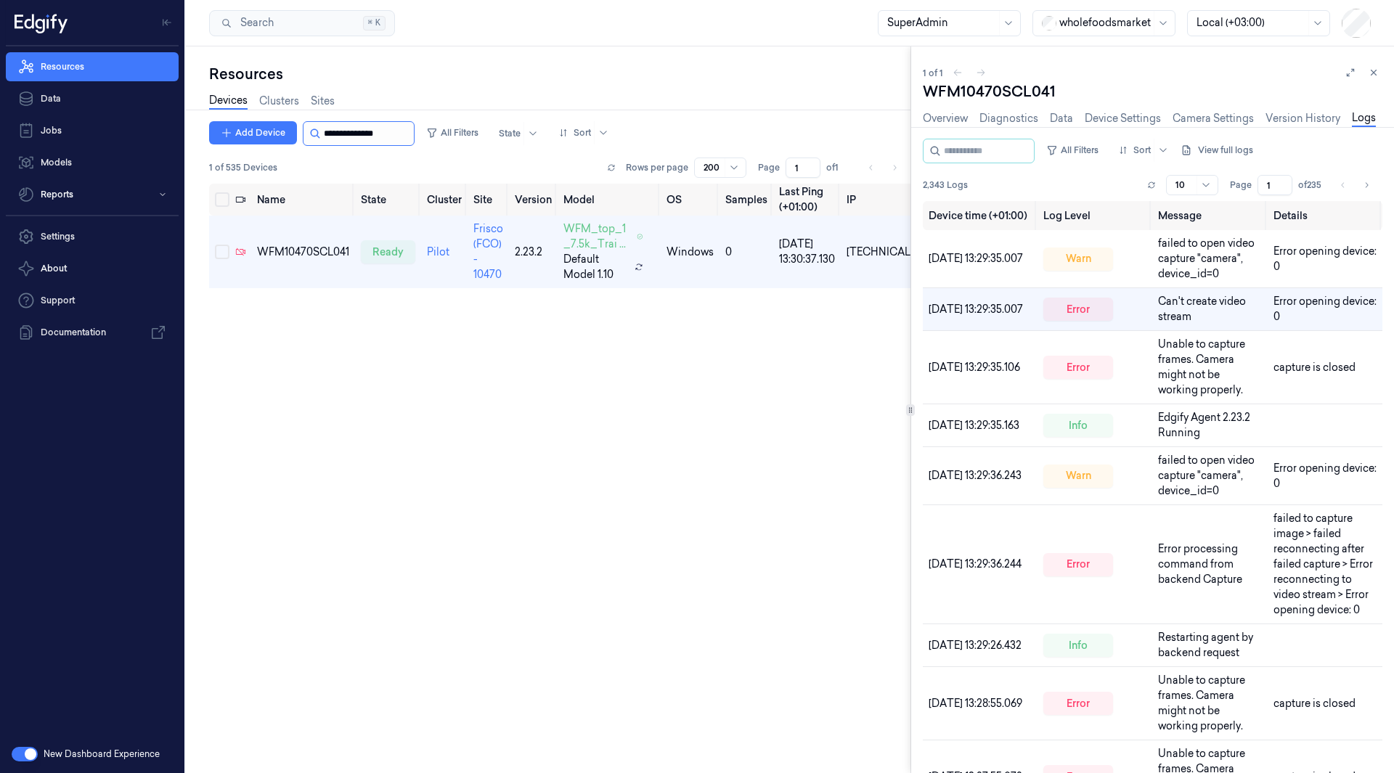
click at [373, 126] on input "string" at bounding box center [367, 133] width 87 height 23
paste input "**********"
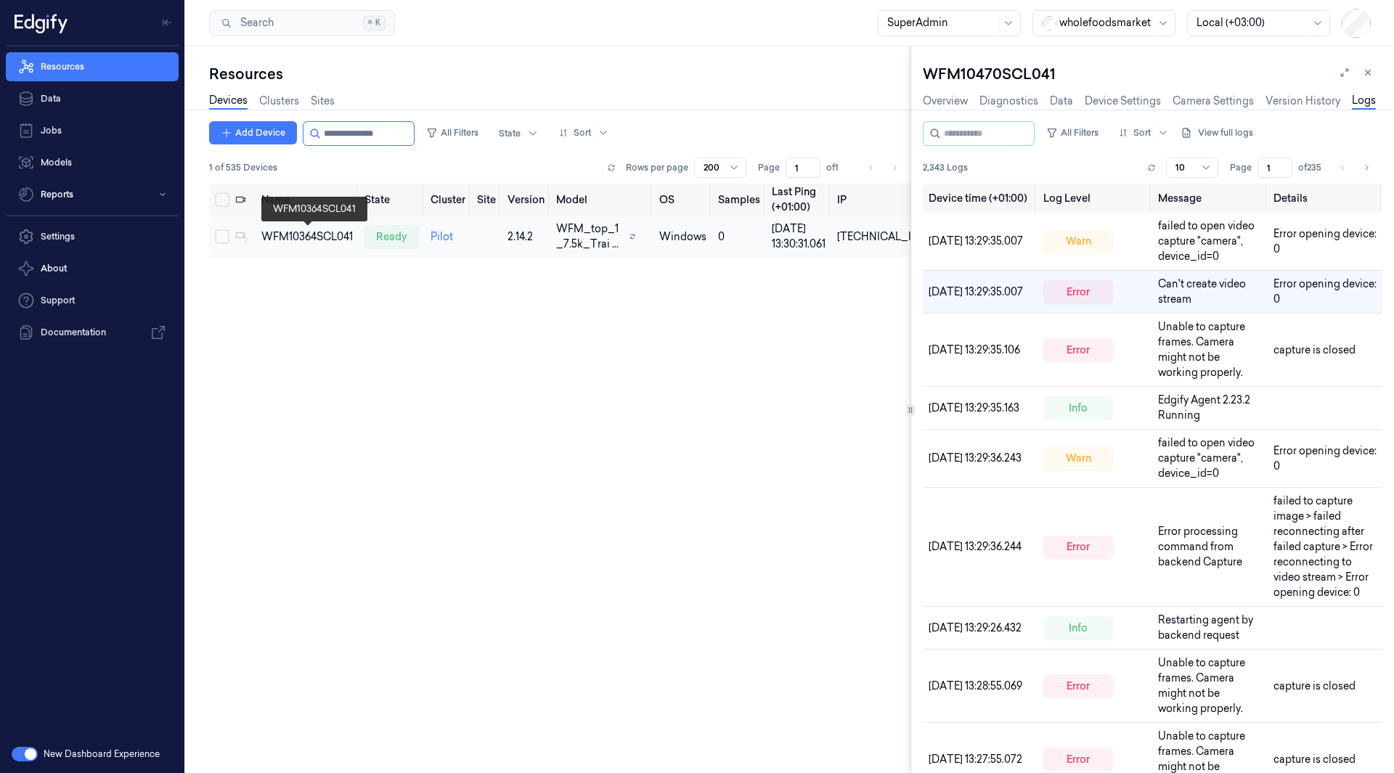
type input "**********"
click at [323, 243] on div "WFM10364SCL041" at bounding box center [306, 236] width 91 height 15
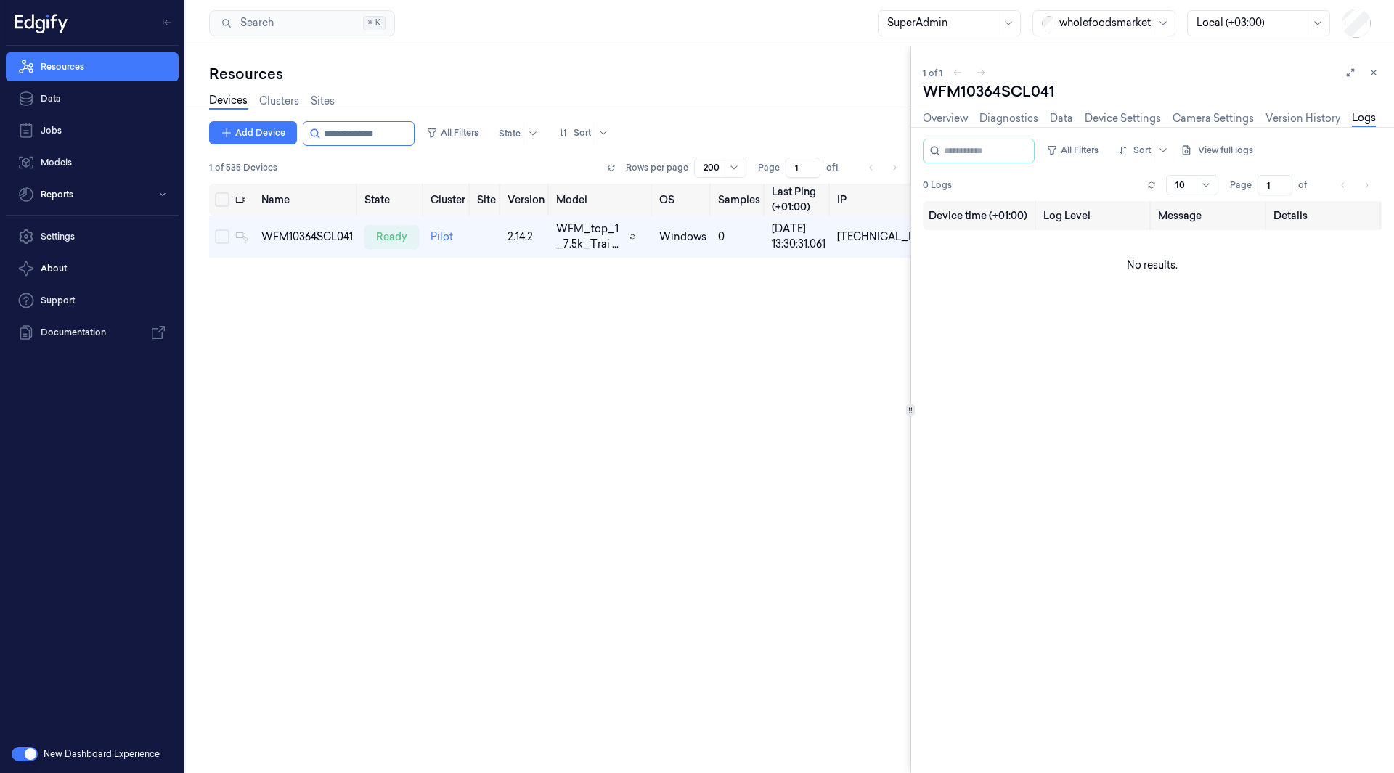
click at [940, 110] on div "Overview Diagnostics Data Device Settings Camera Settings Version History Logs" at bounding box center [1149, 120] width 453 height 37
click at [945, 121] on link "Overview" at bounding box center [945, 118] width 45 height 17
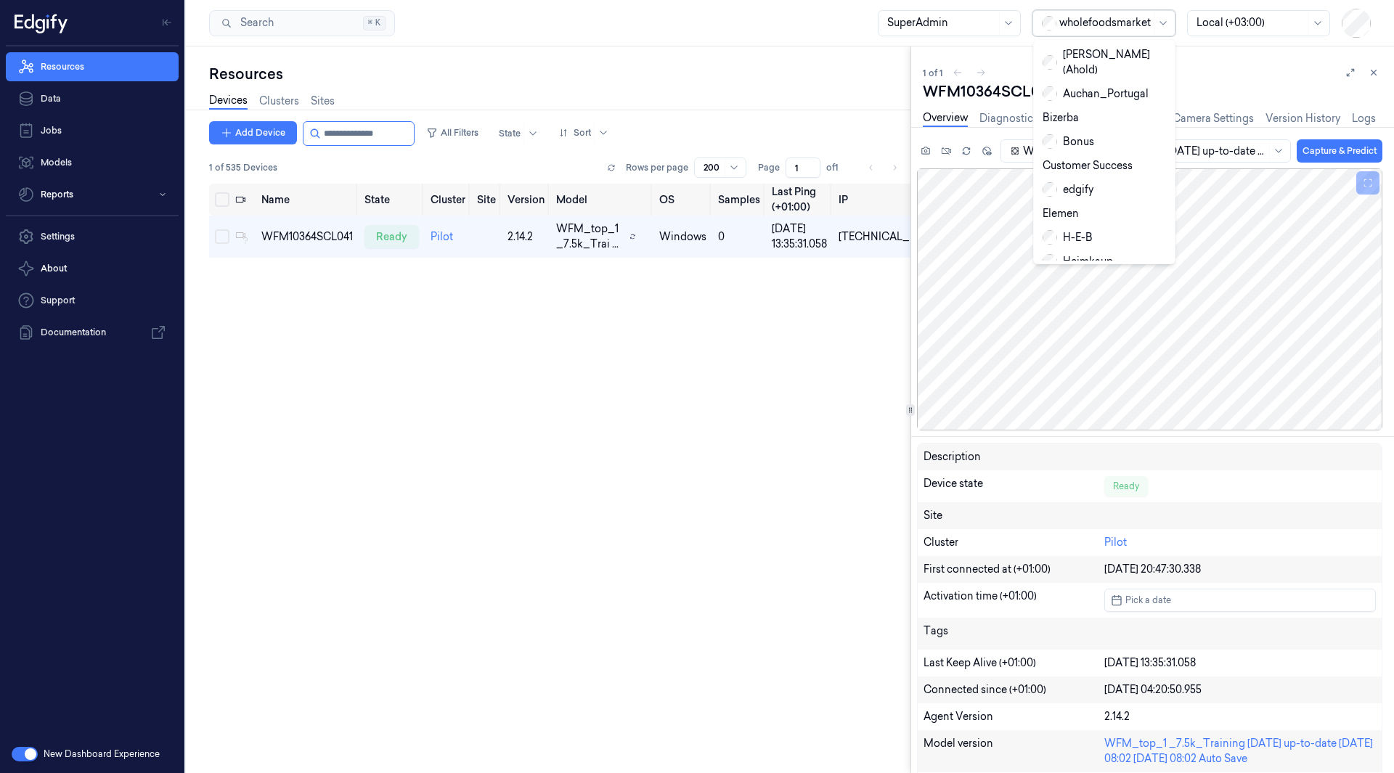
click at [1108, 26] on div at bounding box center [1104, 22] width 91 height 15
click at [1081, 159] on div "H-E-B" at bounding box center [1068, 166] width 50 height 15
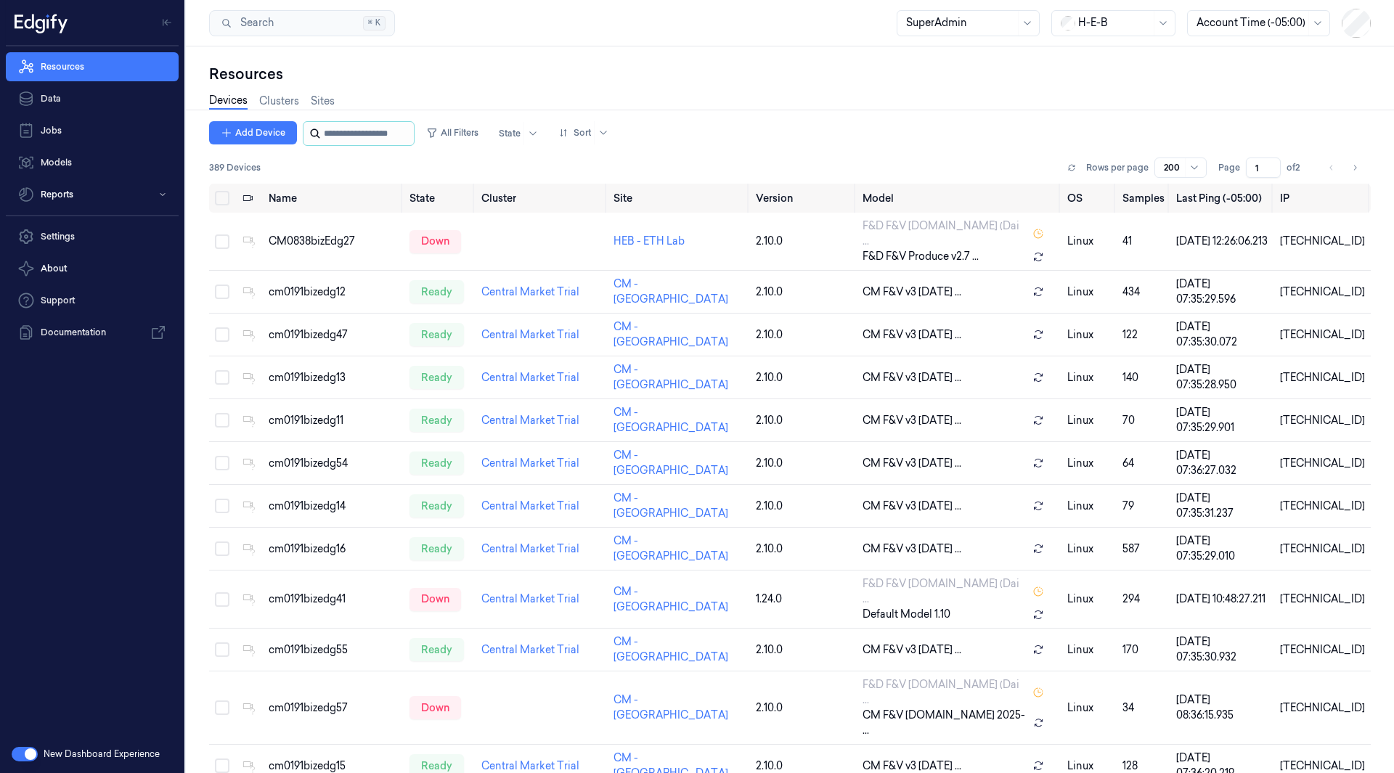
click at [391, 134] on input "string" at bounding box center [367, 133] width 87 height 23
paste input "**********"
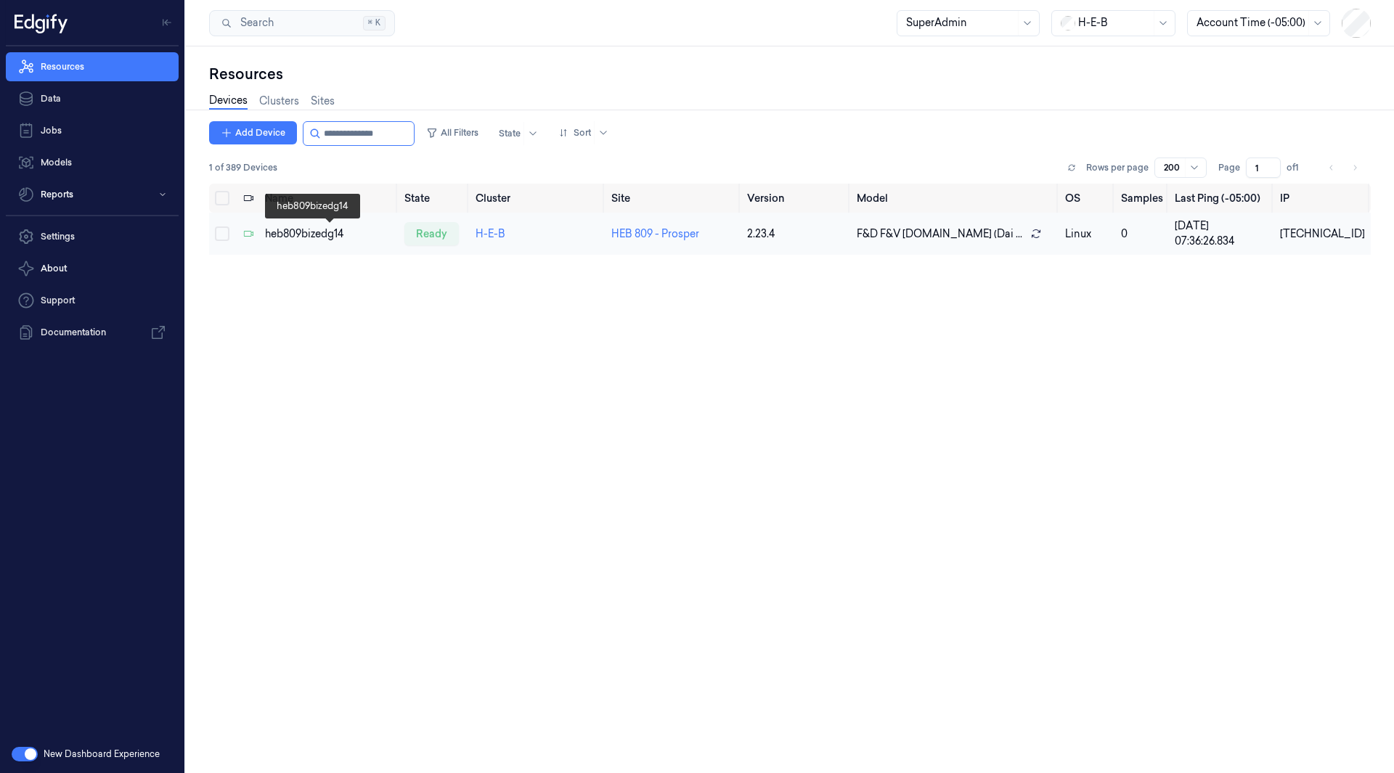
type input "**********"
click at [329, 231] on div "heb809bizedg14" at bounding box center [329, 234] width 128 height 15
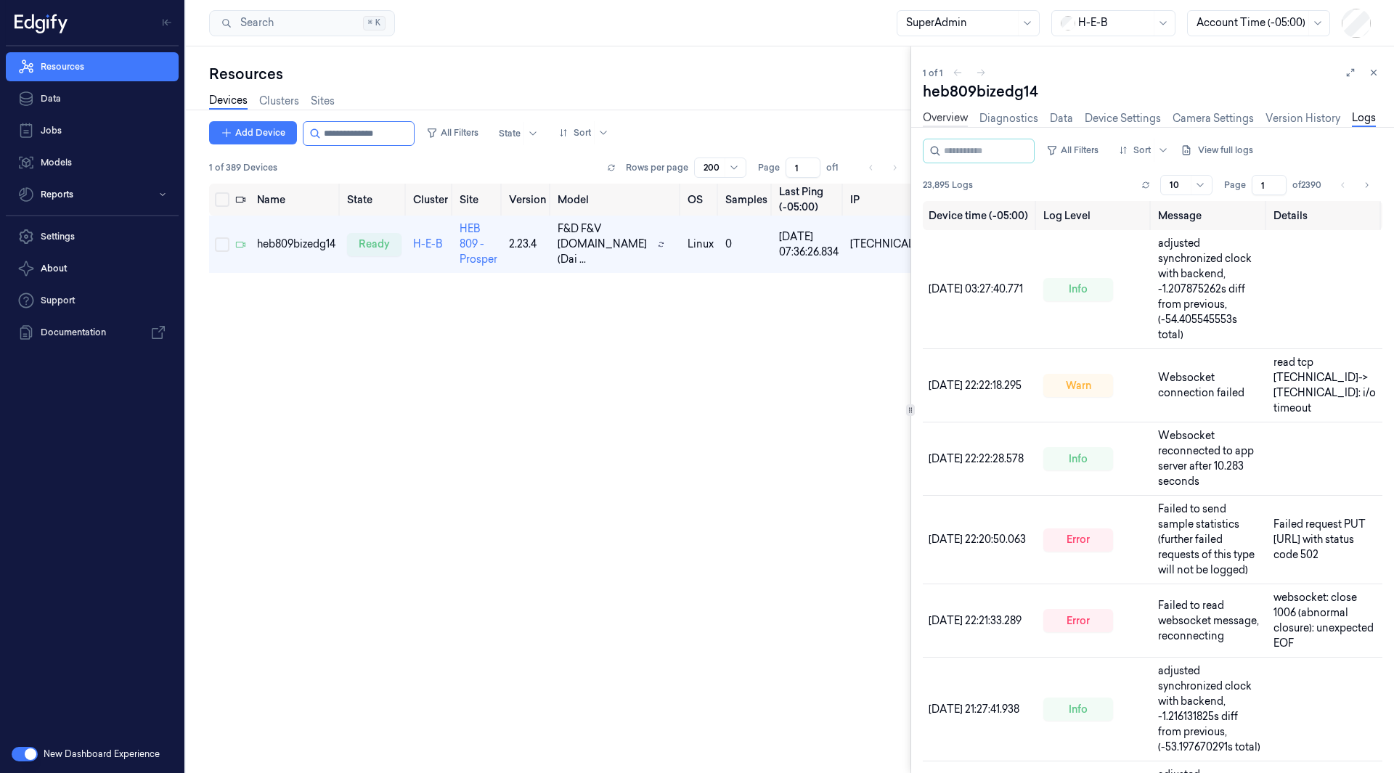
click at [953, 115] on link "Overview" at bounding box center [945, 118] width 45 height 17
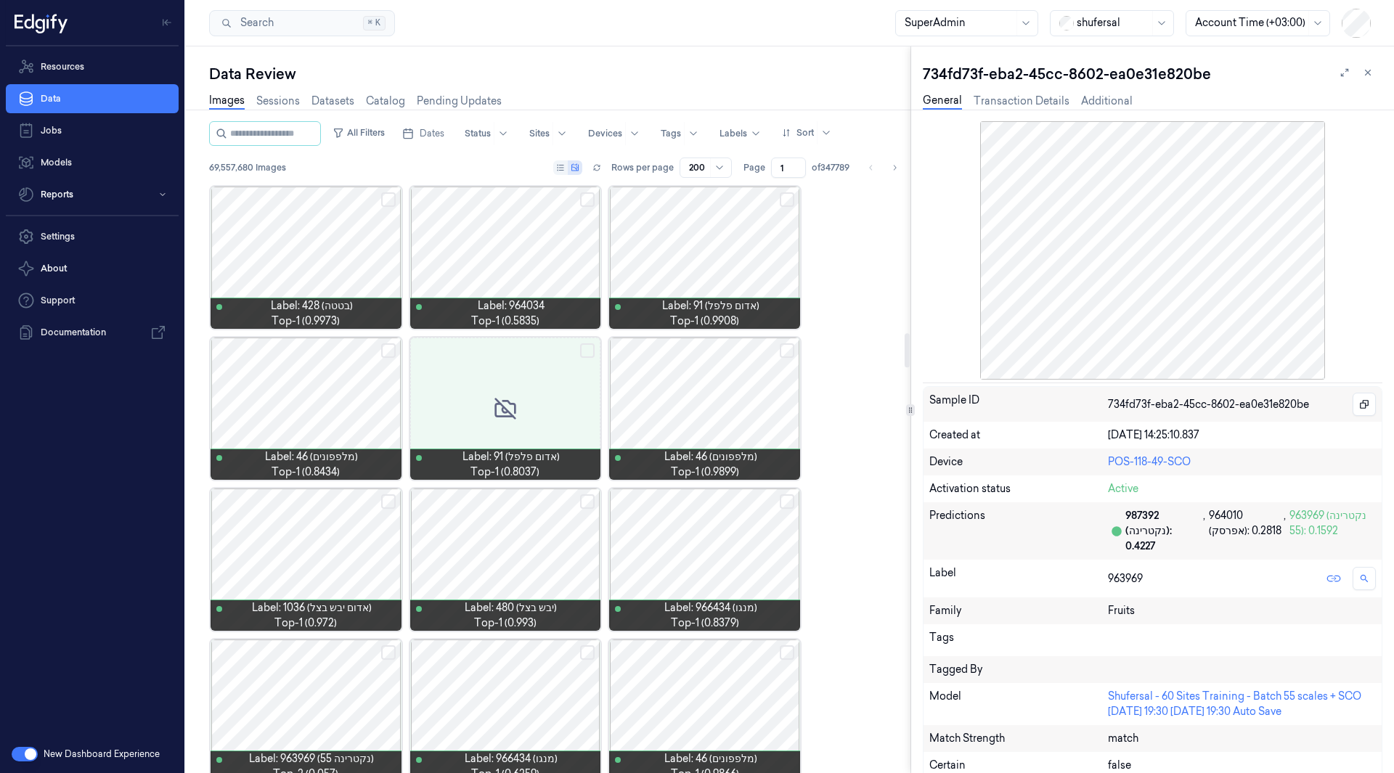
scroll to position [2566, 0]
click at [1367, 76] on icon at bounding box center [1368, 73] width 10 height 10
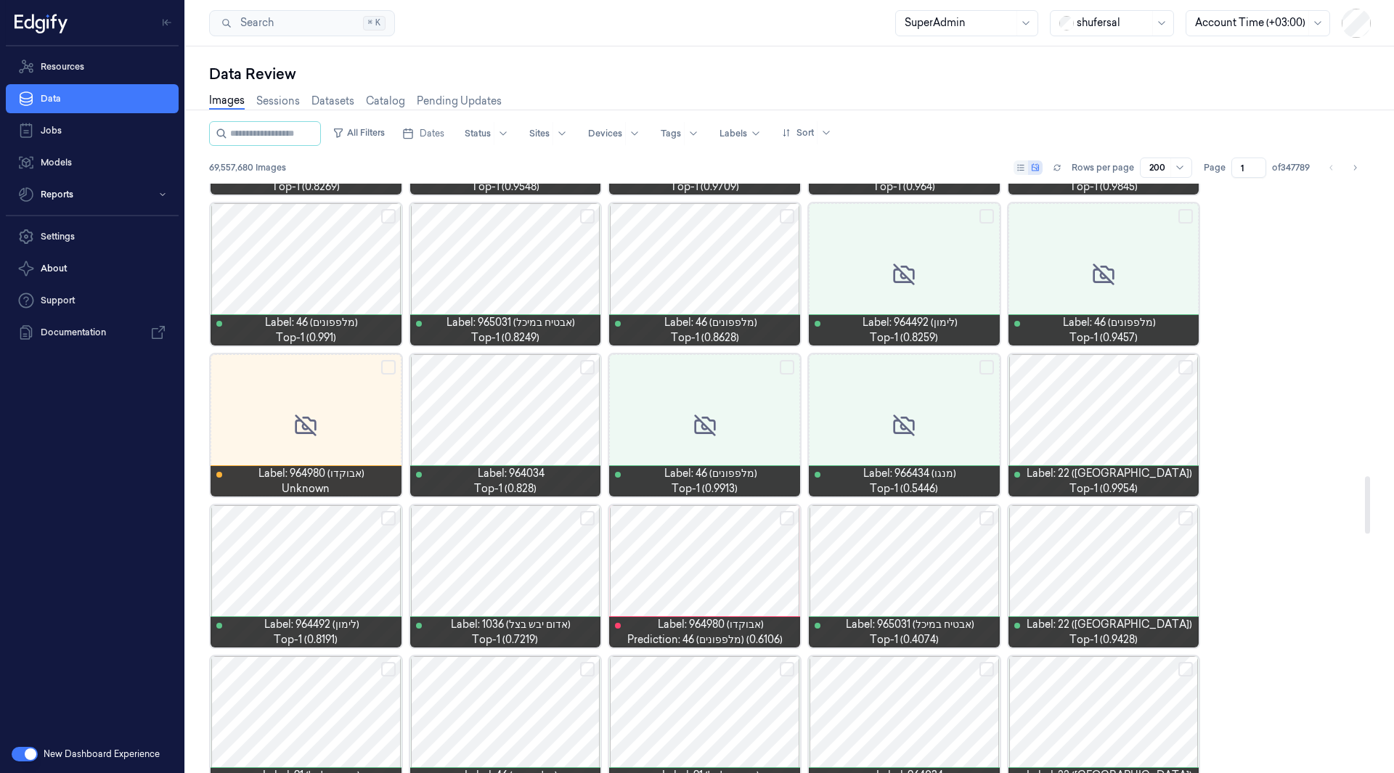
scroll to position [3006, 0]
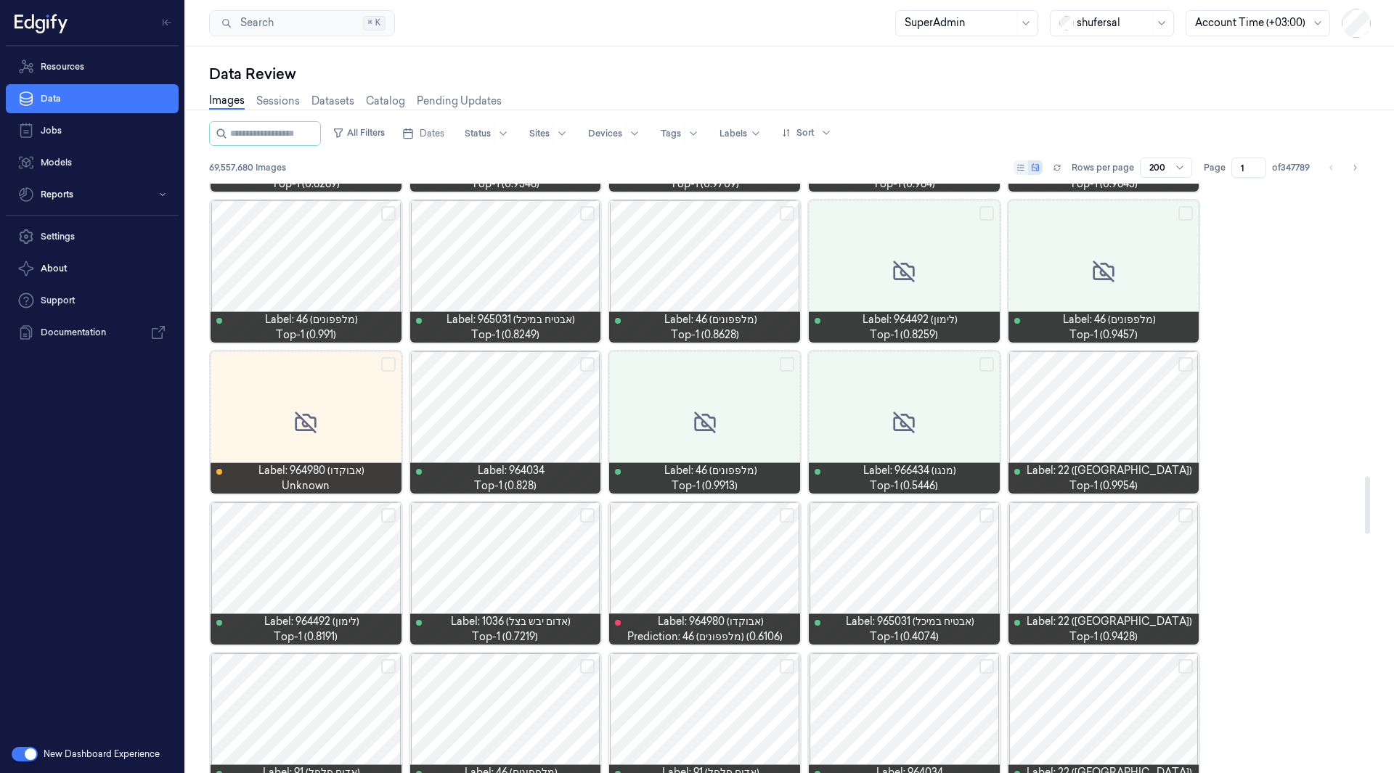
click at [526, 468] on span "Label: 964034" at bounding box center [511, 470] width 67 height 15
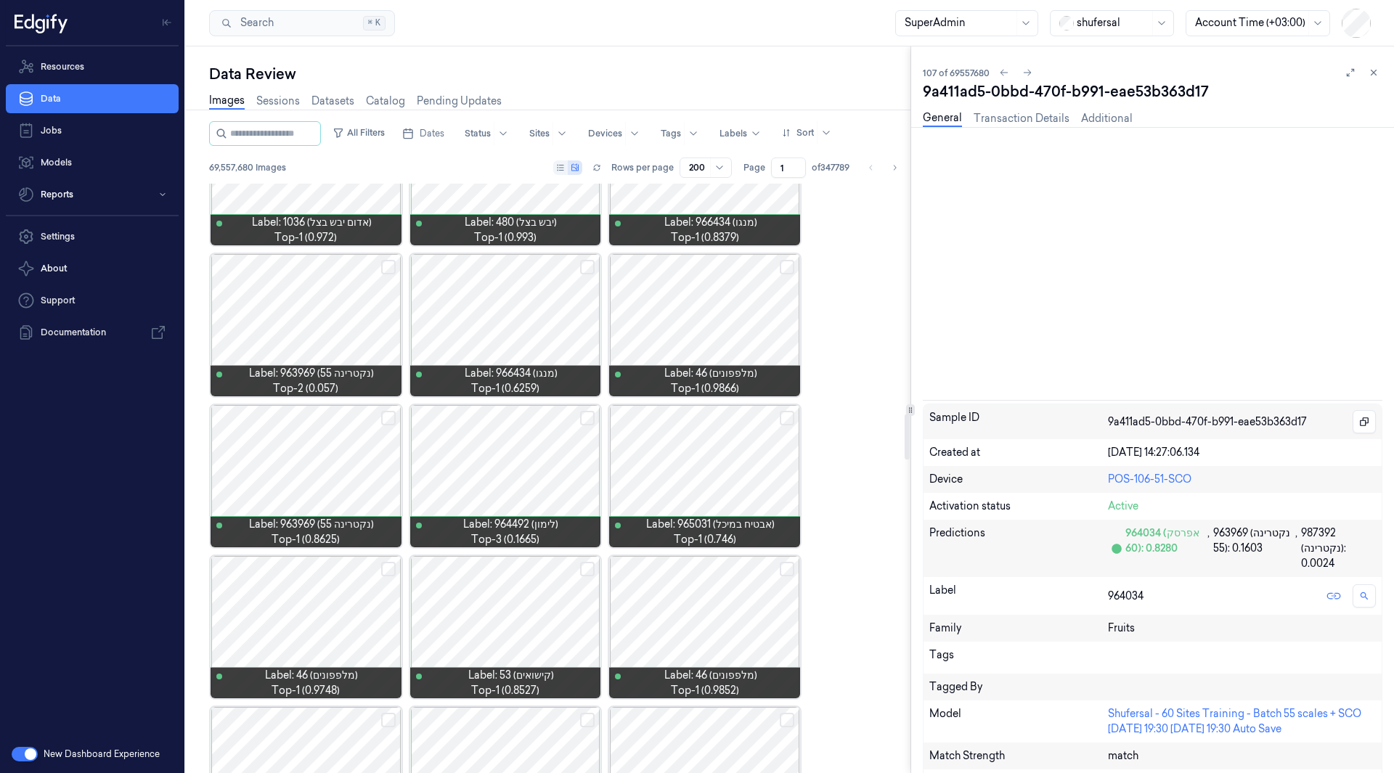
scroll to position [2950, 0]
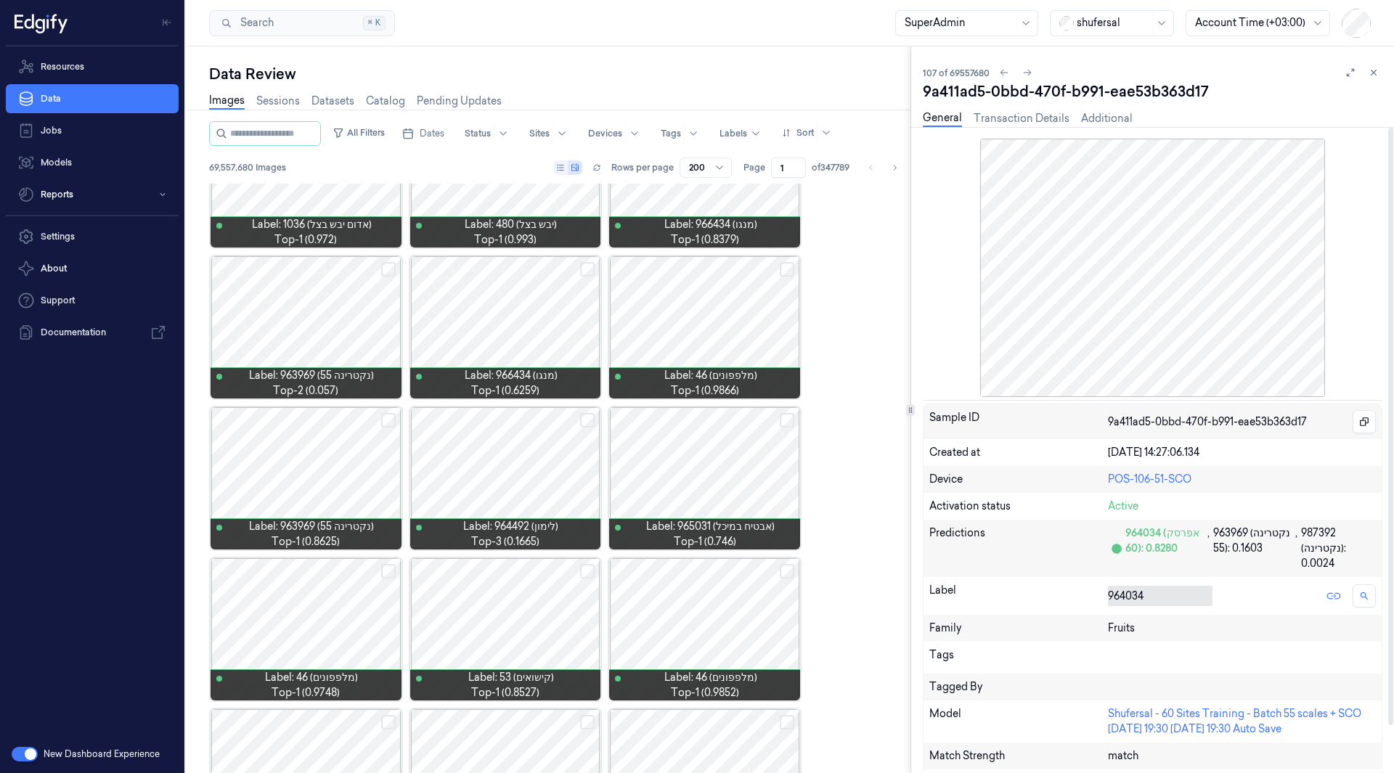
click at [1185, 611] on body "Resources Data Jobs Models Reports Settings About Support Documentation New Das…" at bounding box center [697, 386] width 1394 height 773
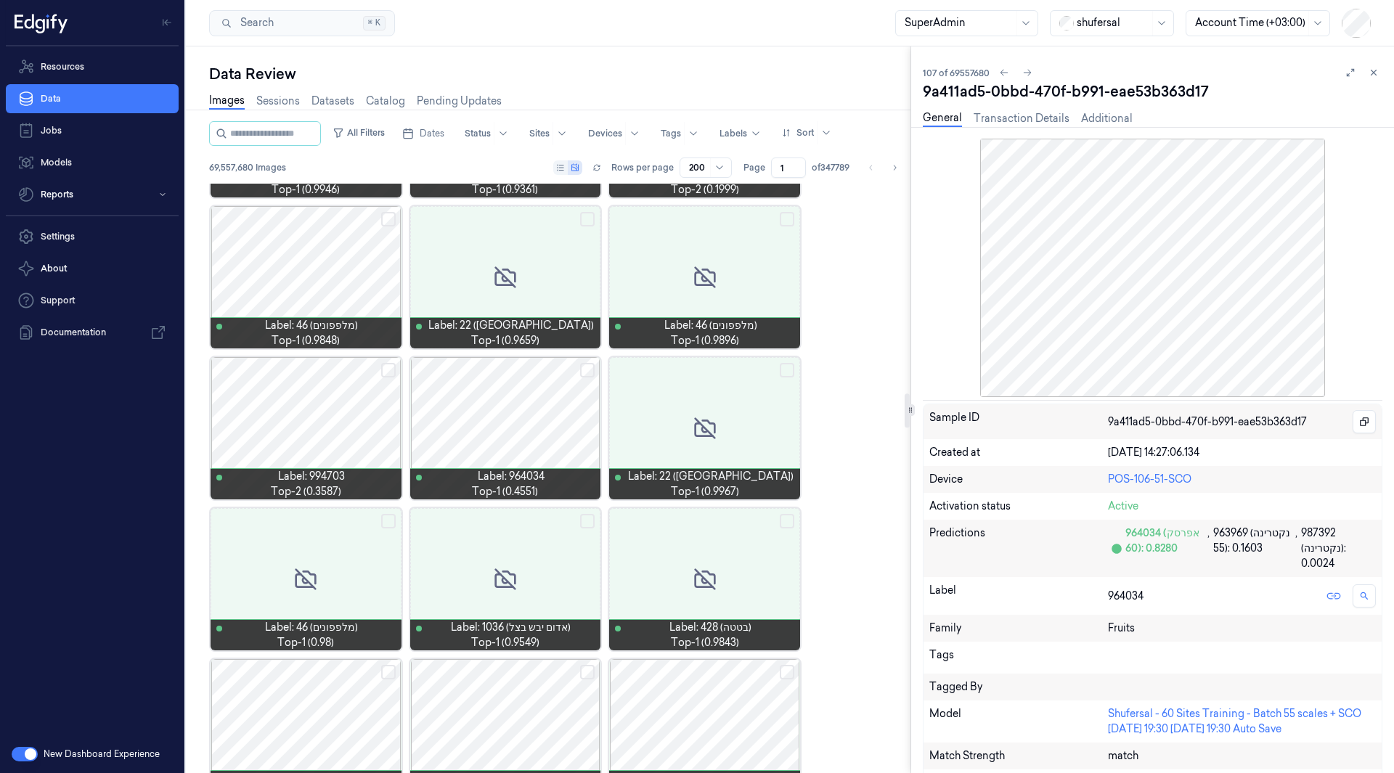
scroll to position [3605, 0]
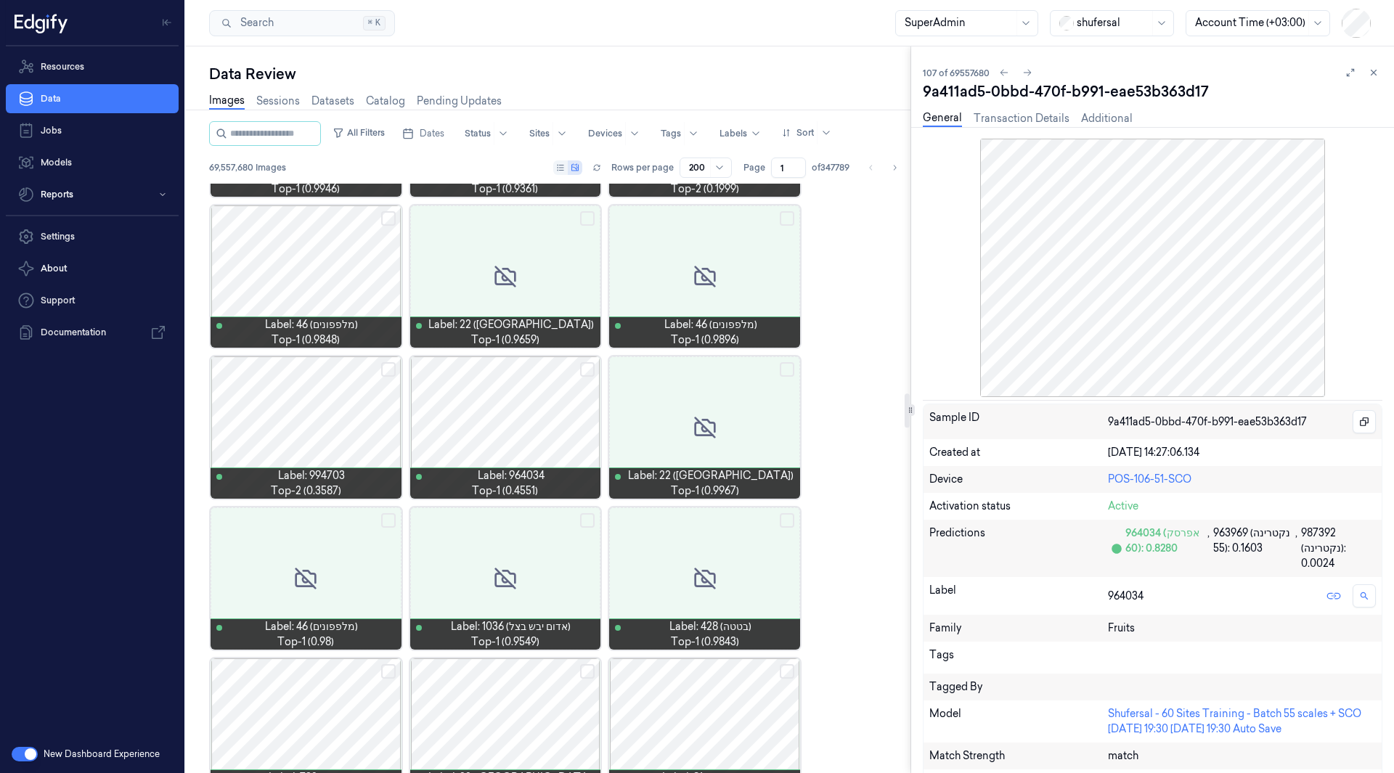
click at [308, 446] on div at bounding box center [306, 428] width 191 height 142
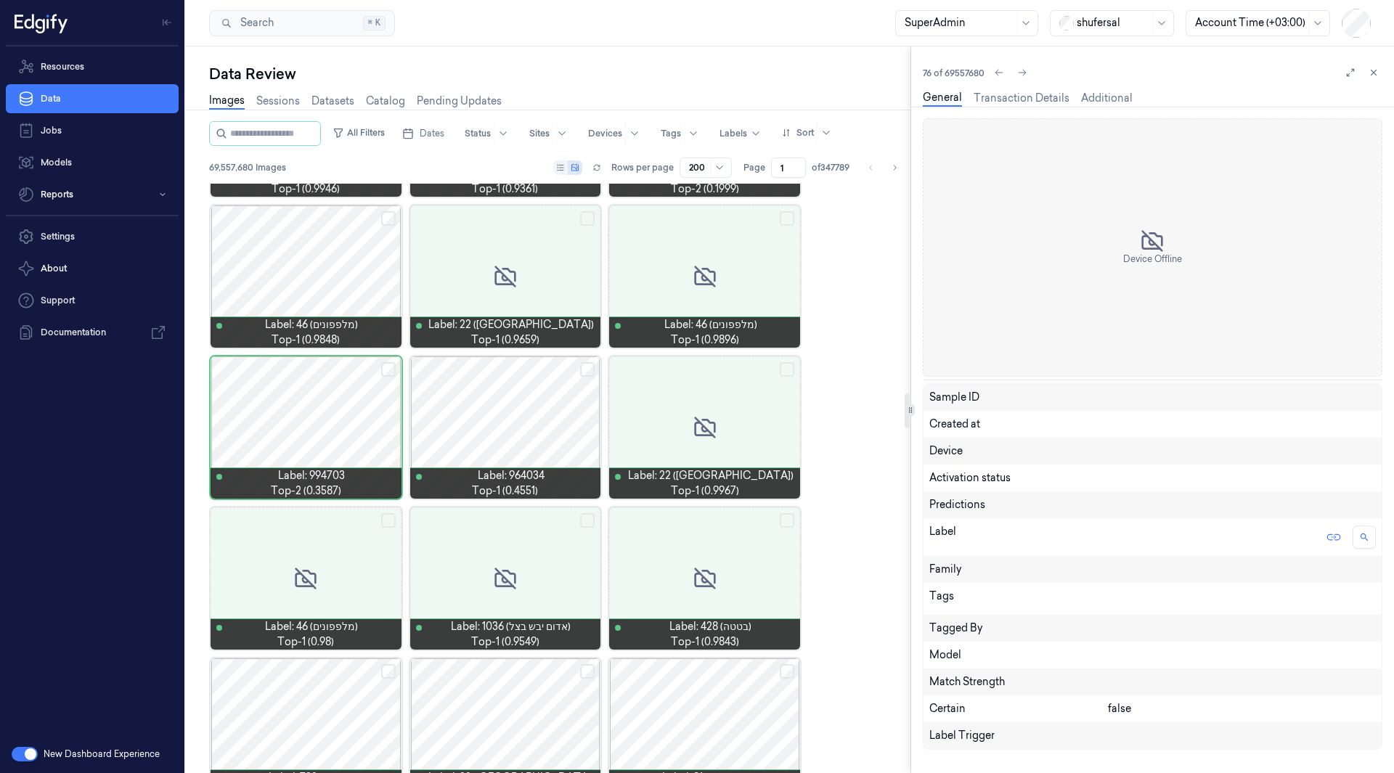
scroll to position [3554, 0]
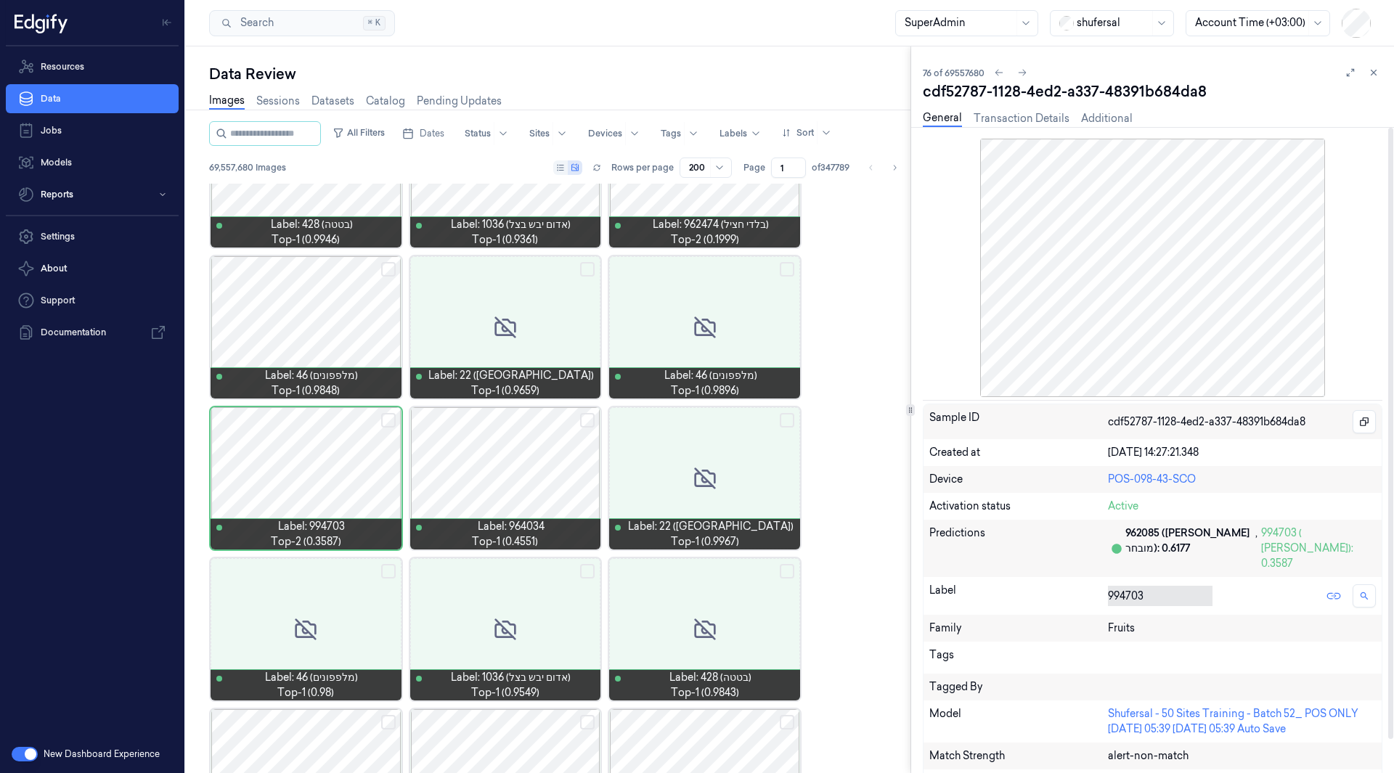
click at [1122, 589] on div at bounding box center [1157, 596] width 99 height 15
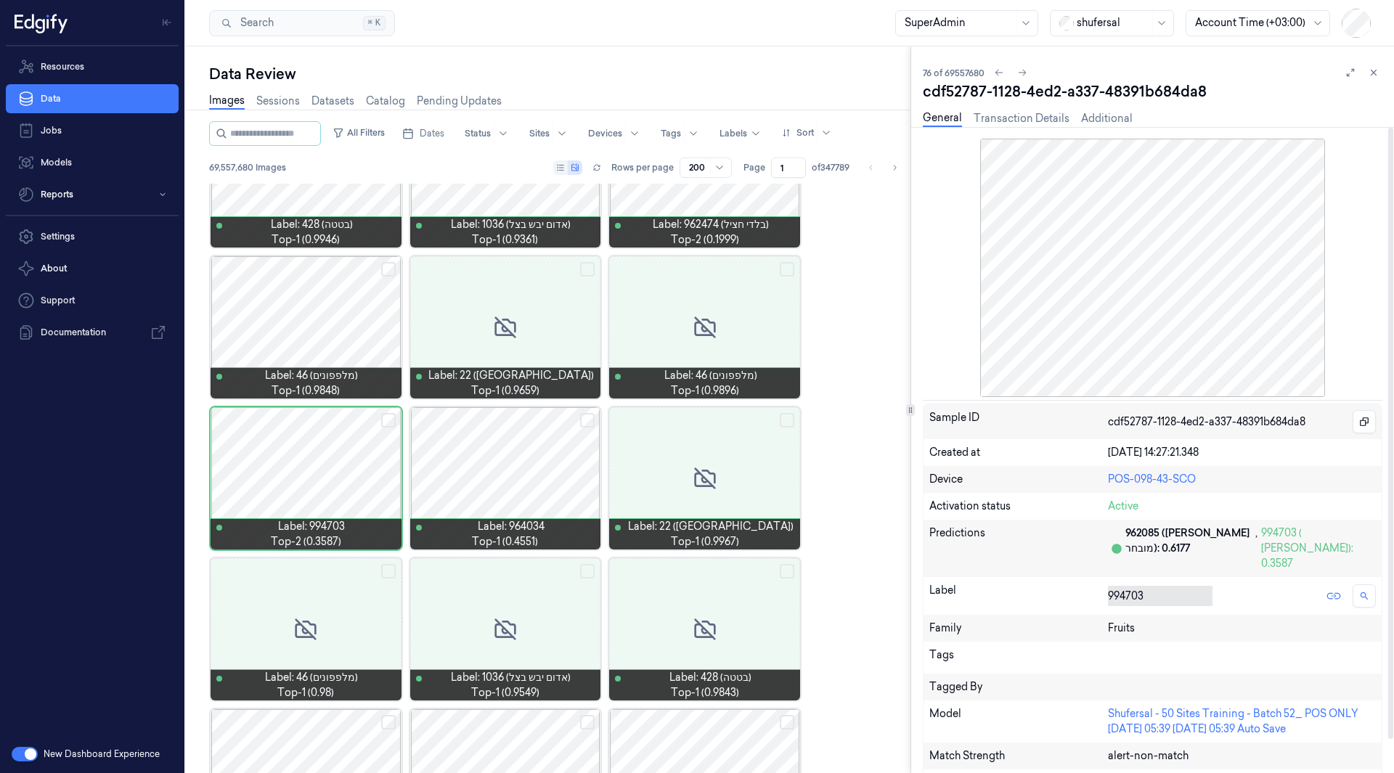
click at [1122, 589] on div at bounding box center [1157, 596] width 99 height 15
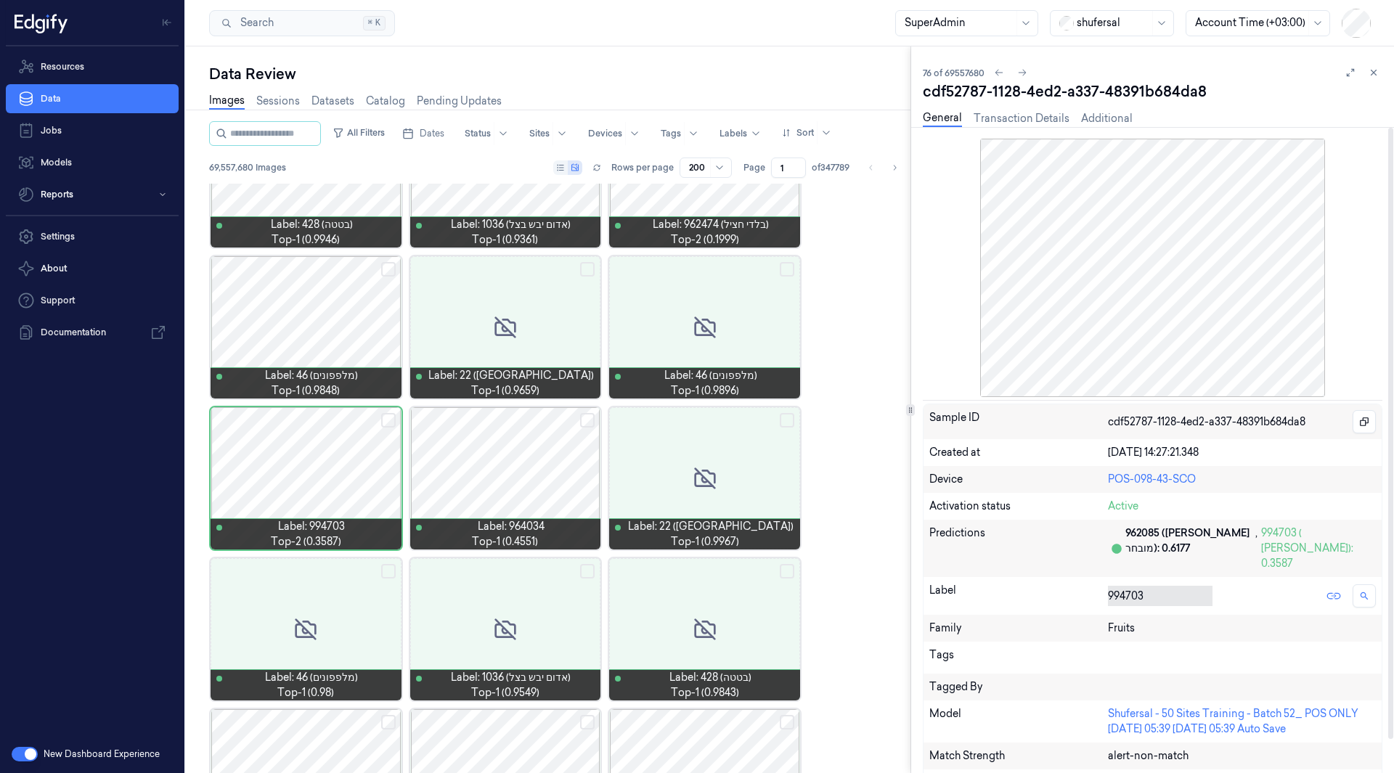
click at [1122, 589] on div at bounding box center [1157, 596] width 99 height 15
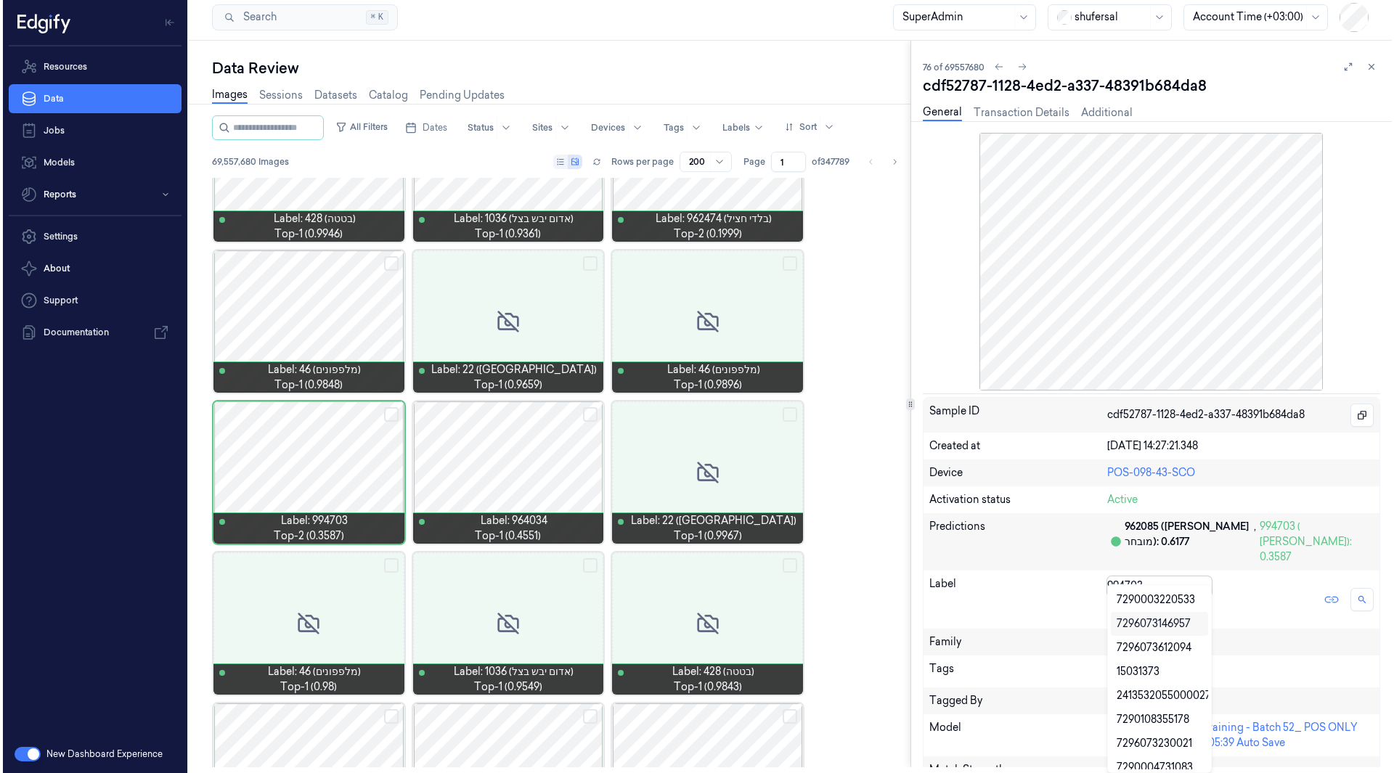
scroll to position [0, 0]
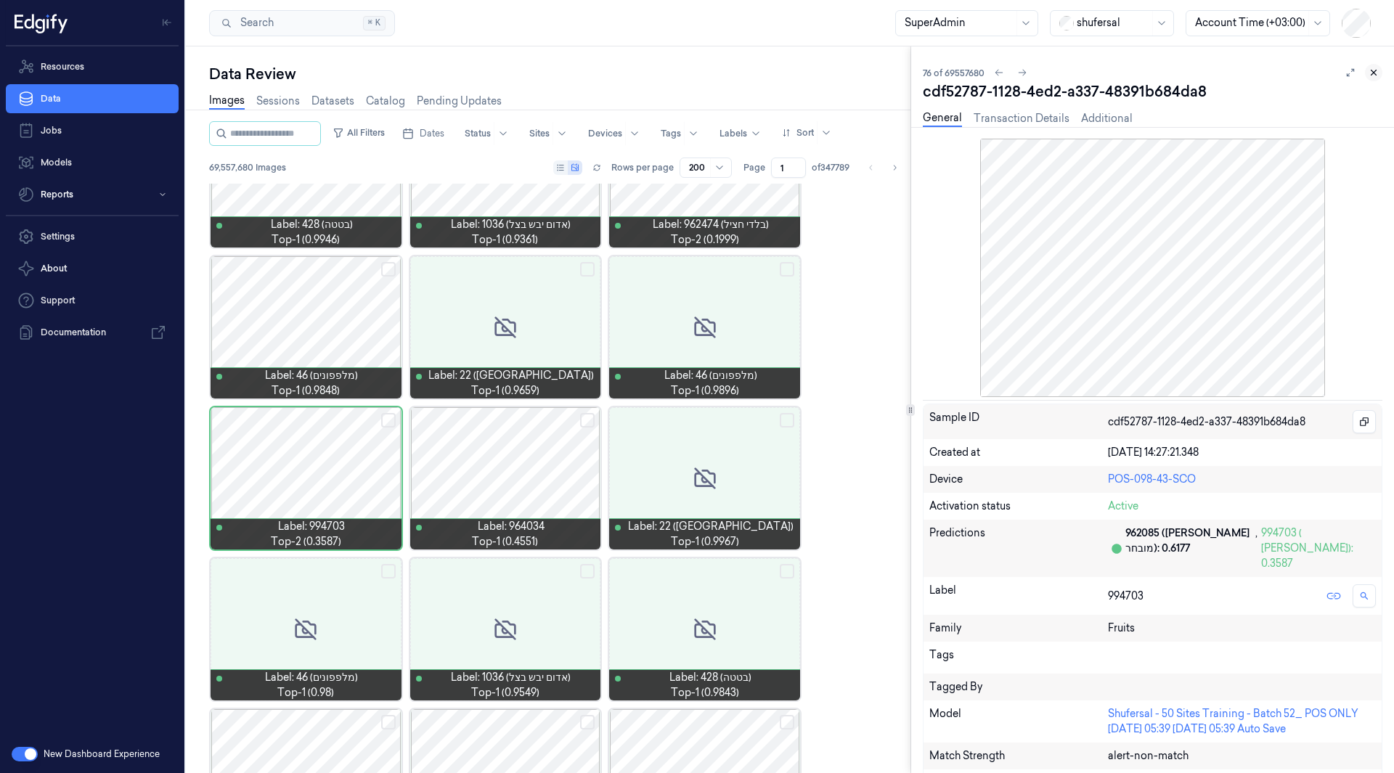
click at [1372, 70] on icon at bounding box center [1374, 73] width 10 height 10
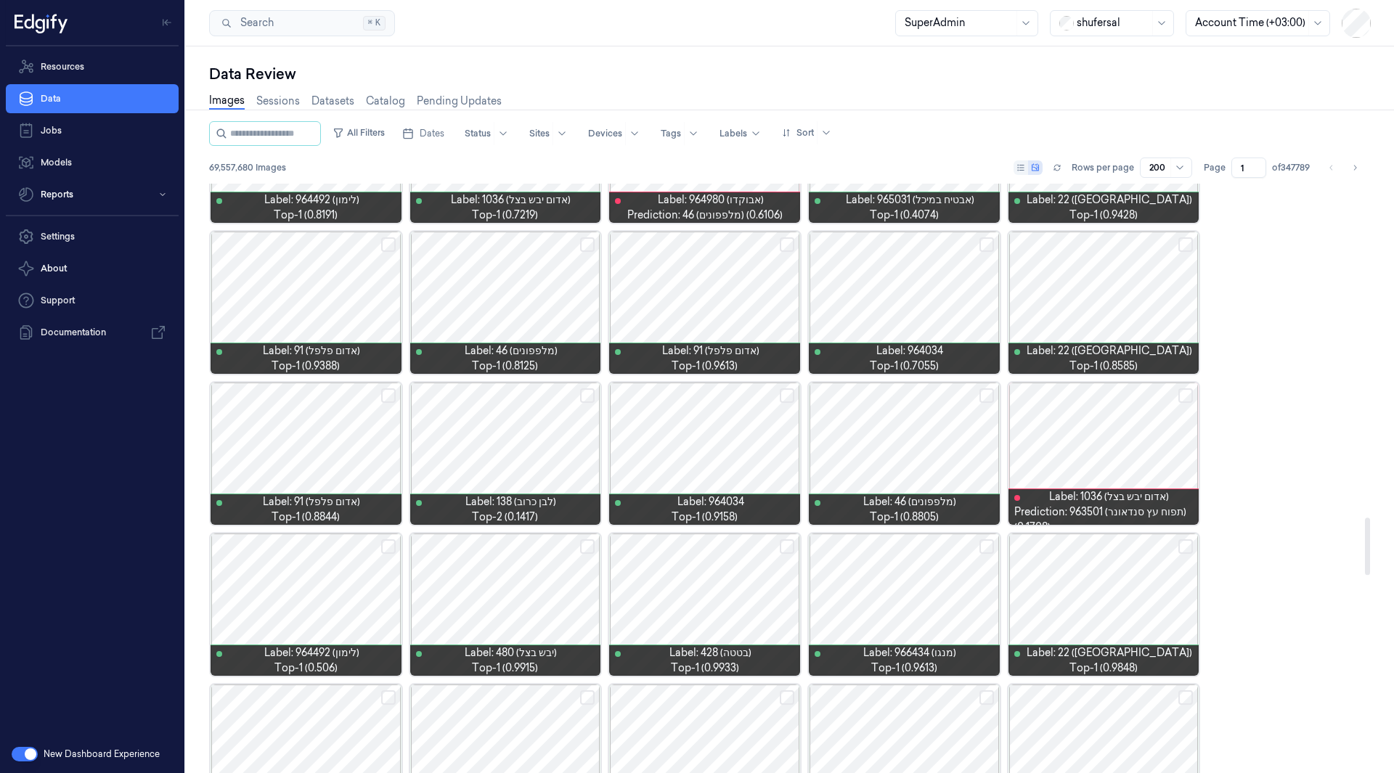
scroll to position [3428, 0]
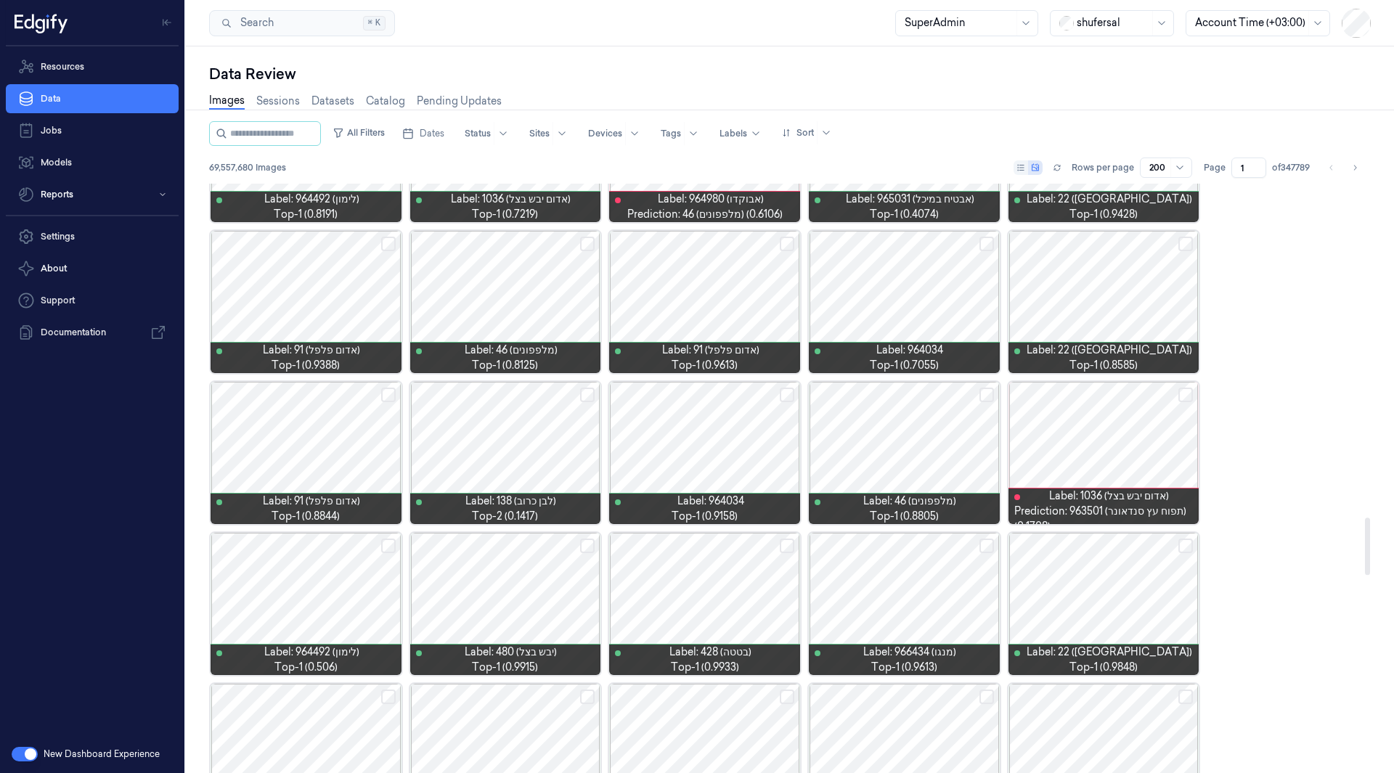
click at [680, 468] on div at bounding box center [704, 453] width 191 height 142
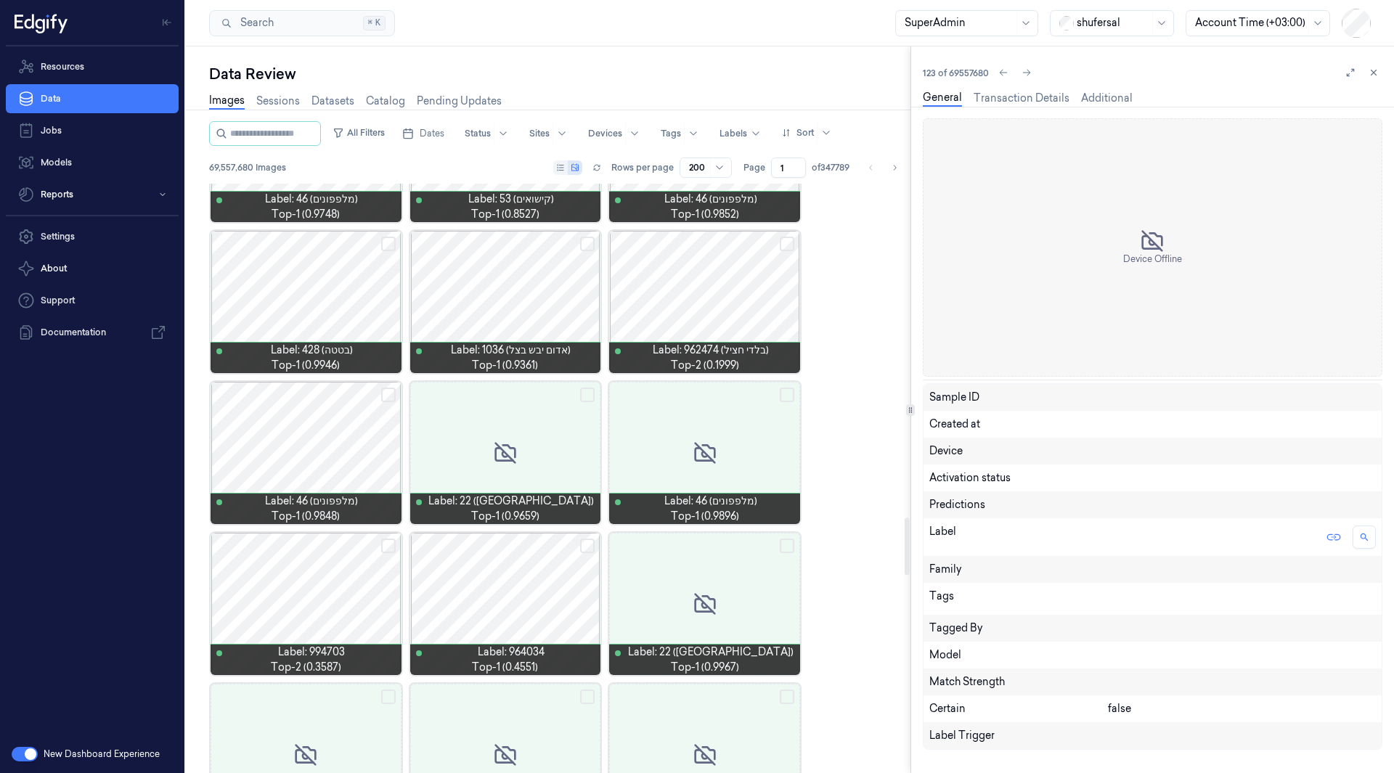
scroll to position [3403, 0]
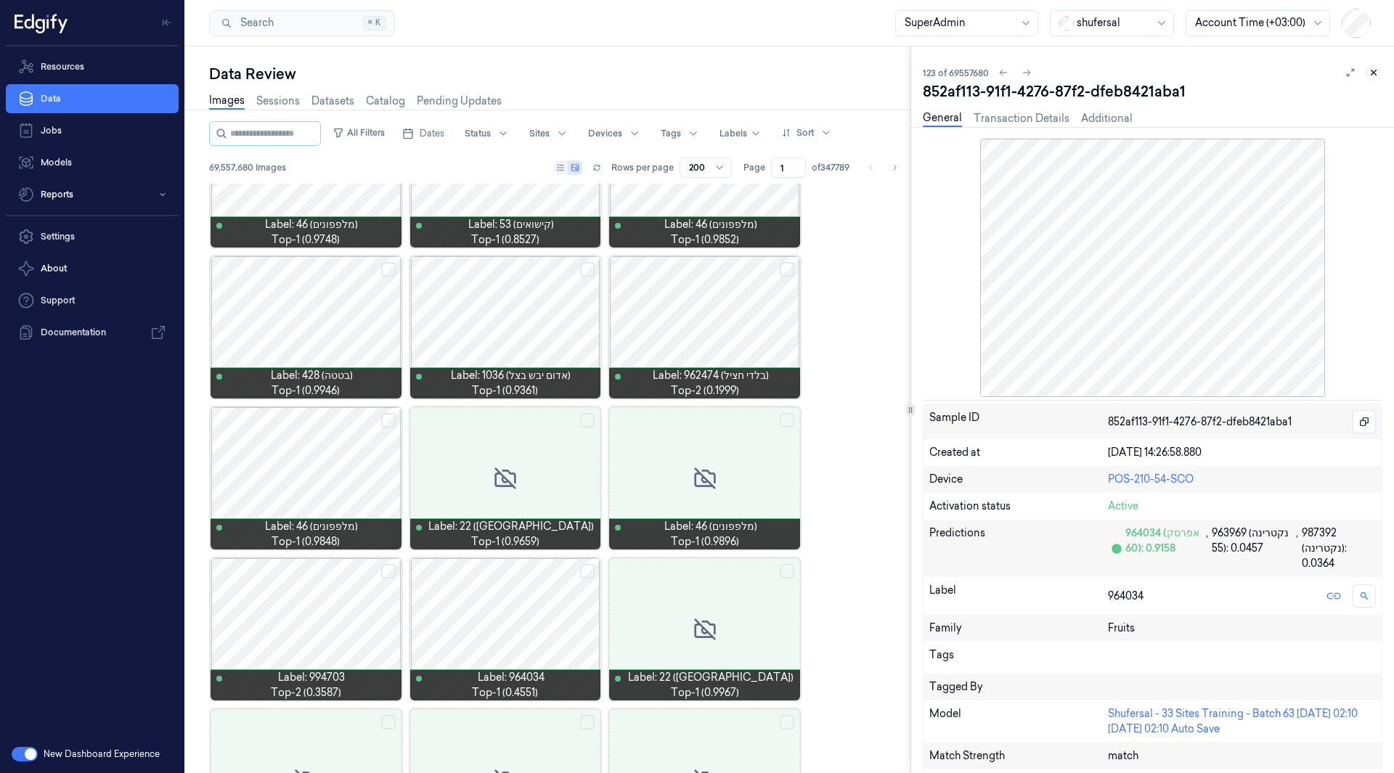
click at [1372, 71] on icon at bounding box center [1374, 72] width 5 height 5
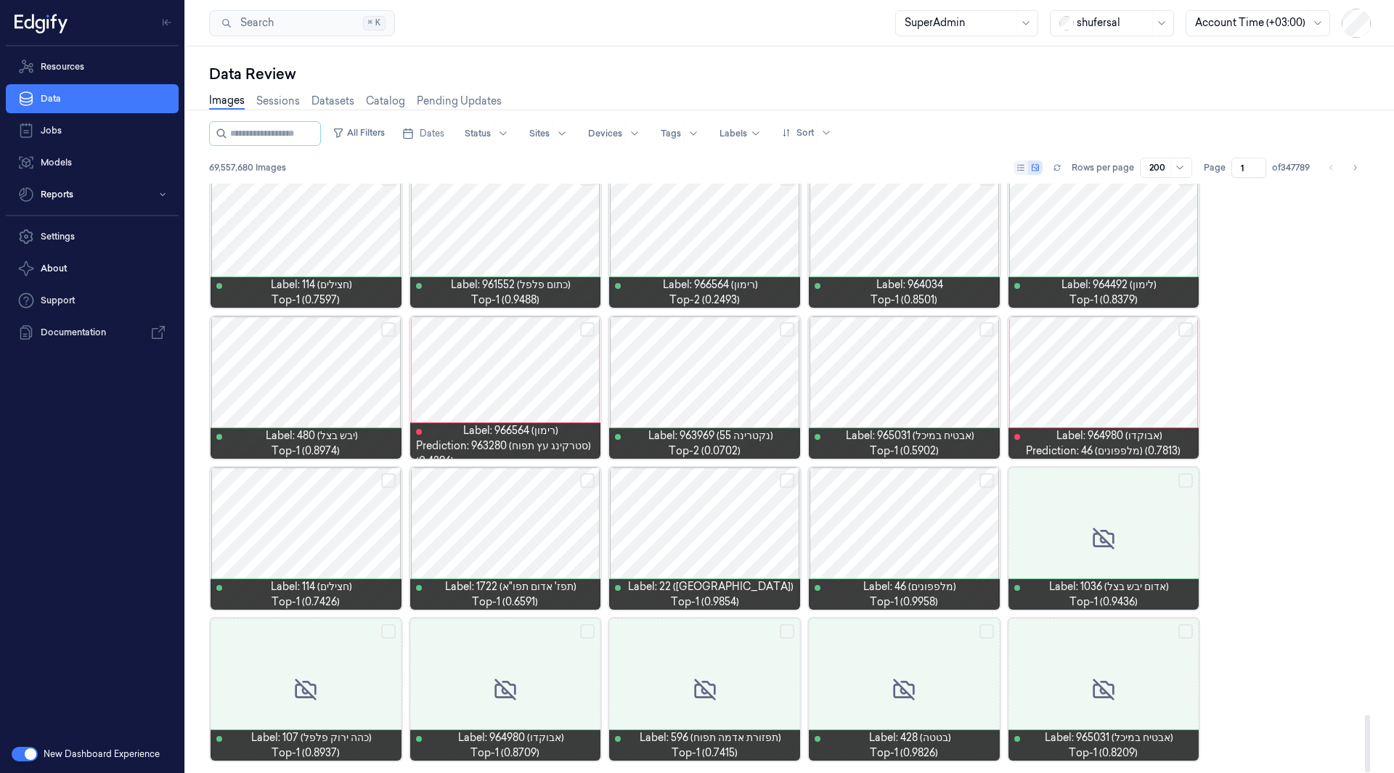
scroll to position [5458, 0]
click at [1358, 166] on icon "Go to next page" at bounding box center [1355, 168] width 9 height 12
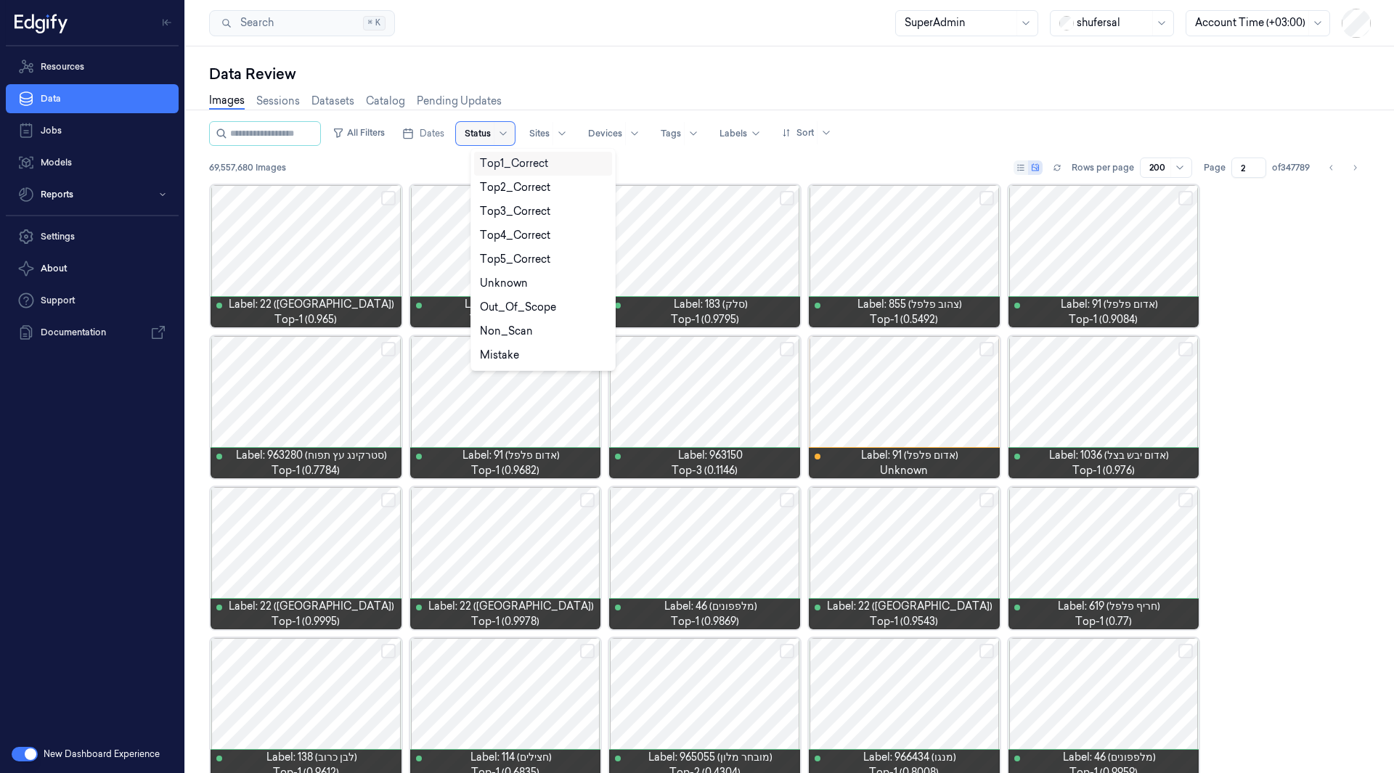
click at [491, 131] on div at bounding box center [478, 133] width 26 height 13
click at [526, 350] on div "Mistake" at bounding box center [543, 355] width 126 height 15
type input "1"
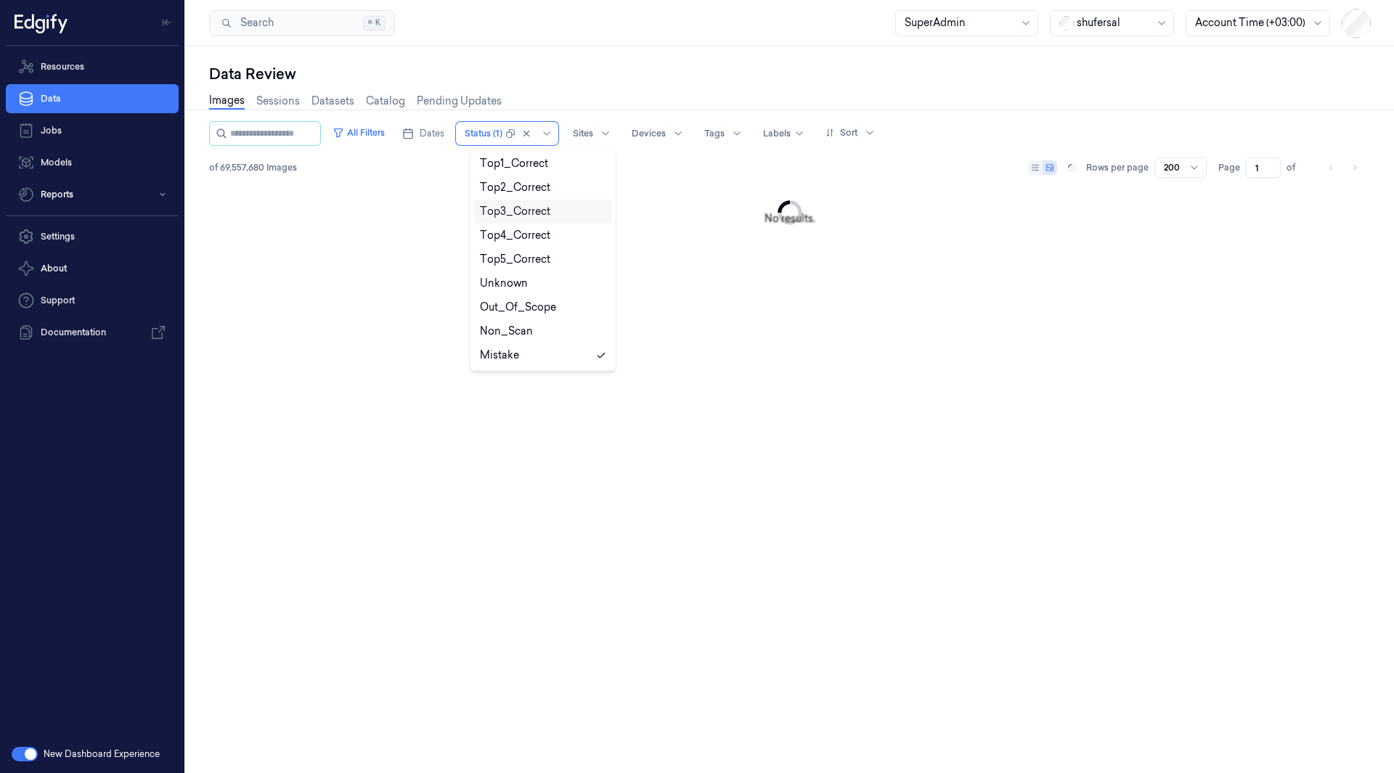
click at [667, 84] on div "Data Review" at bounding box center [790, 74] width 1162 height 20
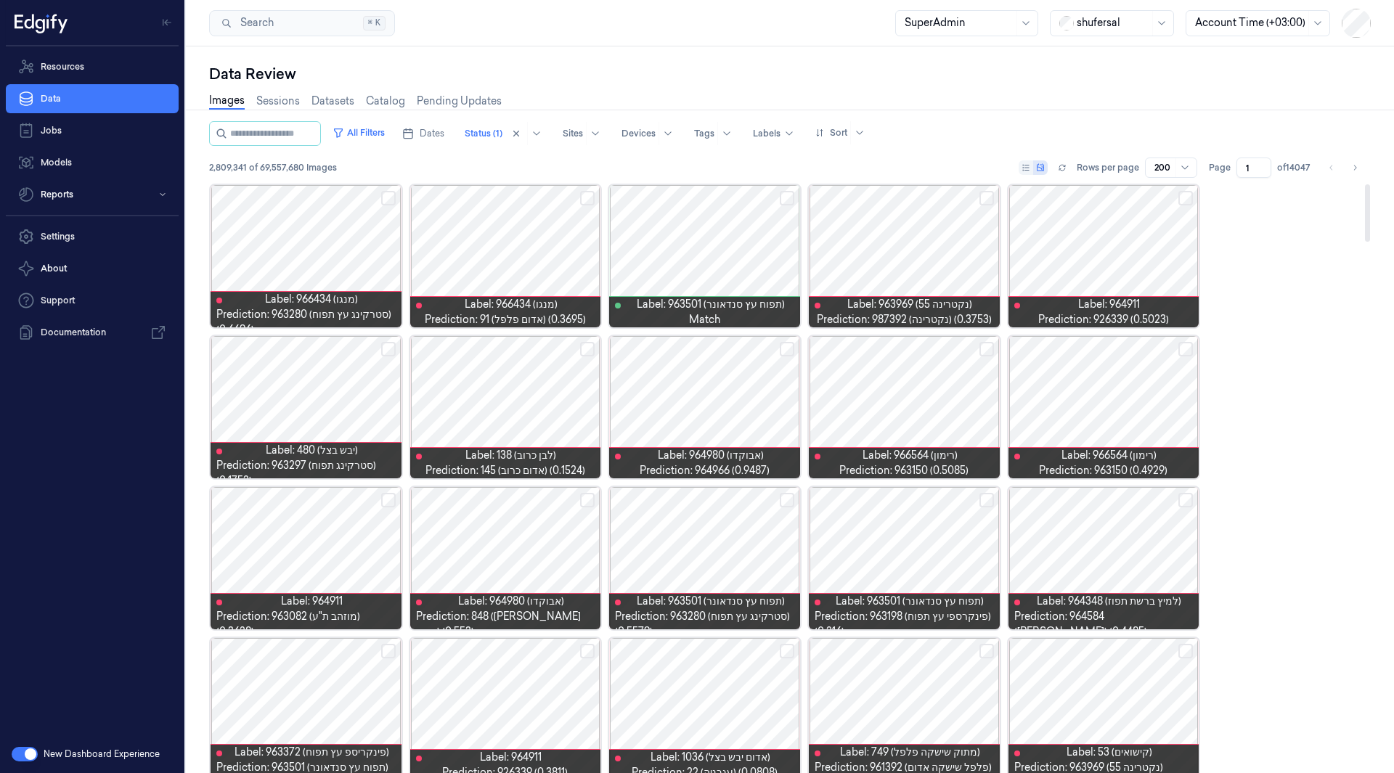
click at [1136, 274] on div at bounding box center [1104, 256] width 191 height 142
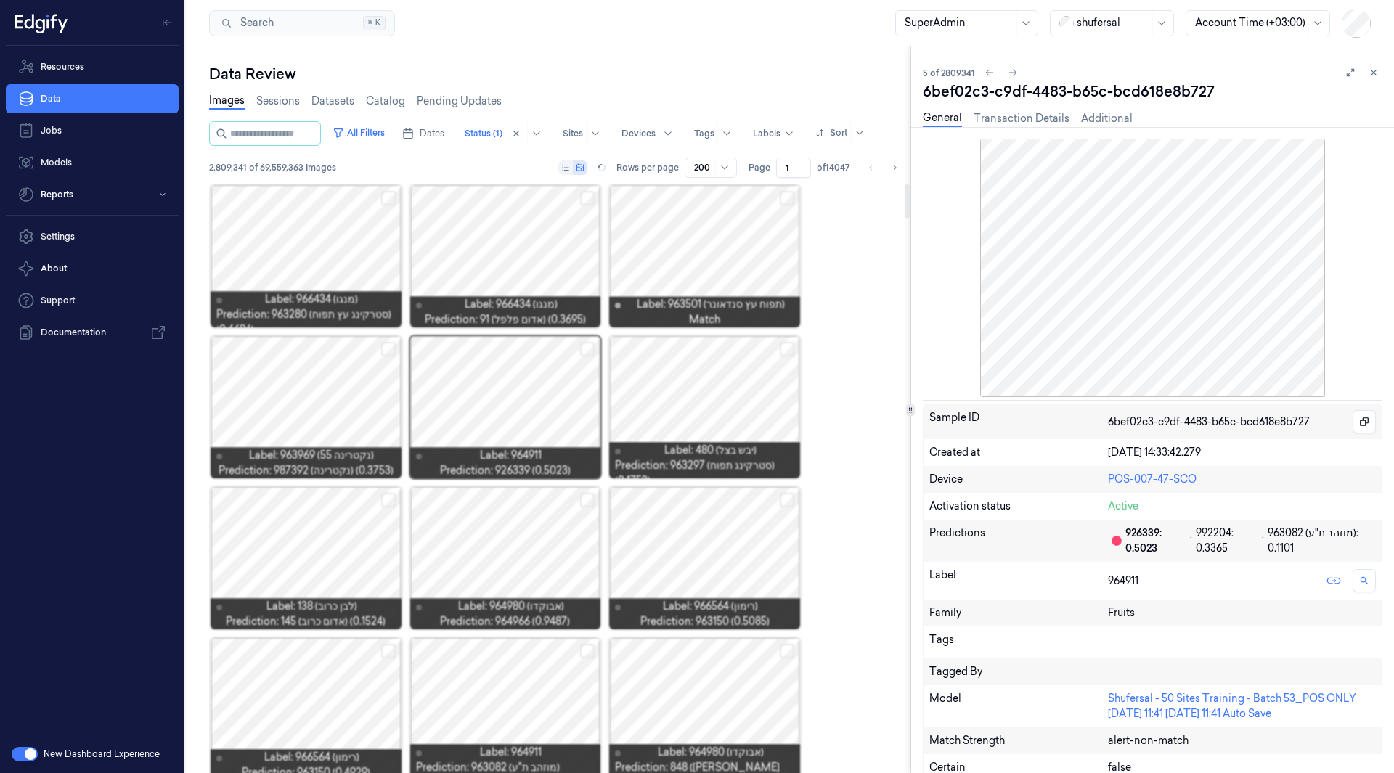
click at [525, 377] on div at bounding box center [505, 407] width 191 height 142
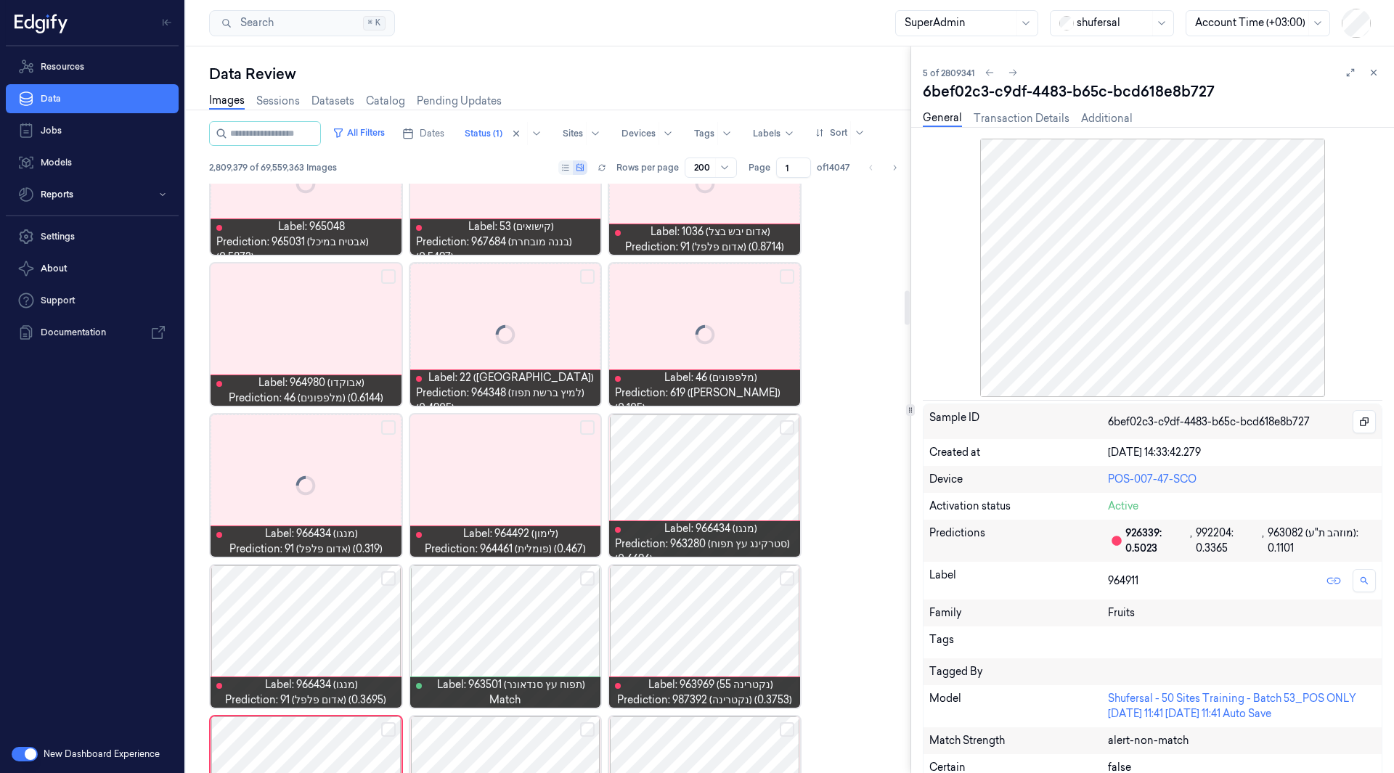
scroll to position [1892, 0]
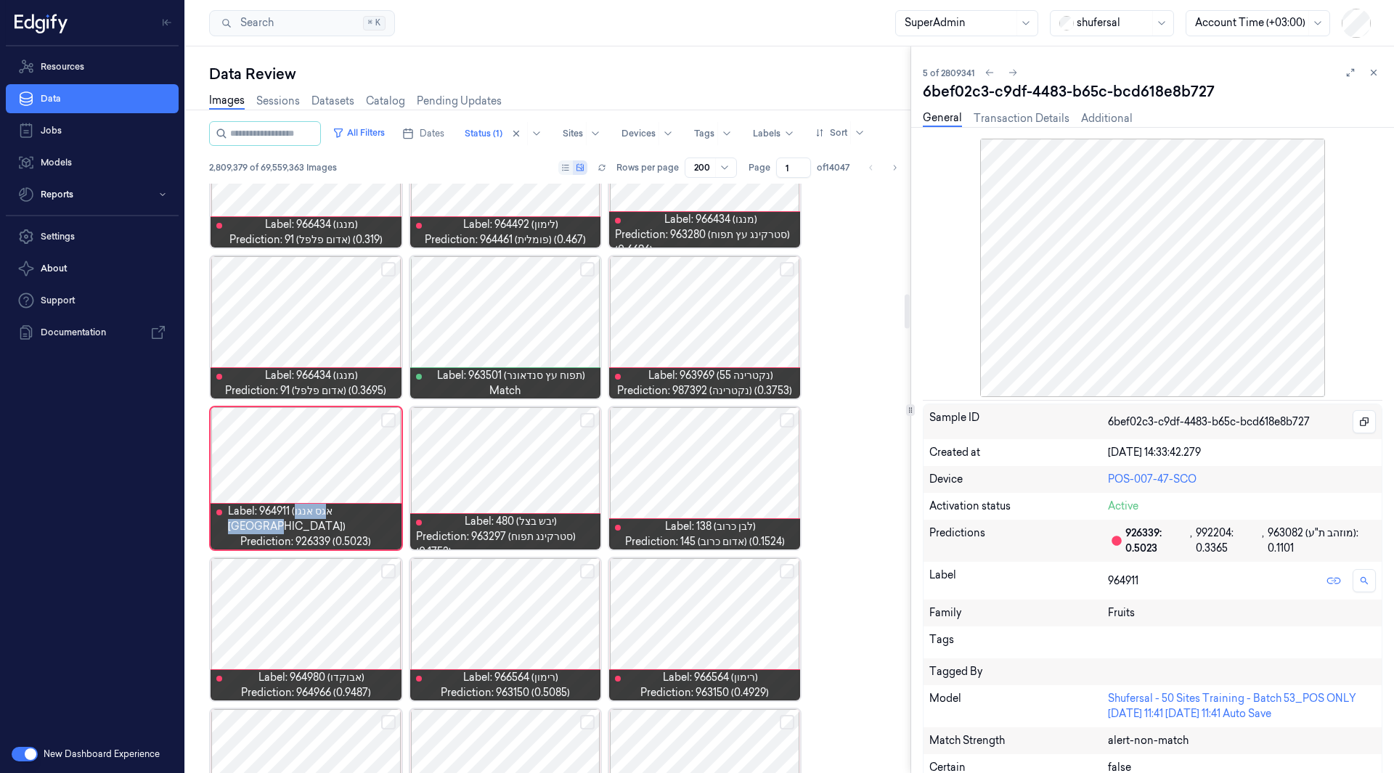
drag, startPoint x: 308, startPoint y: 528, endPoint x: 375, endPoint y: 524, distance: 66.9
click at [375, 524] on span "Label: 964911 (אגס אנגו [GEOGRAPHIC_DATA])" at bounding box center [312, 519] width 168 height 30
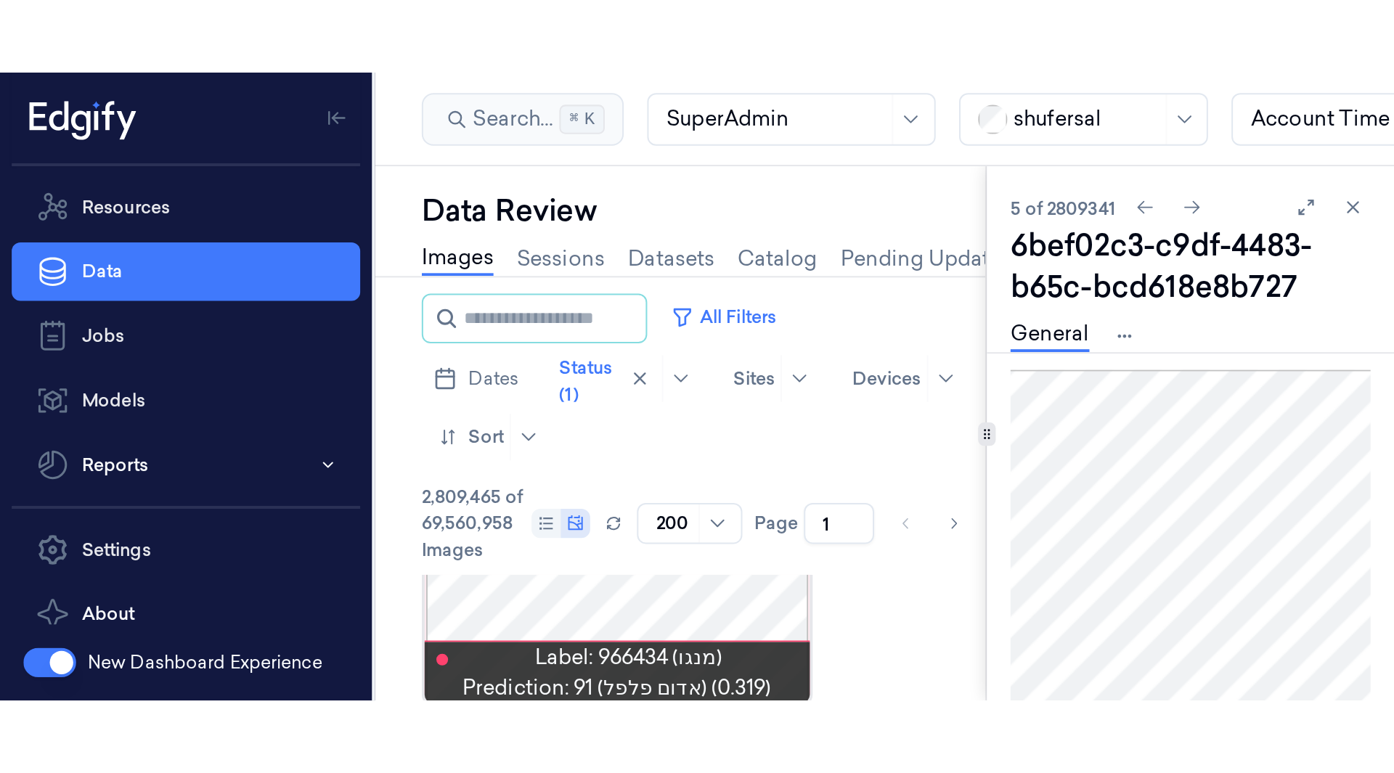
scroll to position [6121, 0]
